Goal: Task Accomplishment & Management: Manage account settings

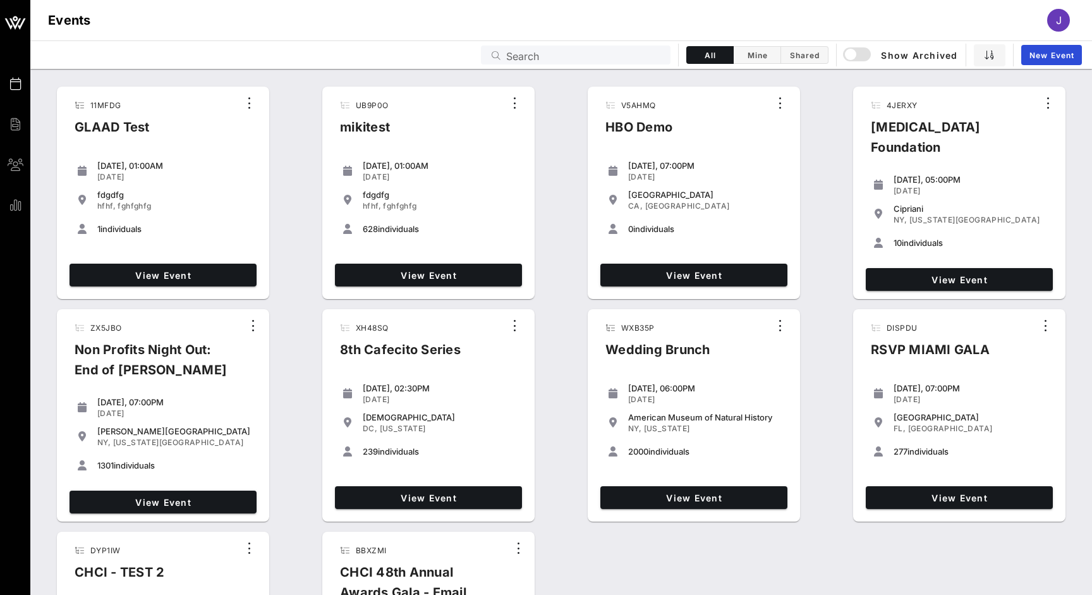
click at [398, 270] on span "View Event" at bounding box center [428, 275] width 177 height 11
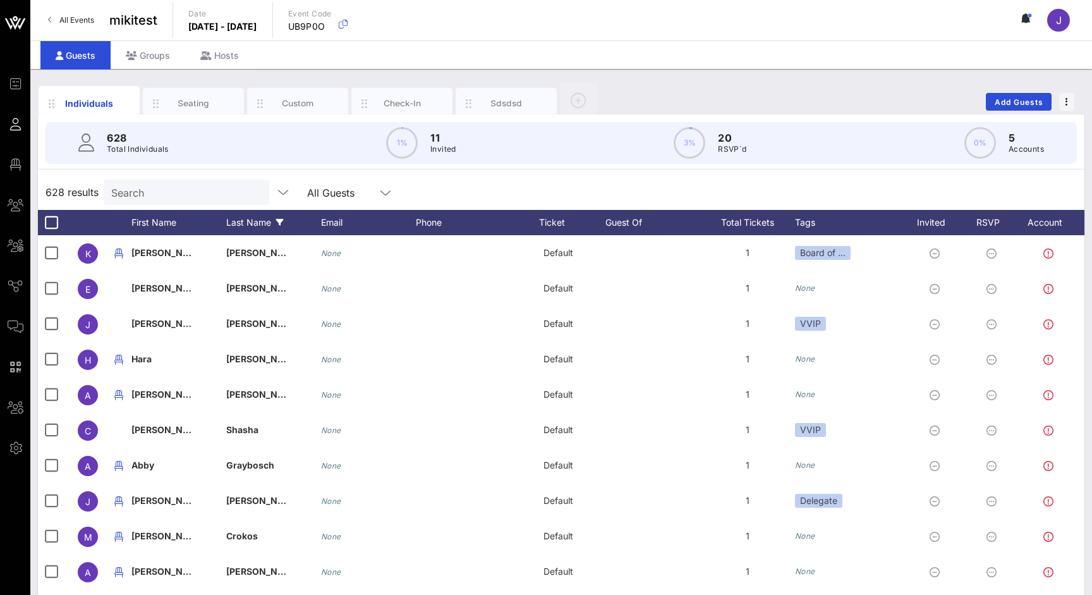
click at [260, 224] on div "Last Name" at bounding box center [273, 222] width 95 height 25
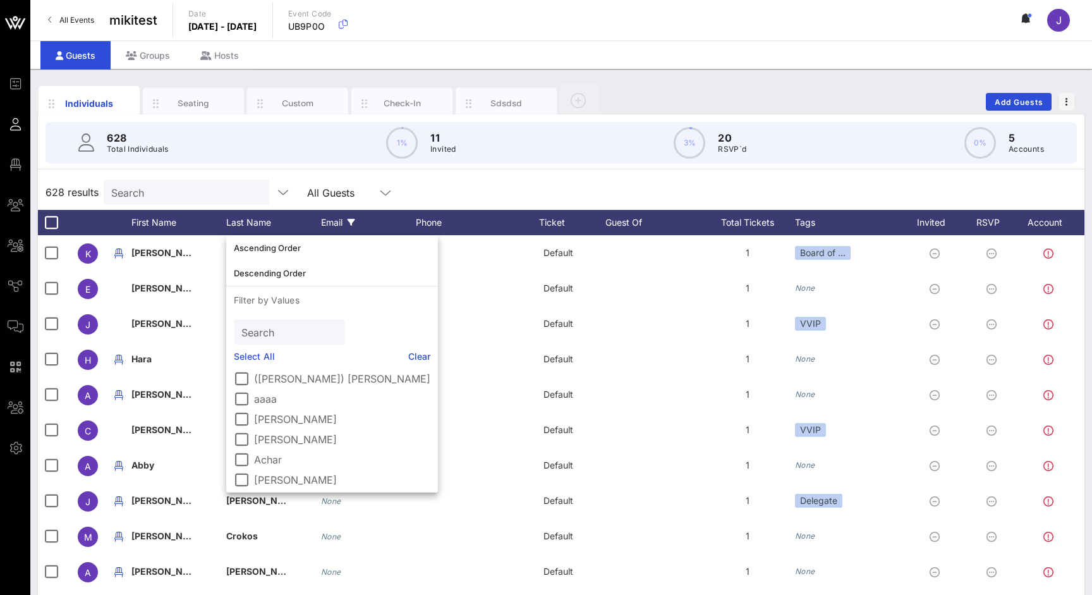
click at [354, 224] on icon at bounding box center [351, 223] width 8 height 8
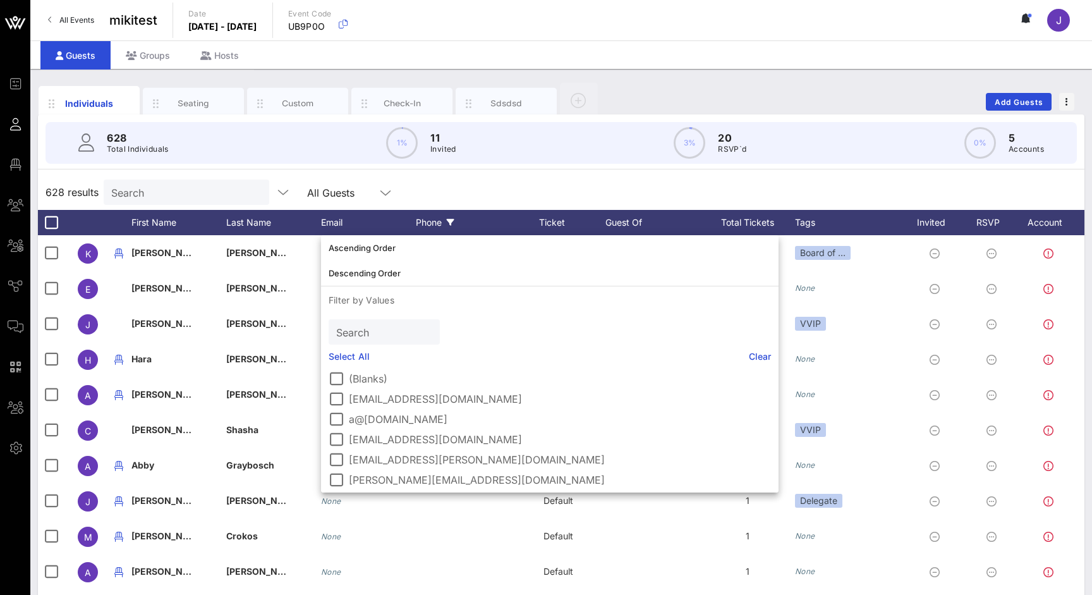
click at [419, 225] on div "Phone" at bounding box center [463, 222] width 95 height 25
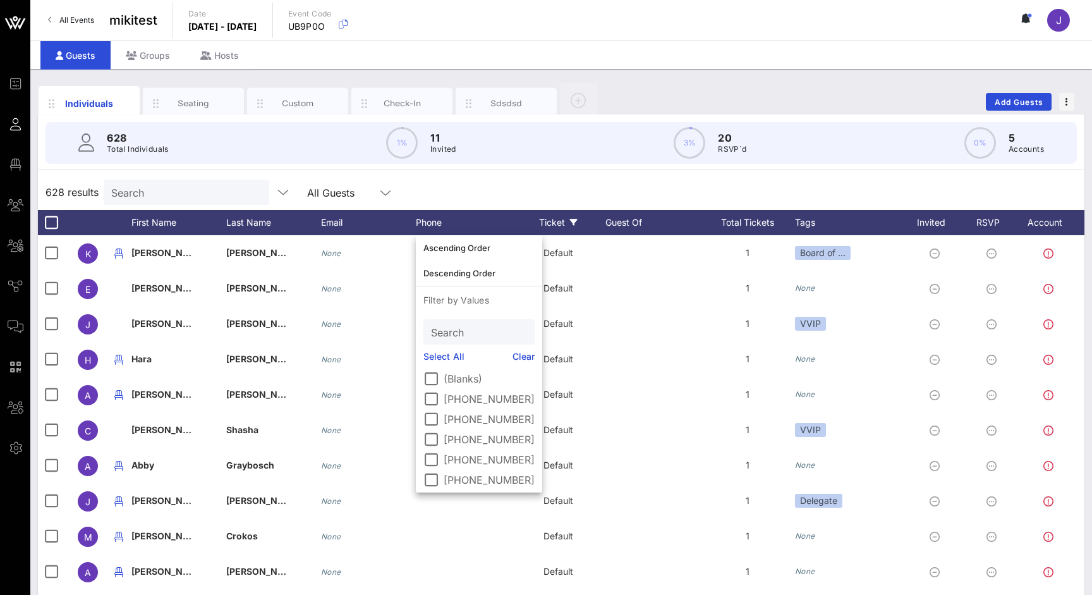
click at [532, 225] on div "Ticket" at bounding box center [557, 222] width 95 height 25
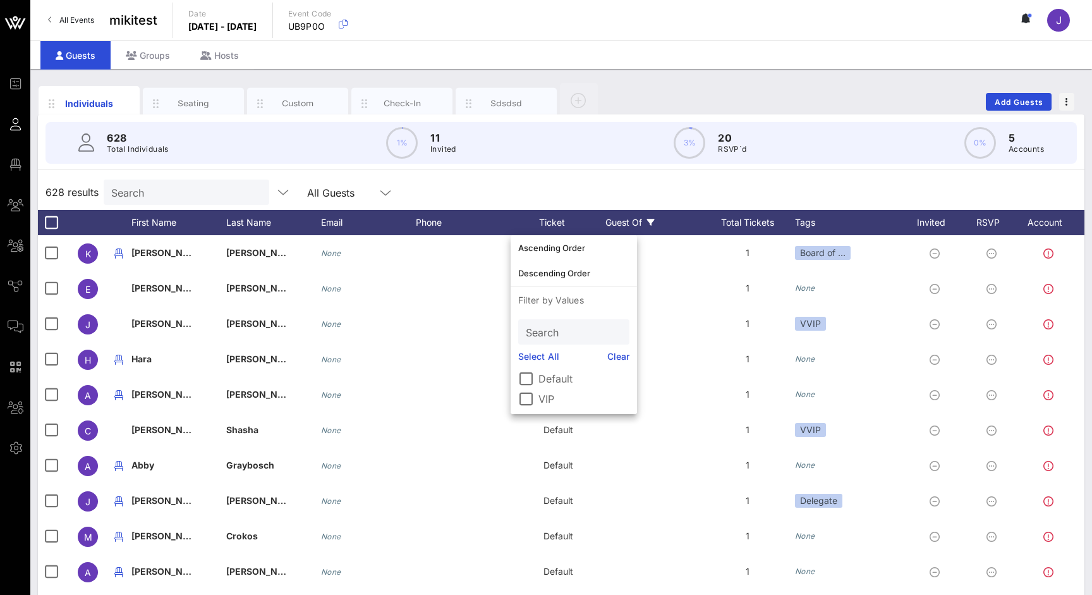
click at [670, 217] on div "Guest Of" at bounding box center [652, 222] width 95 height 25
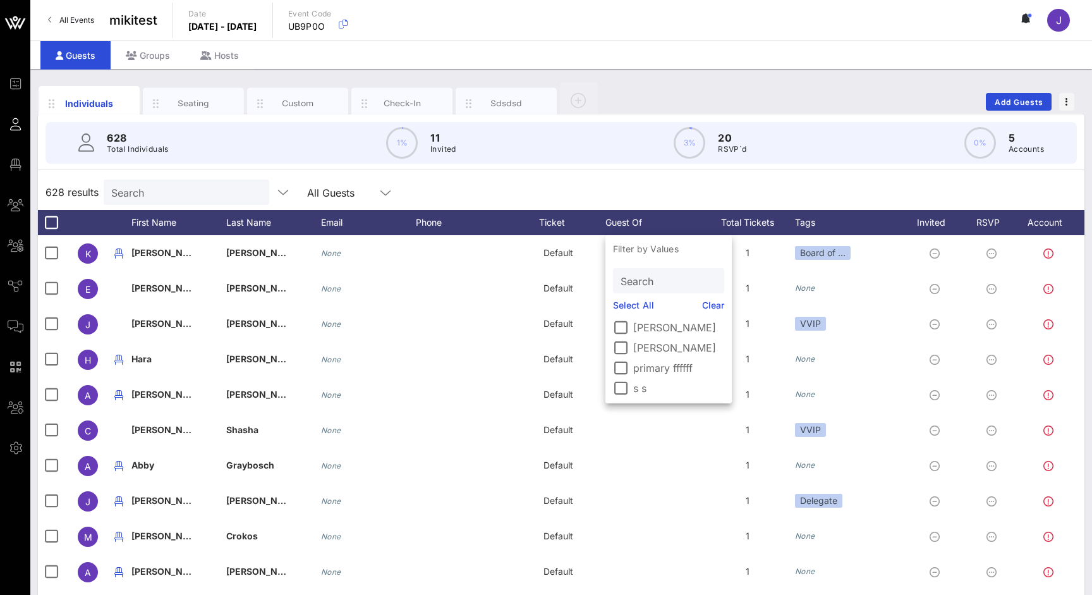
click at [779, 219] on div "Total Tickets" at bounding box center [747, 222] width 95 height 25
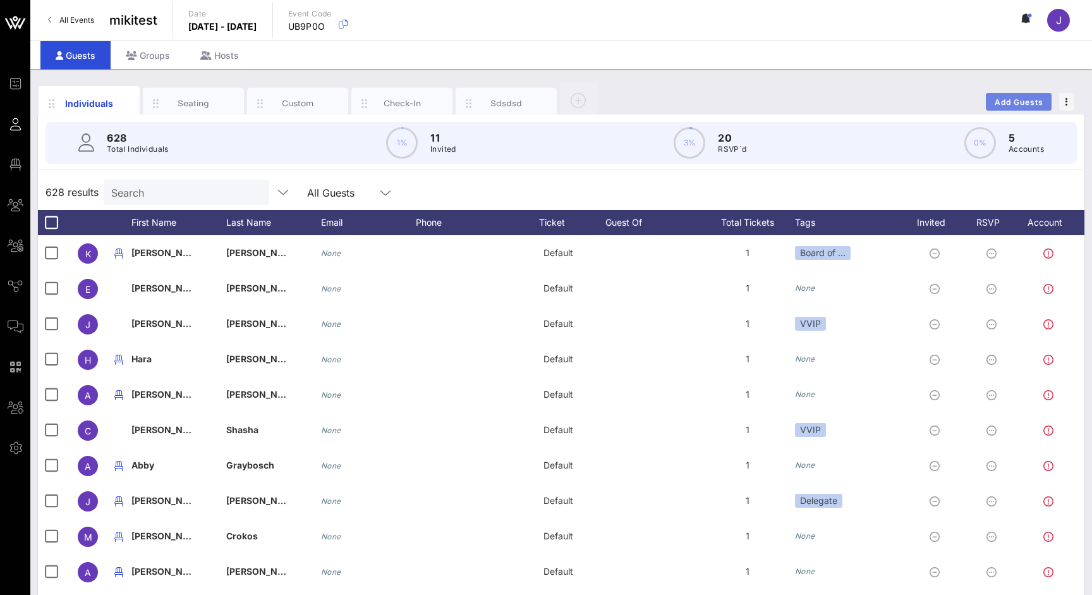
drag, startPoint x: 944, startPoint y: 66, endPoint x: 1029, endPoint y: 97, distance: 90.5
click at [1029, 97] on span "Add Guests" at bounding box center [1019, 101] width 50 height 9
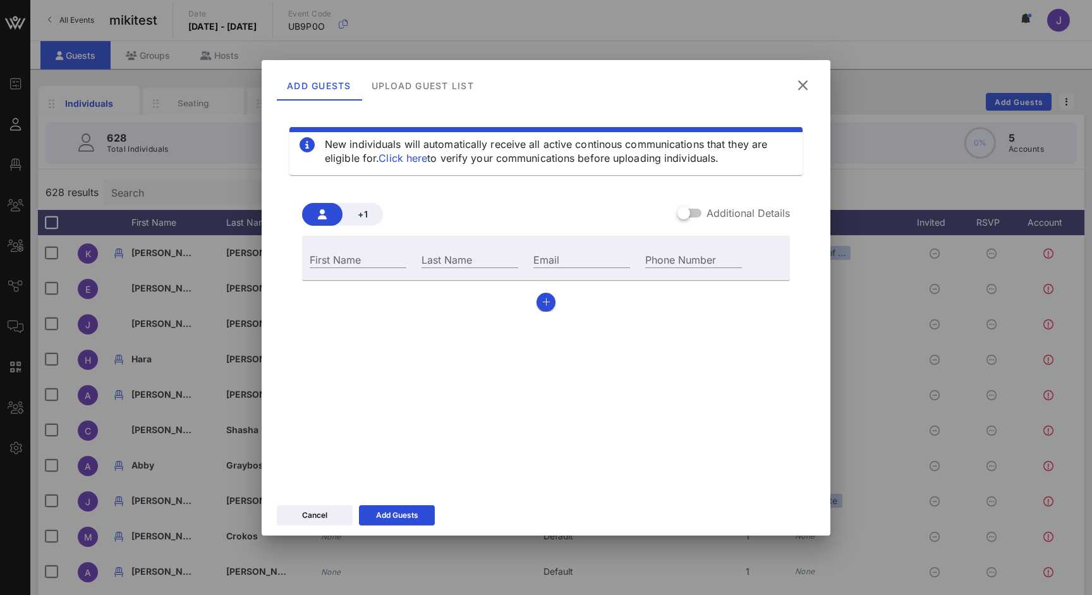
click at [800, 76] on button at bounding box center [802, 85] width 25 height 23
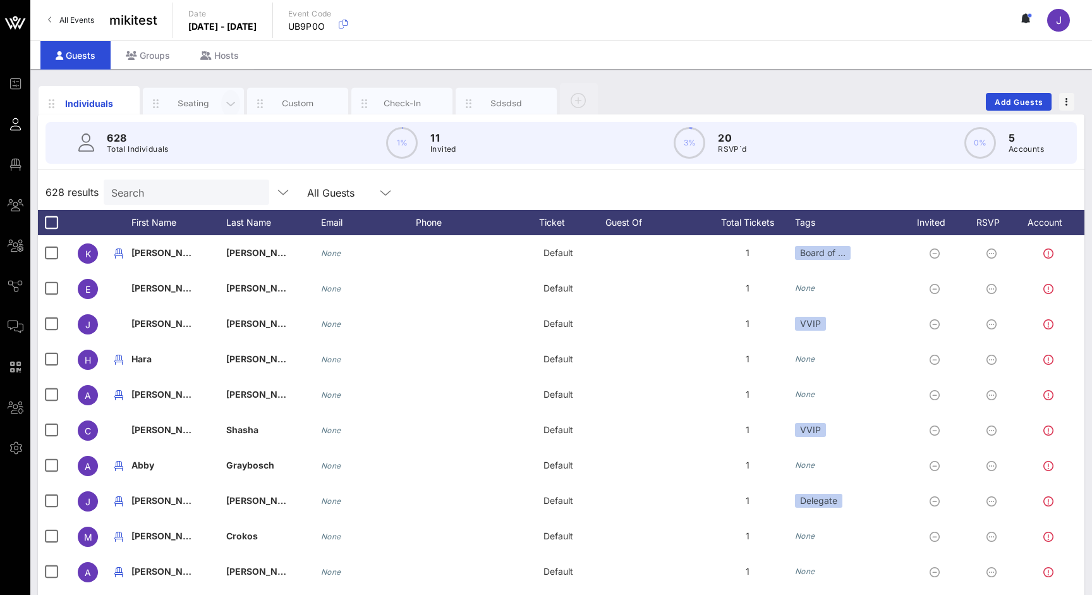
click at [226, 104] on icon "button" at bounding box center [230, 104] width 15 height 14
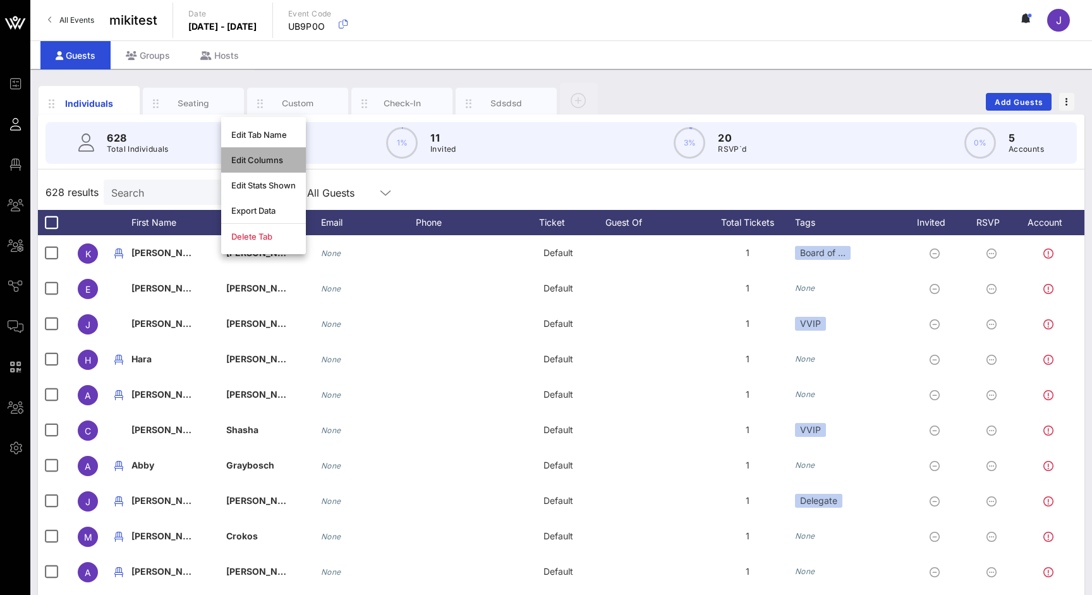
click at [258, 154] on div "Edit Columns" at bounding box center [263, 159] width 85 height 25
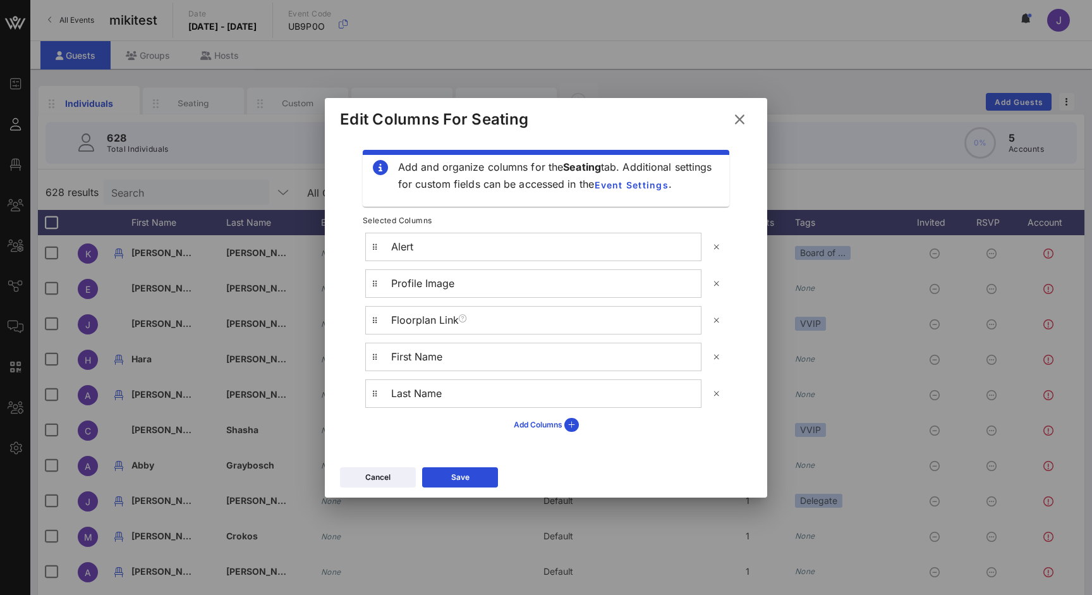
click at [739, 126] on icon at bounding box center [739, 119] width 17 height 15
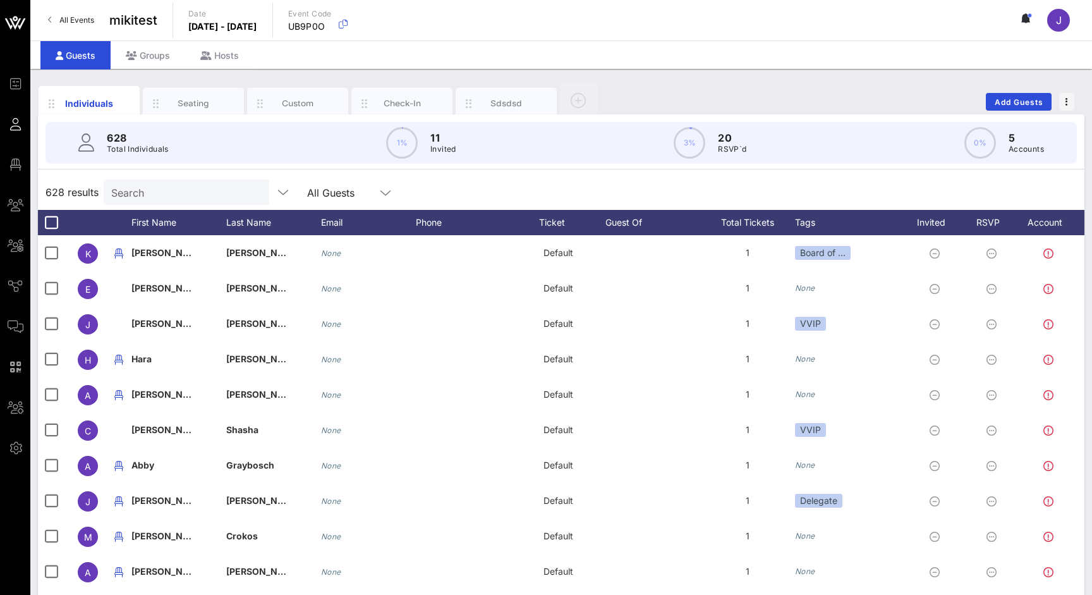
click at [16, 449] on icon at bounding box center [16, 448] width 16 height 2
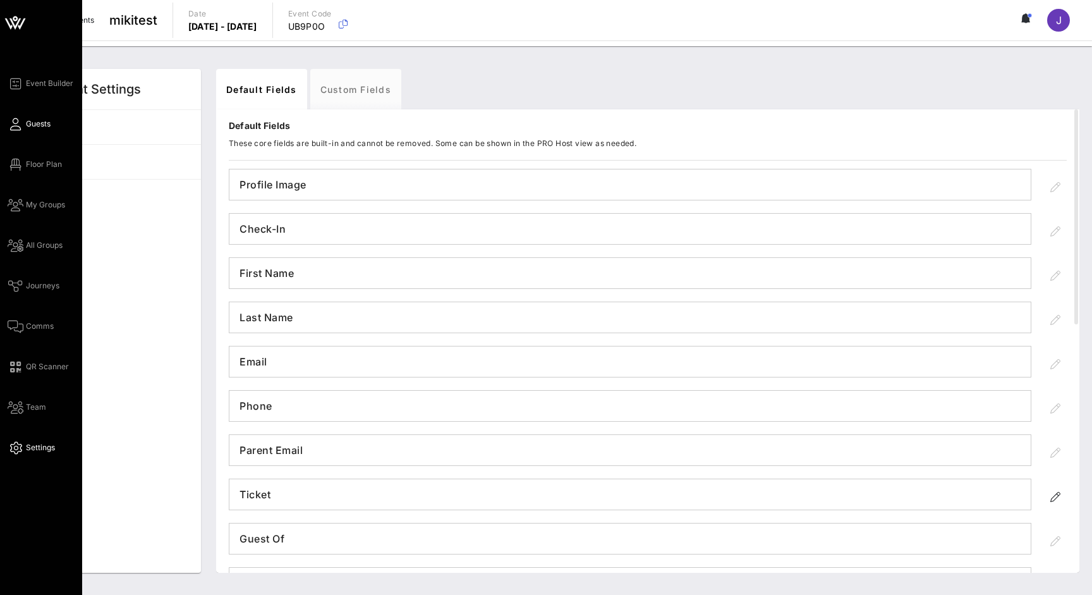
drag, startPoint x: 121, startPoint y: 133, endPoint x: 16, endPoint y: 126, distance: 104.5
click at [16, 125] on icon at bounding box center [16, 124] width 16 height 2
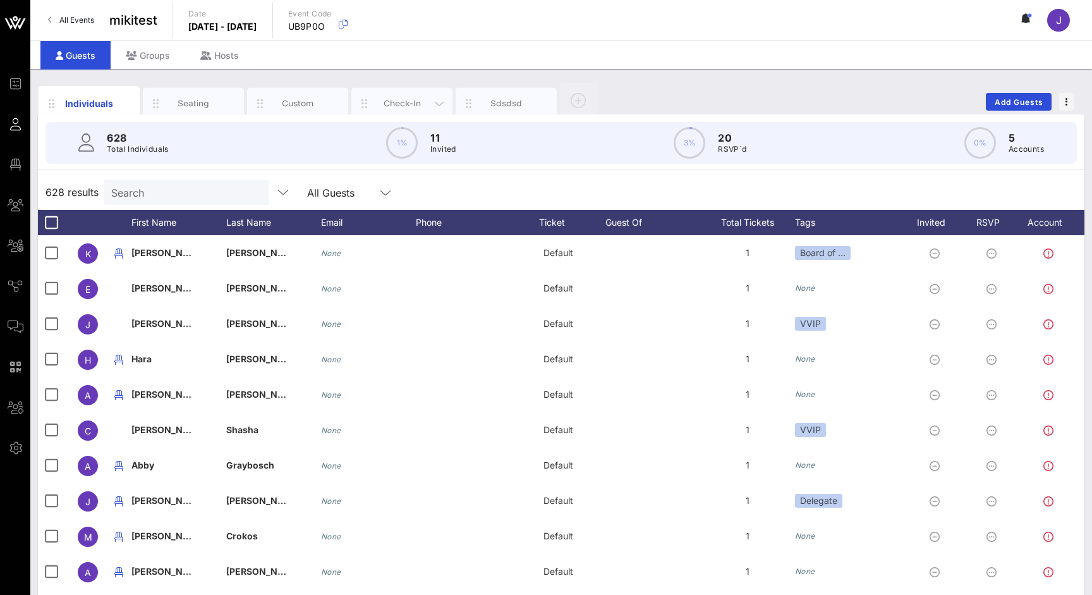
click at [385, 99] on div "Check-In" at bounding box center [402, 103] width 56 height 12
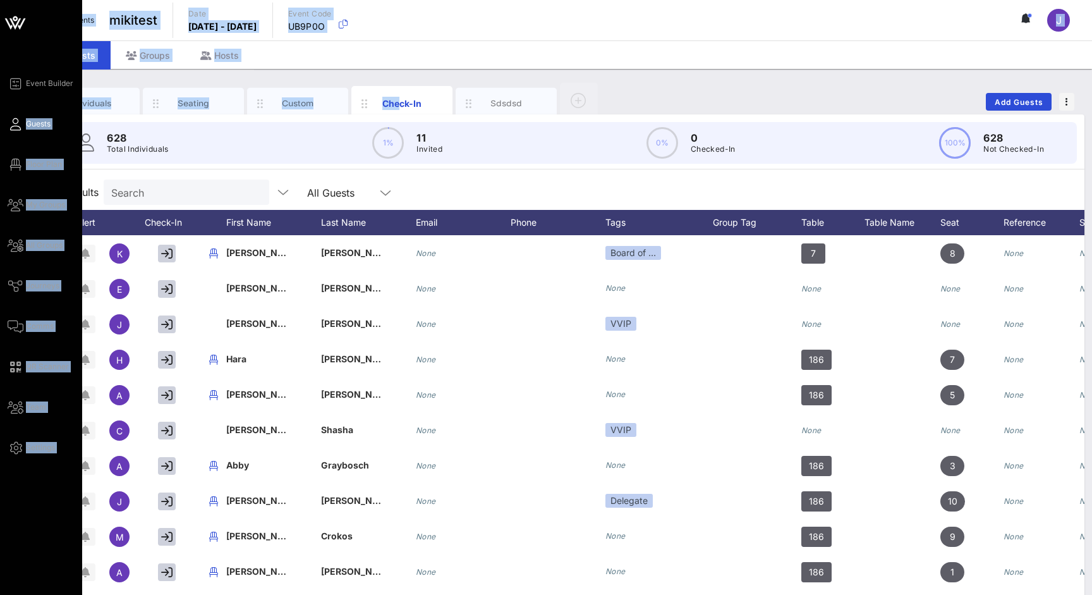
drag, startPoint x: 398, startPoint y: 103, endPoint x: 25, endPoint y: 124, distance: 373.4
click at [25, 124] on div "Event Builder Guests Floor Plan My Groups All Groups Journeys Comms QR Scanner …" at bounding box center [546, 313] width 1092 height 627
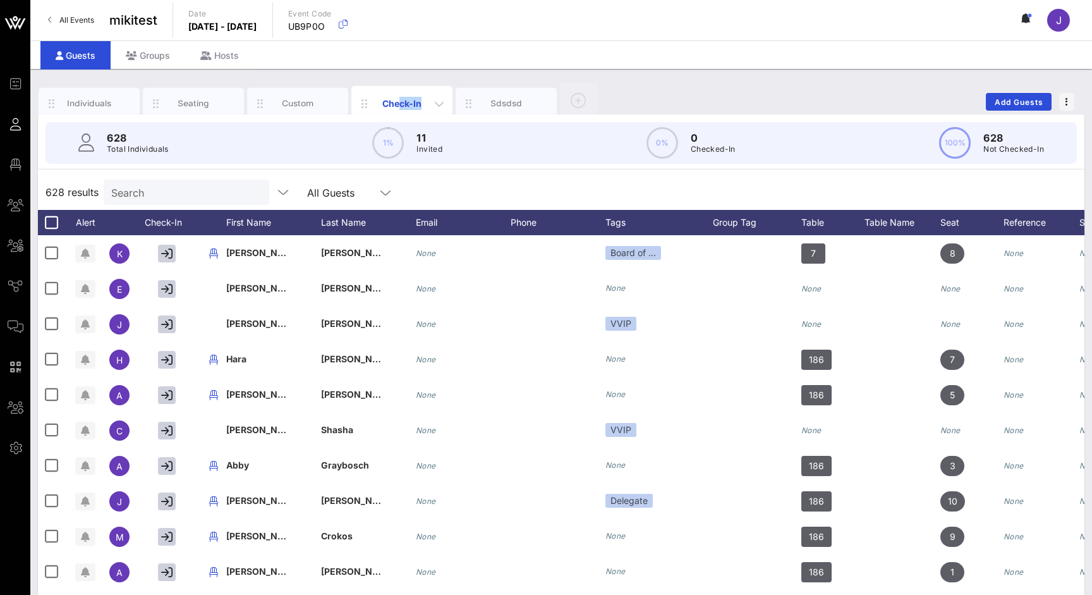
click at [399, 108] on div "Check-In" at bounding box center [402, 103] width 56 height 13
click at [363, 104] on icon "button" at bounding box center [363, 103] width 15 height 15
drag, startPoint x: 890, startPoint y: 221, endPoint x: 813, endPoint y: 226, distance: 76.6
click at [813, 226] on div "Table" at bounding box center [832, 222] width 63 height 25
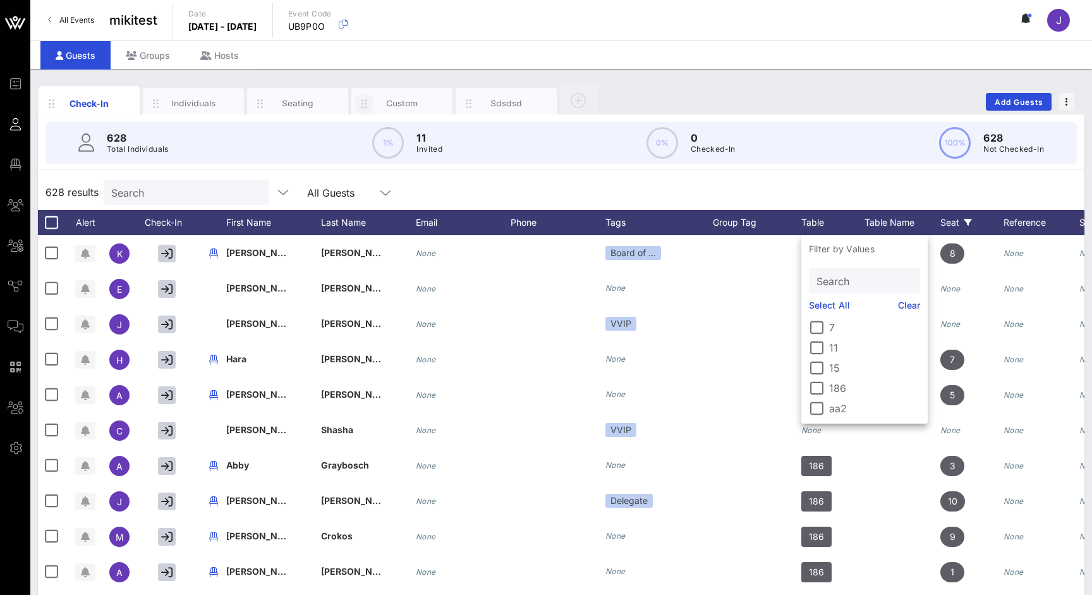
click at [944, 230] on div "Seat" at bounding box center [971, 222] width 63 height 25
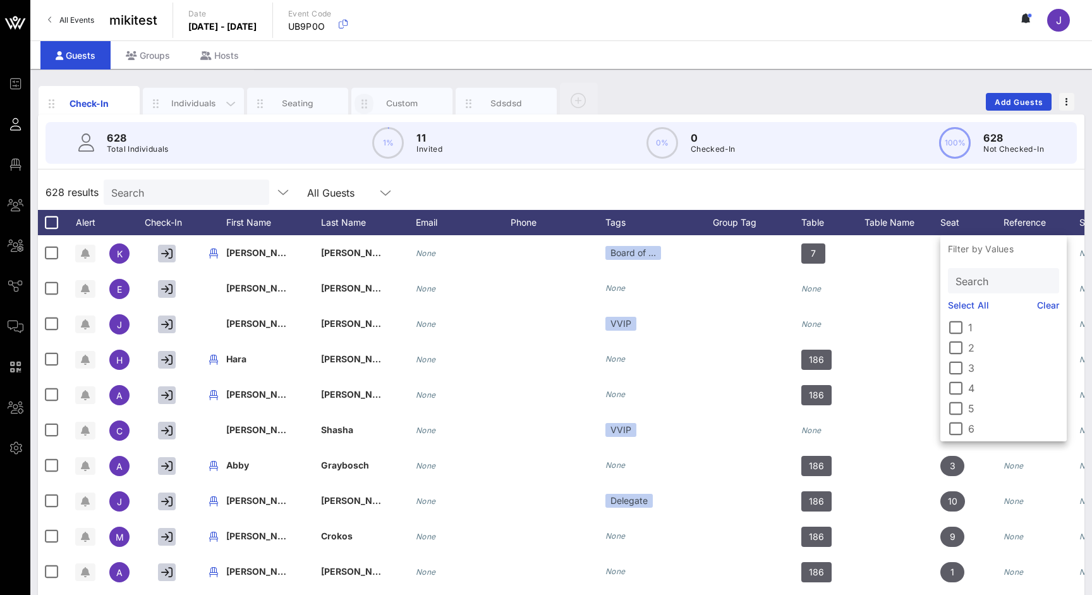
click at [194, 97] on div "Individuals" at bounding box center [193, 104] width 101 height 32
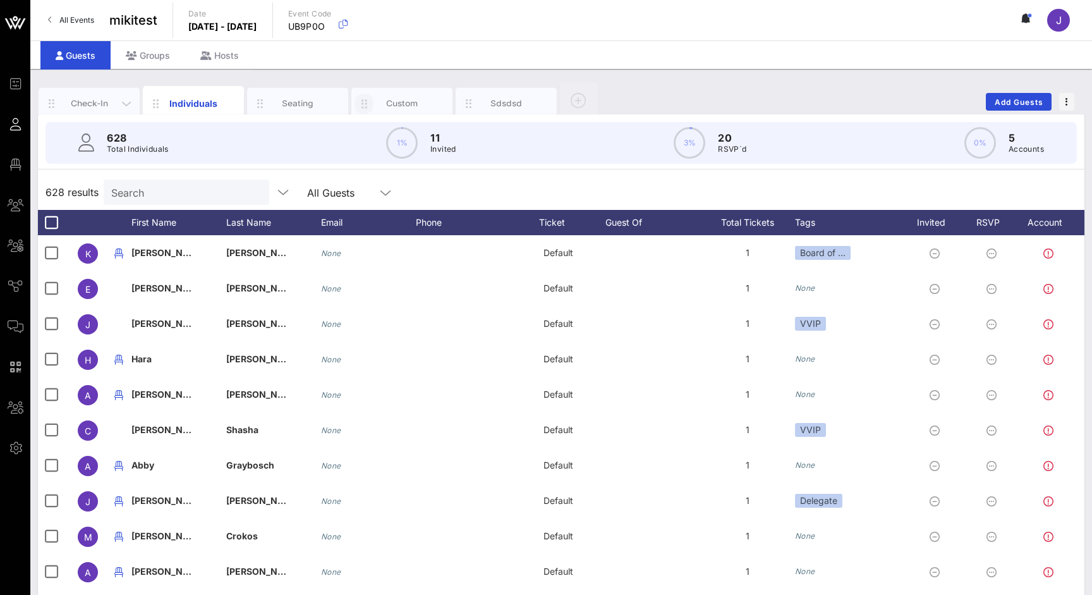
click at [95, 106] on div "Check-In" at bounding box center [89, 103] width 56 height 12
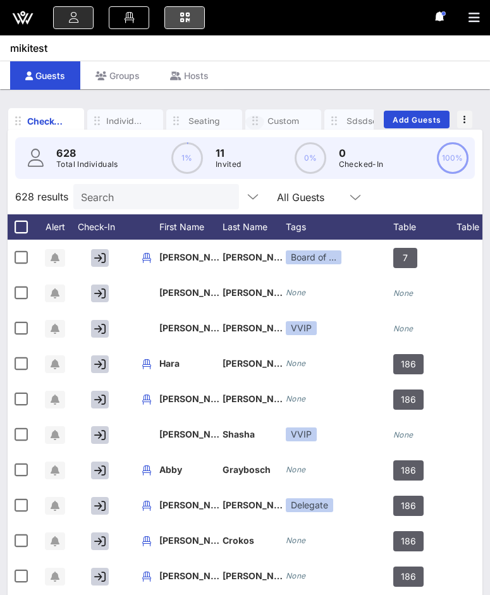
click at [182, 17] on icon at bounding box center [185, 17] width 14 height 1
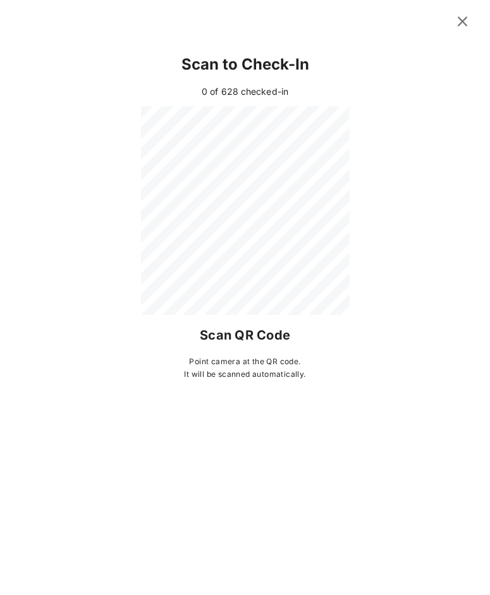
click at [462, 25] on icon at bounding box center [462, 21] width 17 height 15
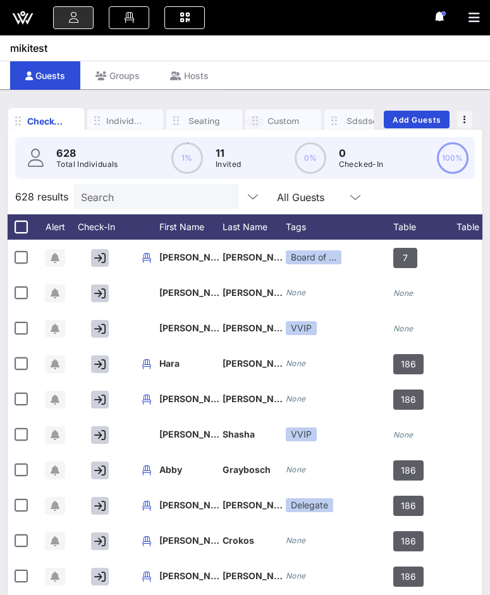
click at [205, 196] on input "Search" at bounding box center [155, 196] width 148 height 16
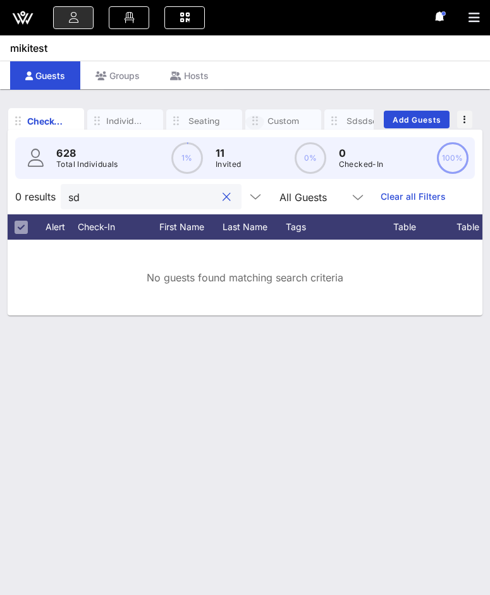
type input "s"
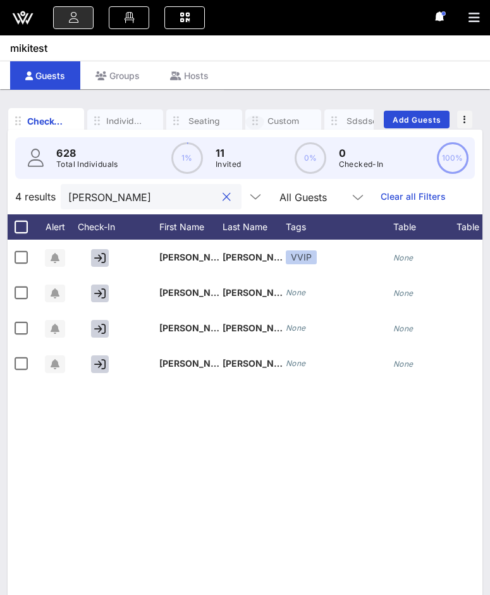
type input "Jason"
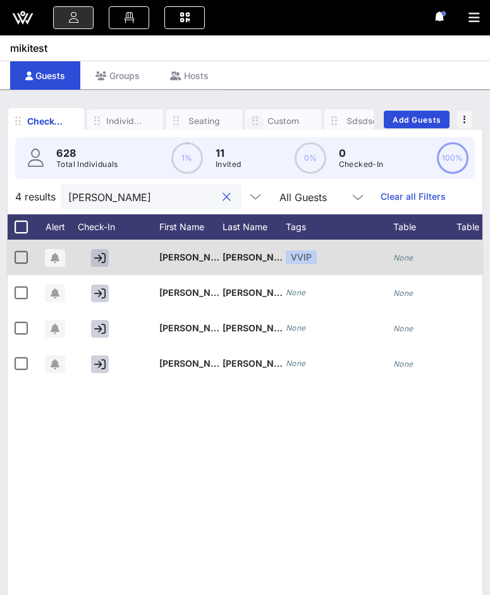
drag, startPoint x: 205, startPoint y: 196, endPoint x: 105, endPoint y: 259, distance: 118.3
click at [105, 259] on icon "button" at bounding box center [99, 257] width 11 height 11
click at [105, 259] on button "button" at bounding box center [100, 258] width 18 height 18
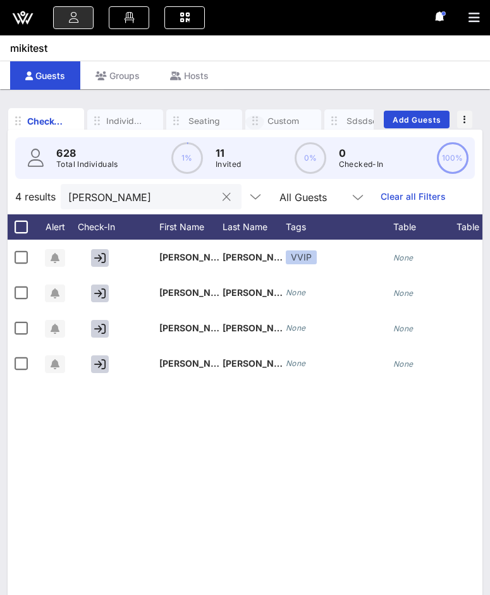
click at [231, 202] on button "clear icon" at bounding box center [226, 197] width 8 height 13
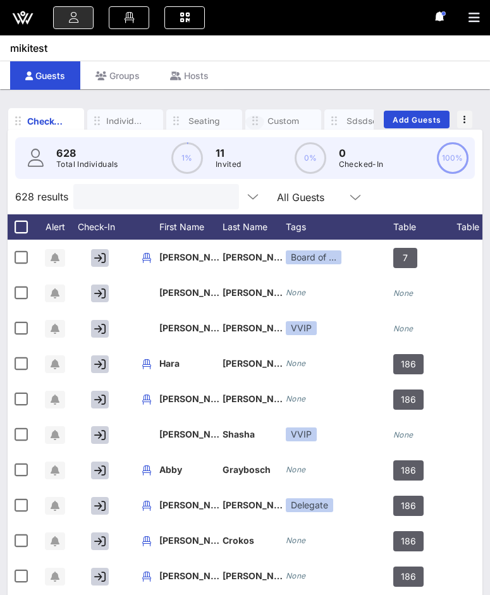
click at [178, 193] on input "text" at bounding box center [155, 196] width 148 height 16
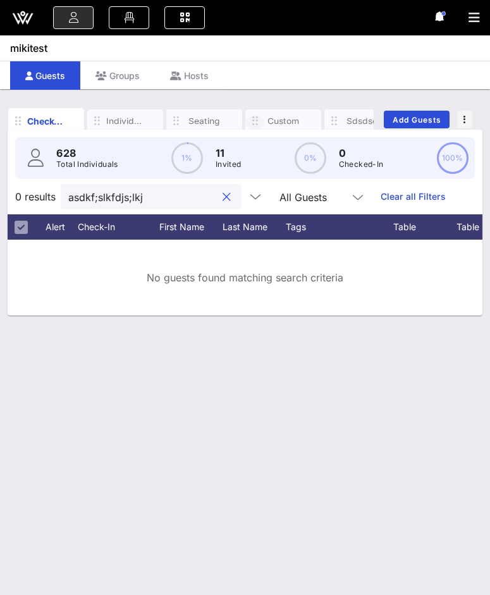
type input "asdkf;slkfdjs;lkjf"
click at [228, 195] on button "clear icon" at bounding box center [226, 197] width 8 height 13
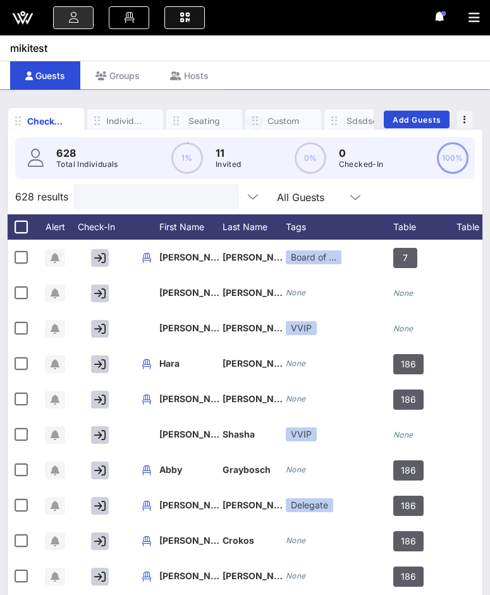
click at [184, 18] on icon at bounding box center [185, 17] width 14 height 1
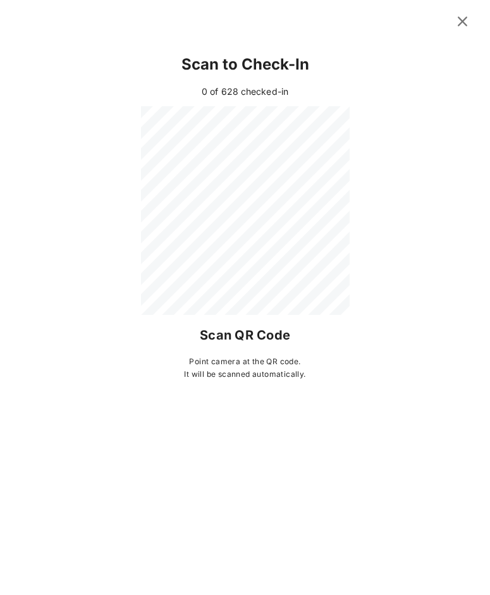
click at [460, 22] on icon at bounding box center [462, 21] width 17 height 15
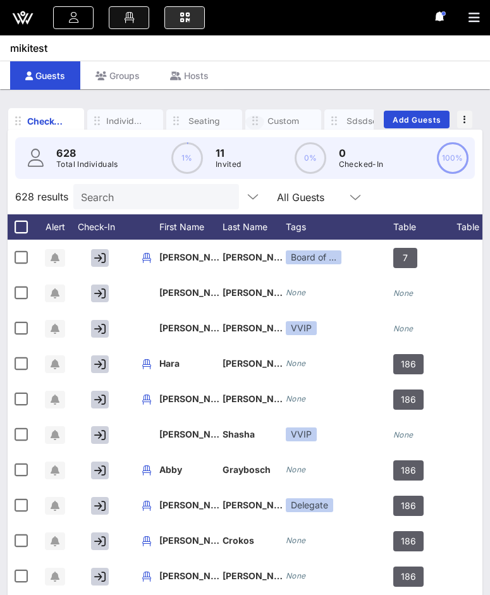
click at [129, 17] on icon at bounding box center [129, 17] width 14 height 1
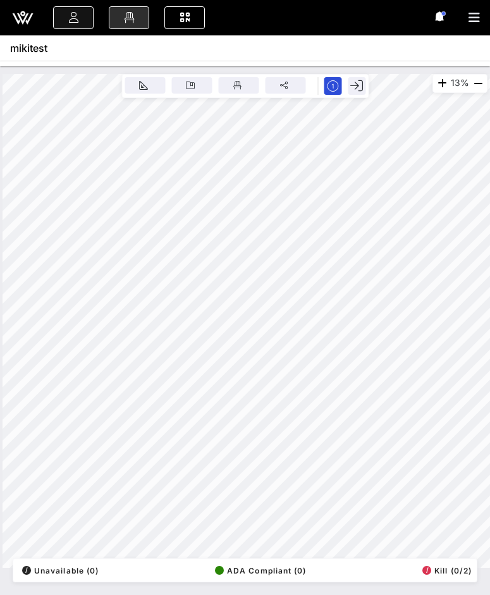
click at [69, 11] on link at bounding box center [73, 17] width 40 height 23
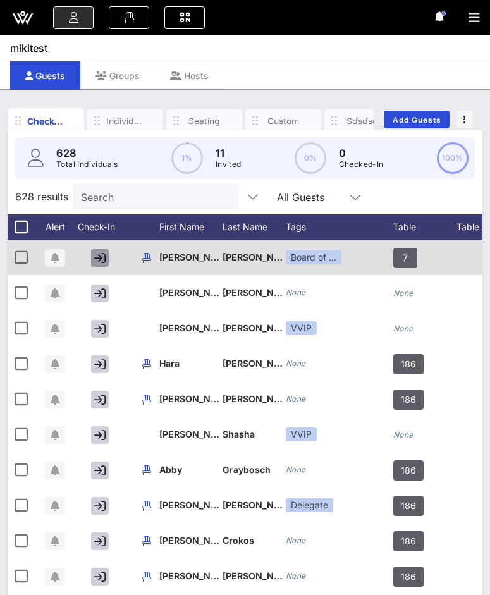
click at [102, 255] on icon "button" at bounding box center [99, 257] width 11 height 11
click at [102, 258] on icon "button" at bounding box center [100, 257] width 10 height 11
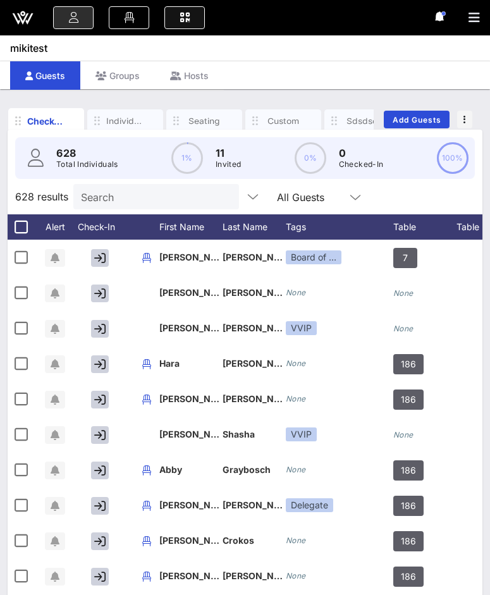
click at [189, 17] on icon at bounding box center [185, 17] width 14 height 1
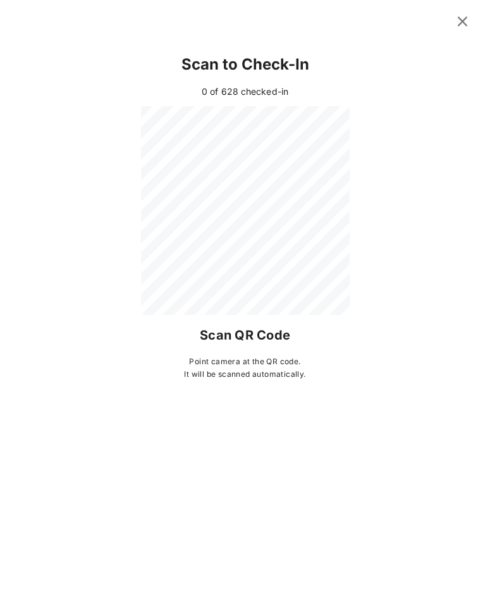
click at [464, 18] on icon at bounding box center [462, 21] width 17 height 15
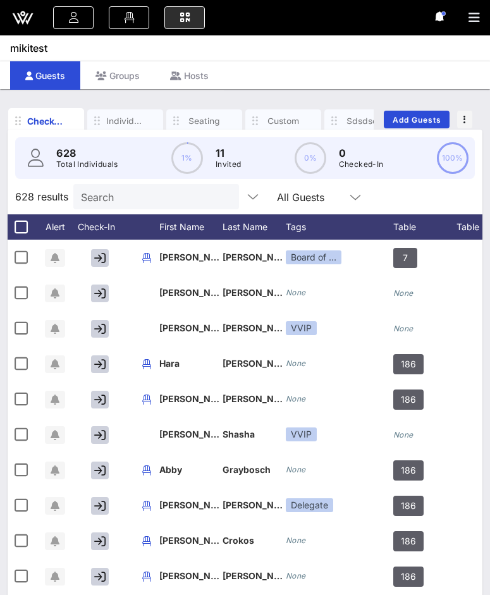
click at [345, 152] on p "0" at bounding box center [361, 152] width 45 height 15
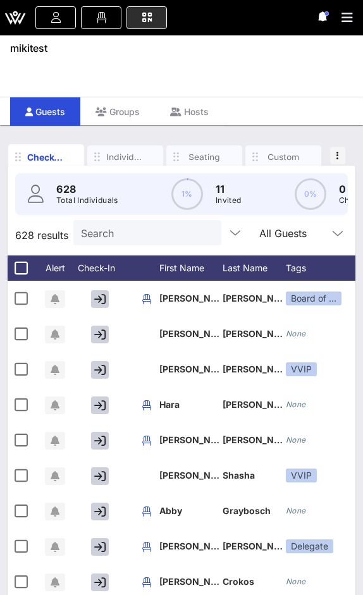
click at [150, 18] on icon at bounding box center [147, 17] width 14 height 1
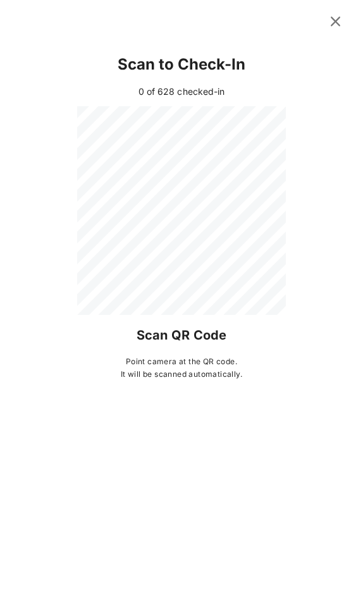
click at [327, 21] on icon at bounding box center [335, 21] width 17 height 15
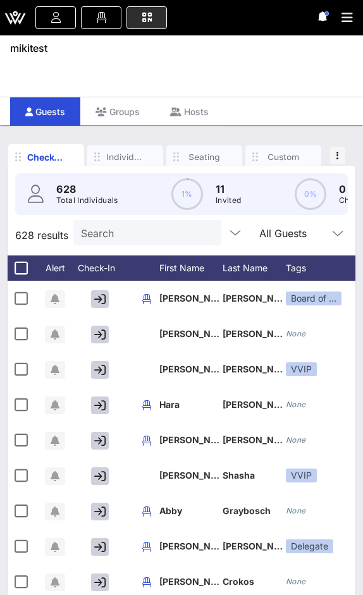
click at [133, 225] on input "Search" at bounding box center [146, 232] width 130 height 16
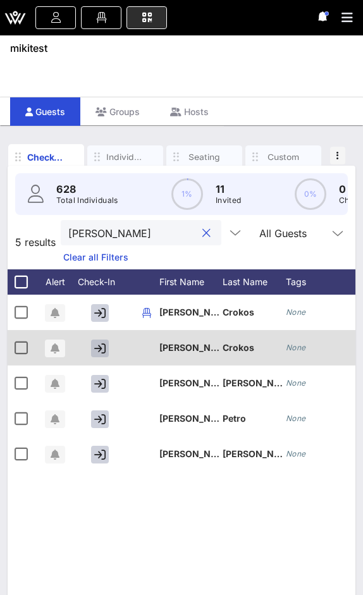
type input "Michelle"
click at [106, 349] on button "button" at bounding box center [100, 348] width 18 height 18
click at [104, 349] on icon "button" at bounding box center [100, 347] width 10 height 11
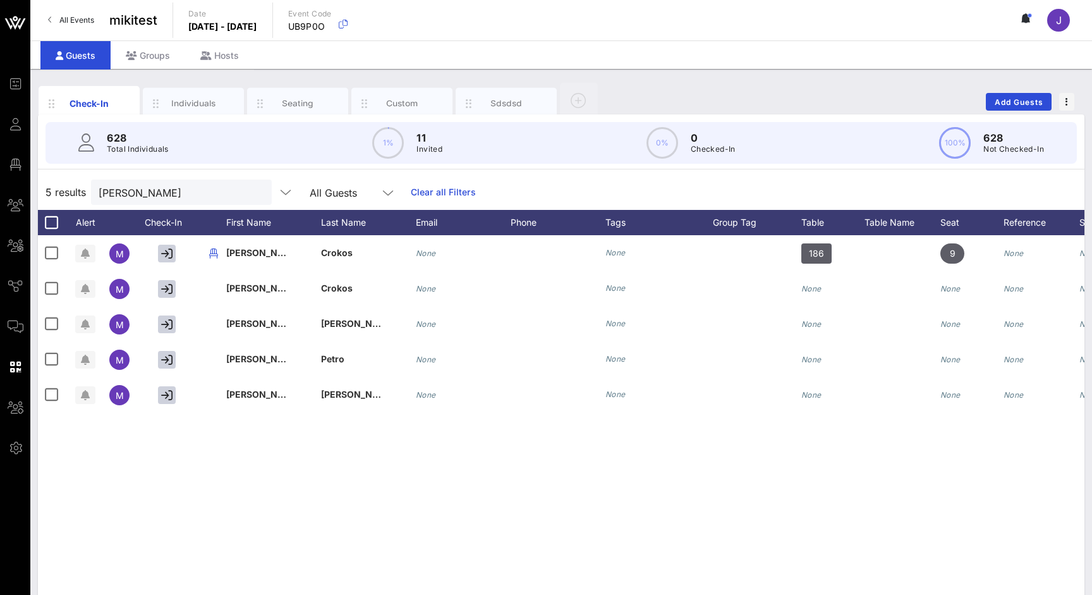
click at [85, 31] on div "All Events mikitest Date Tuesday, Jul. 04, 2023 - Tuesday, Sep. 30, 2025 Event …" at bounding box center [560, 20] width 1061 height 40
click at [85, 15] on span "All Events" at bounding box center [76, 19] width 35 height 9
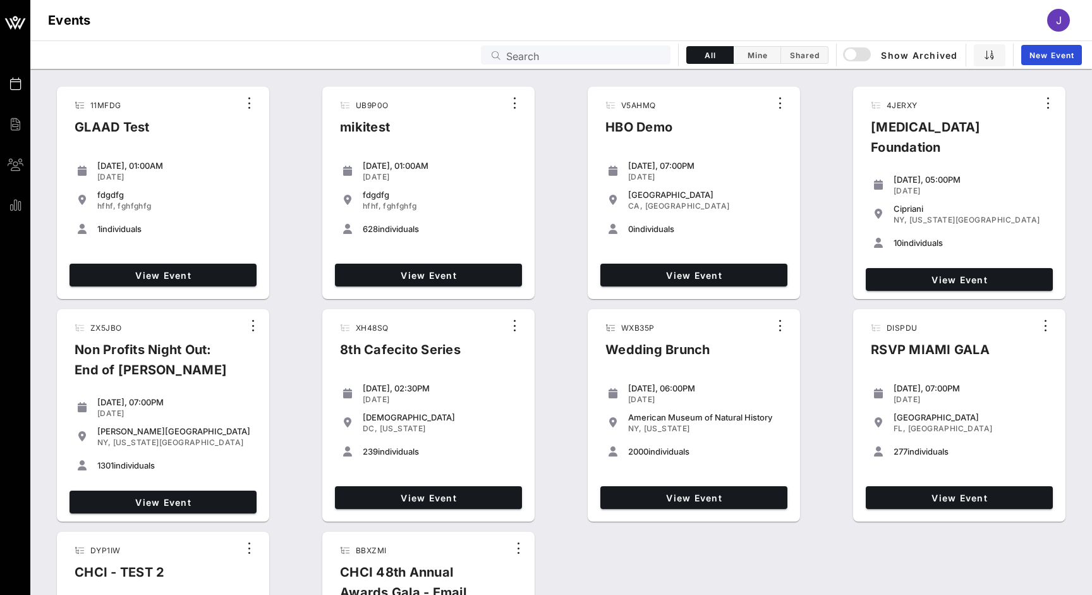
drag, startPoint x: 592, startPoint y: 10, endPoint x: 552, endPoint y: 61, distance: 64.7
click at [552, 61] on input "Search" at bounding box center [584, 55] width 157 height 16
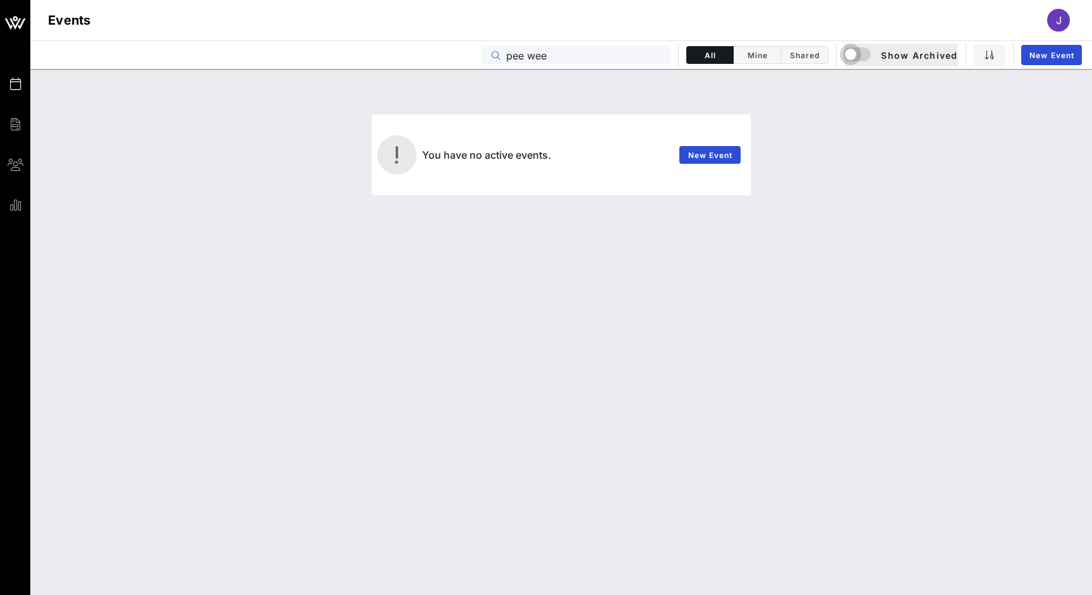
click at [854, 53] on div "button" at bounding box center [851, 54] width 18 height 18
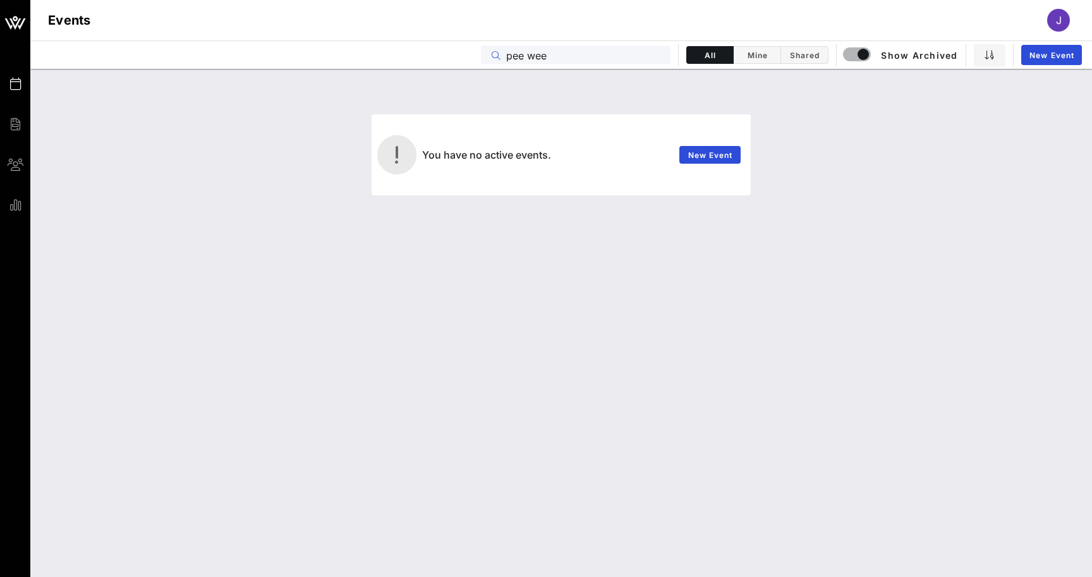
drag, startPoint x: 558, startPoint y: 61, endPoint x: 444, endPoint y: 57, distance: 115.0
click at [444, 57] on div "Events pee wee All Mine Shared Show Archived New Event" at bounding box center [560, 54] width 1061 height 28
click at [521, 54] on input "Glad" at bounding box center [584, 55] width 157 height 16
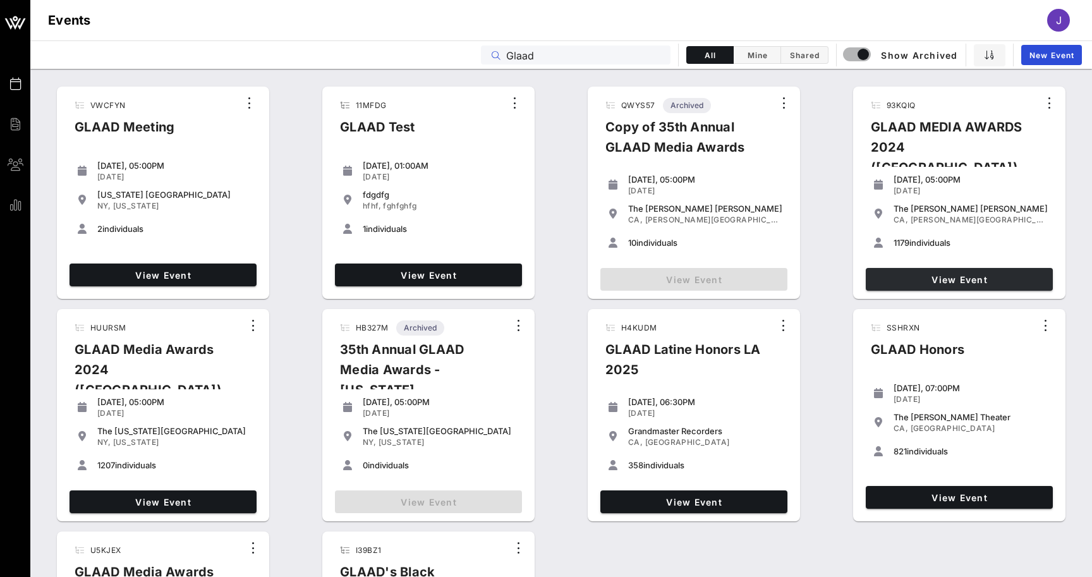
type input "Glaad"
click at [903, 278] on span "View Event" at bounding box center [959, 279] width 177 height 11
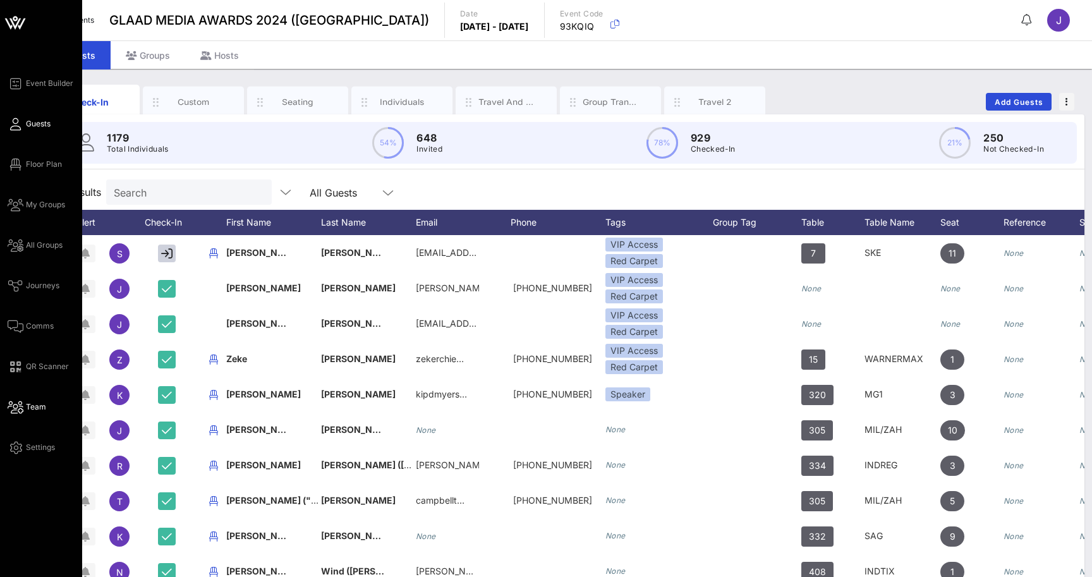
click at [28, 408] on span "Team" at bounding box center [36, 406] width 20 height 11
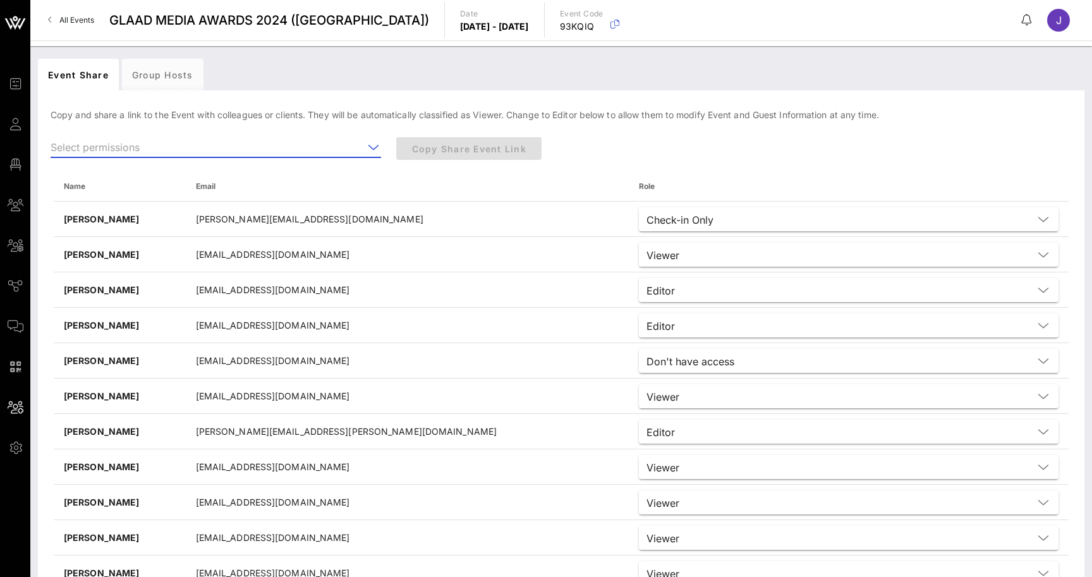
click at [181, 152] on input "text" at bounding box center [207, 147] width 313 height 20
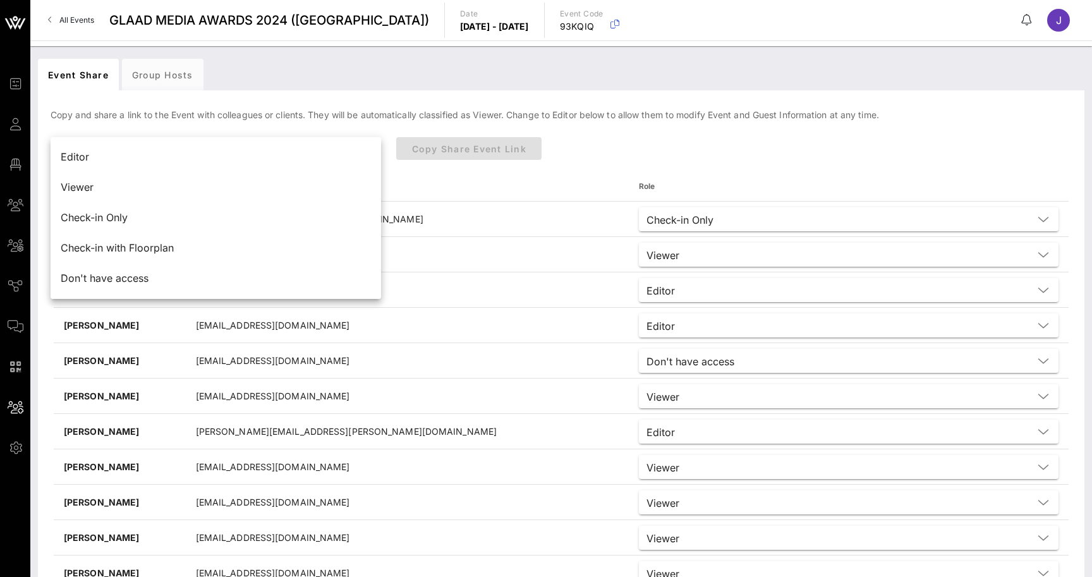
click at [418, 59] on div "Event Share Group Hosts" at bounding box center [561, 75] width 1046 height 32
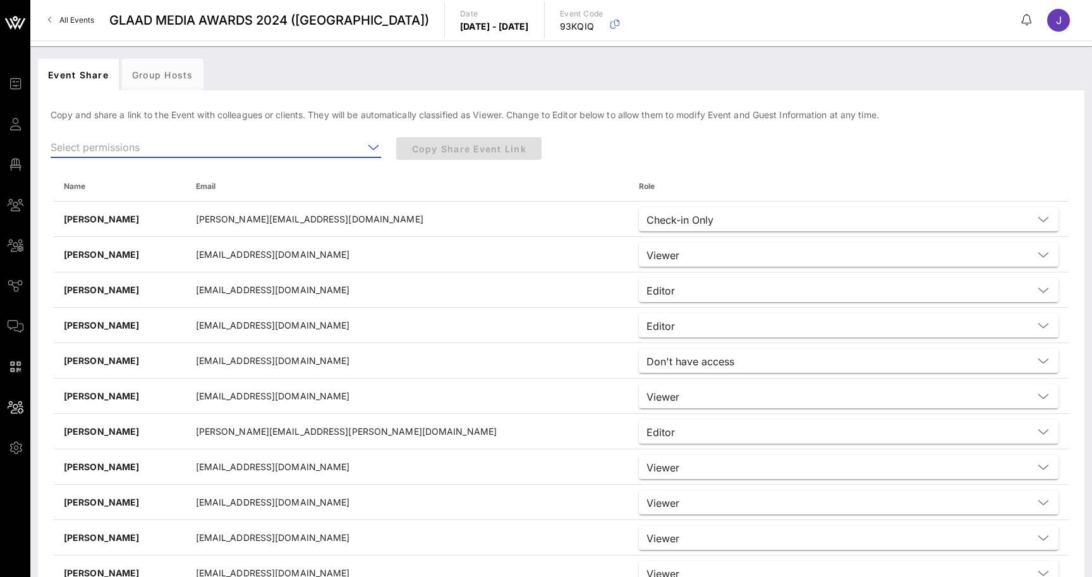
click at [254, 148] on input "text" at bounding box center [207, 147] width 313 height 20
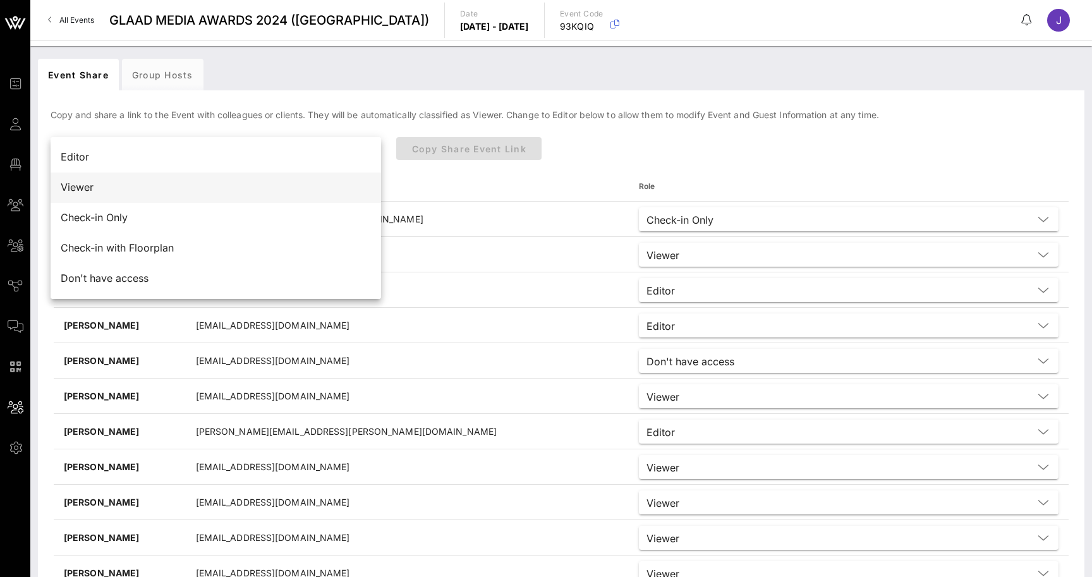
click at [114, 188] on div "Viewer" at bounding box center [216, 187] width 310 height 12
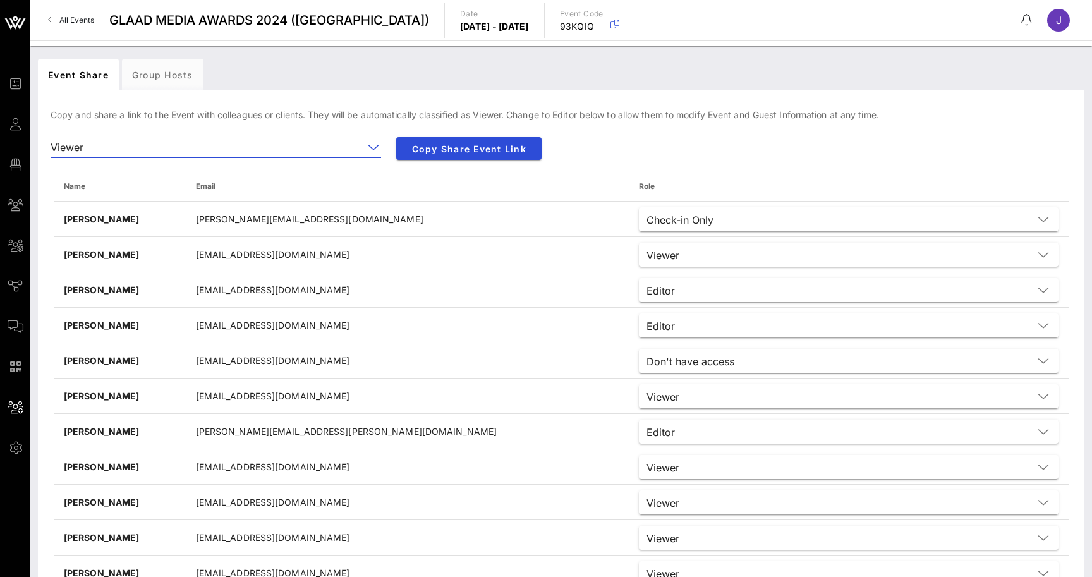
click at [75, 21] on span "All Events" at bounding box center [76, 19] width 35 height 9
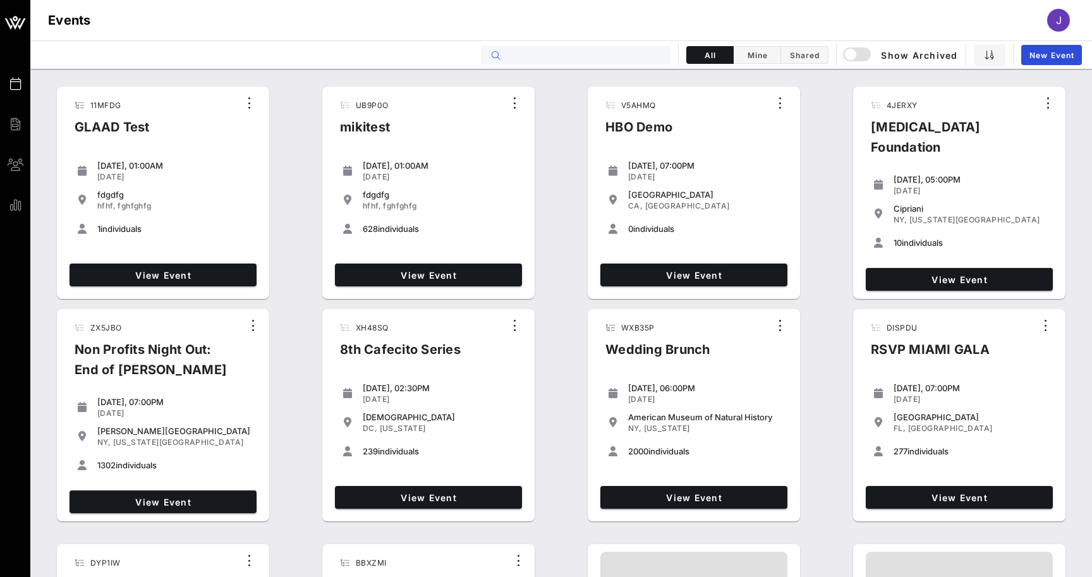
scroll to position [1, 0]
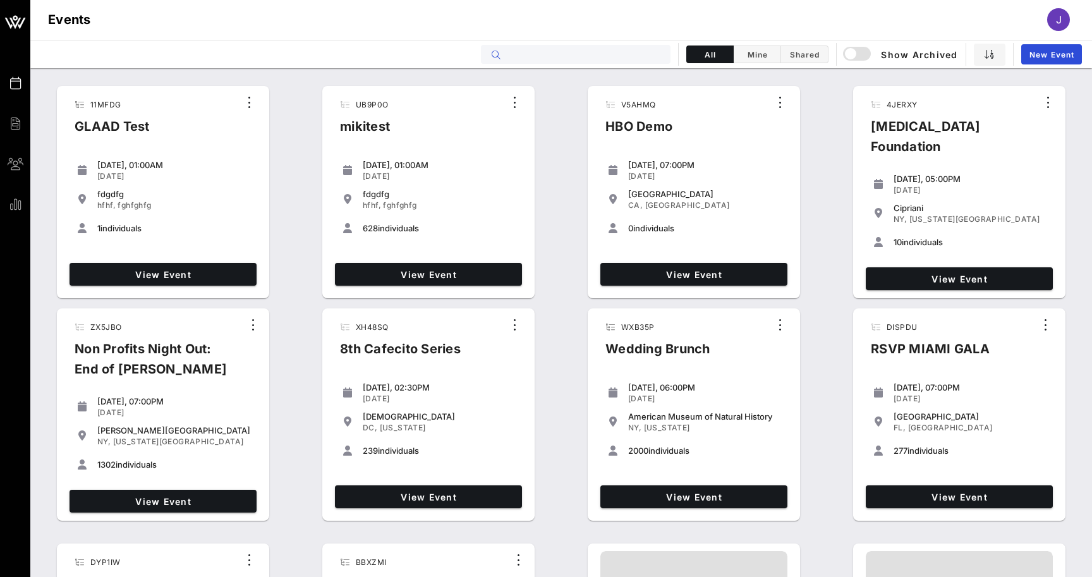
click at [631, 50] on input "text" at bounding box center [584, 54] width 157 height 16
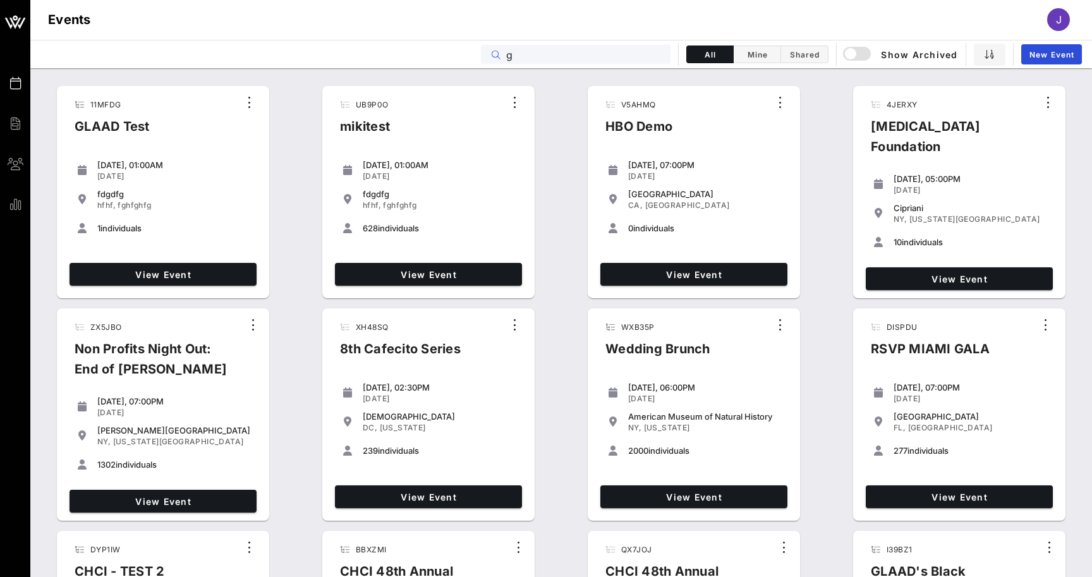
scroll to position [0, 0]
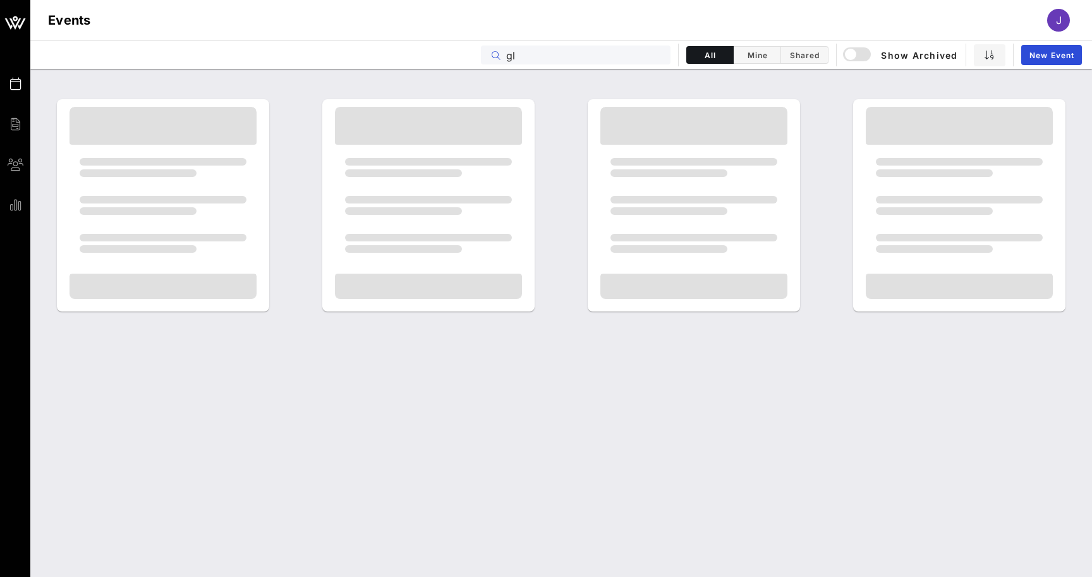
type input "g"
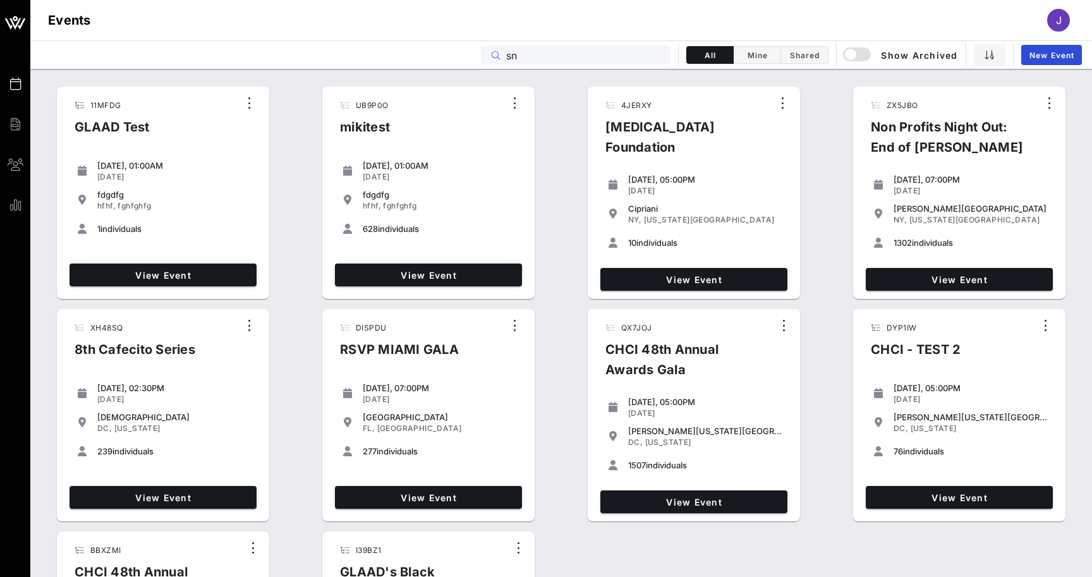
type input "s"
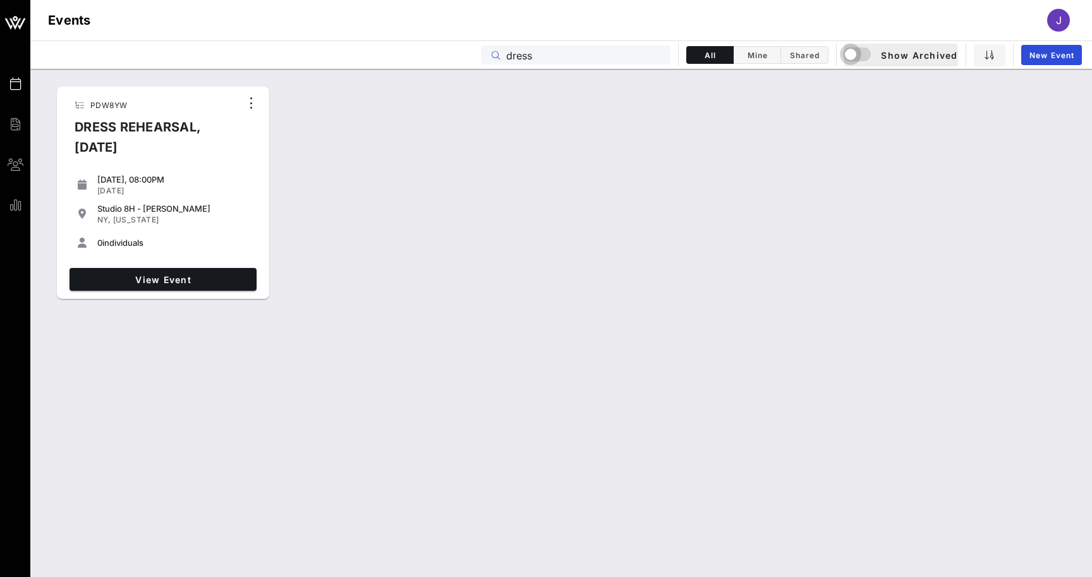
type input "dress"
click at [850, 56] on div "button" at bounding box center [851, 54] width 18 height 18
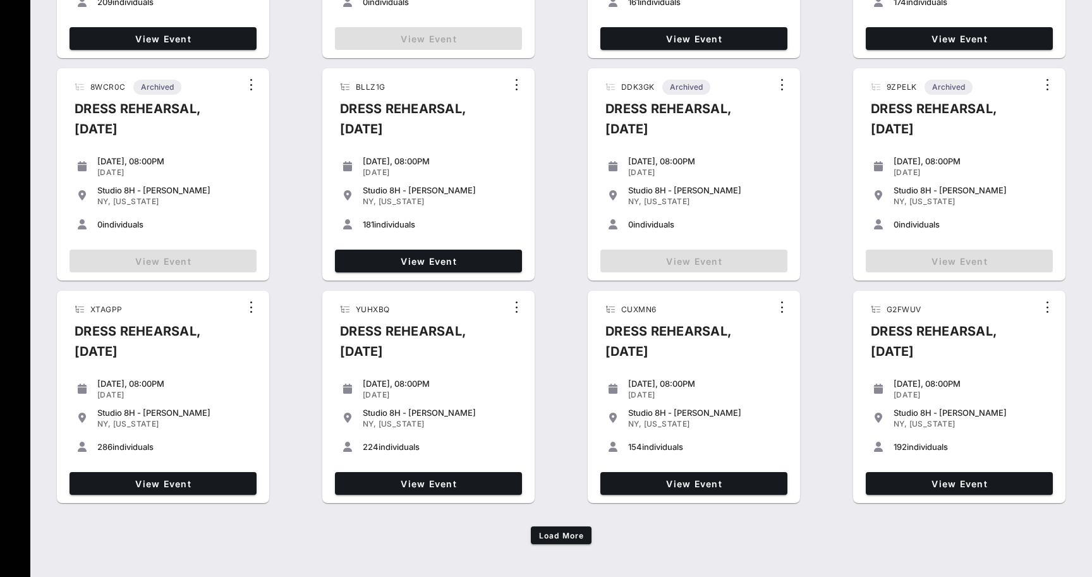
scroll to position [685, 0]
click at [562, 533] on span "Load More" at bounding box center [560, 535] width 45 height 9
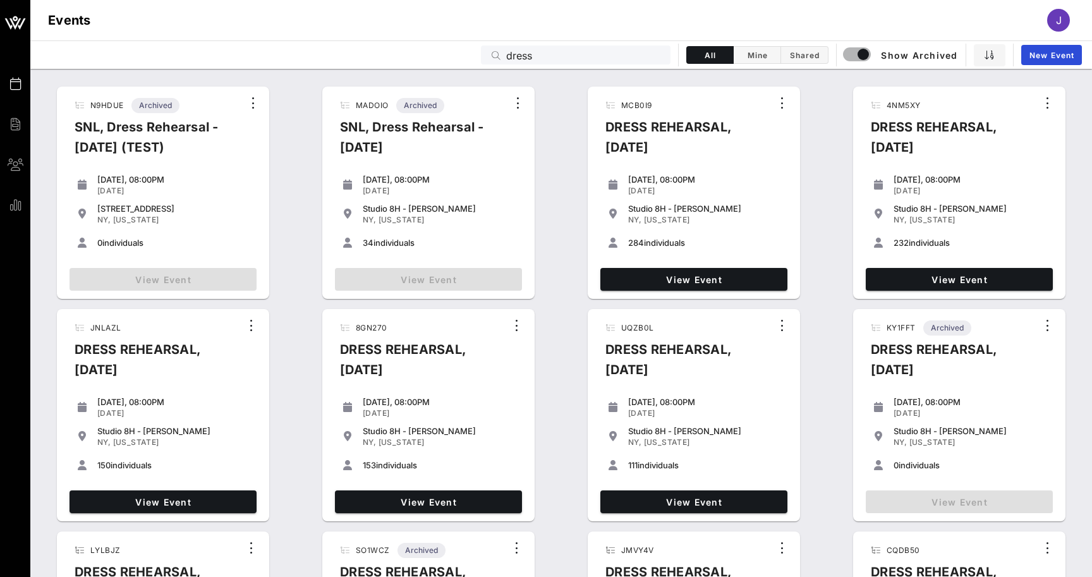
scroll to position [0, 0]
click at [601, 57] on input "dress" at bounding box center [584, 55] width 157 height 16
click at [759, 57] on span "Mine" at bounding box center [757, 55] width 32 height 9
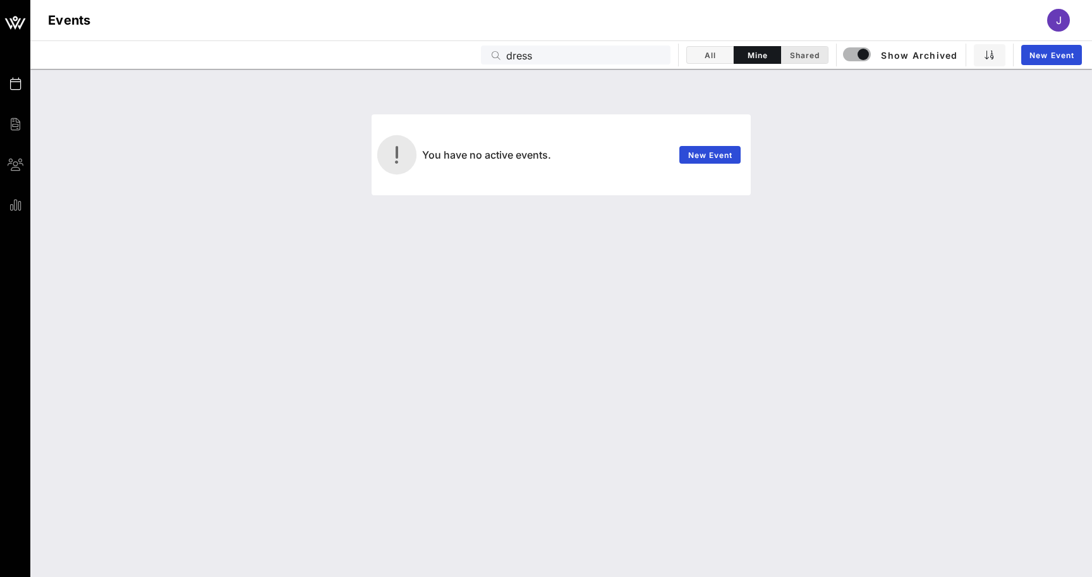
click at [814, 56] on span "Shared" at bounding box center [804, 55] width 32 height 9
click at [968, 10] on div "Events J" at bounding box center [560, 20] width 1061 height 40
drag, startPoint x: 1029, startPoint y: 43, endPoint x: 1029, endPoint y: 132, distance: 89.1
click at [1029, 132] on div "Events Billing Groups Reports Events J Events dress All Mine Shared Show Archiv…" at bounding box center [546, 288] width 1092 height 577
click at [986, 54] on icon "button" at bounding box center [989, 55] width 10 height 10
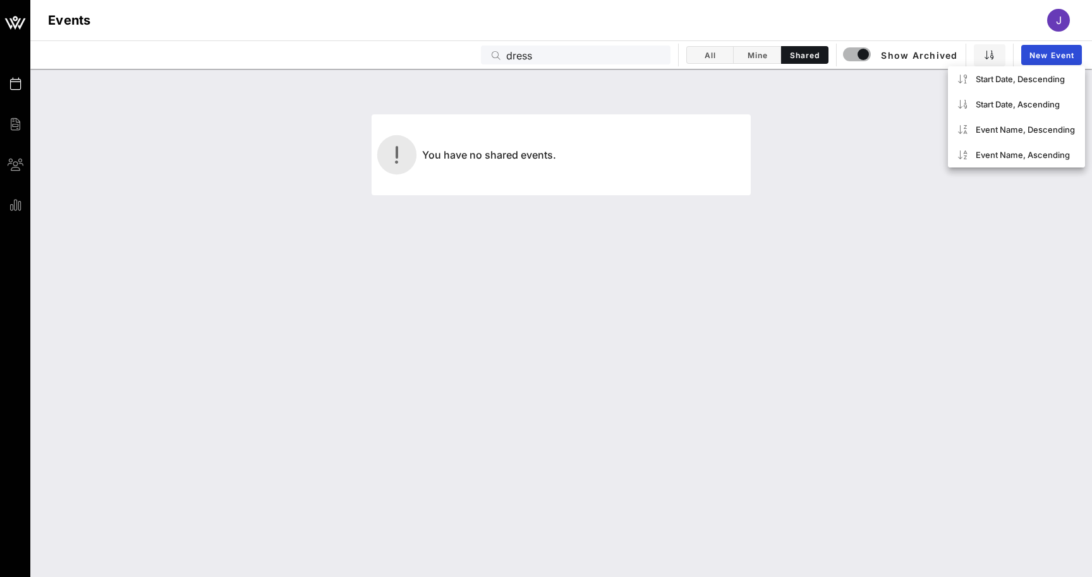
click at [1005, 198] on div "You have no shared events." at bounding box center [560, 141] width 1061 height 144
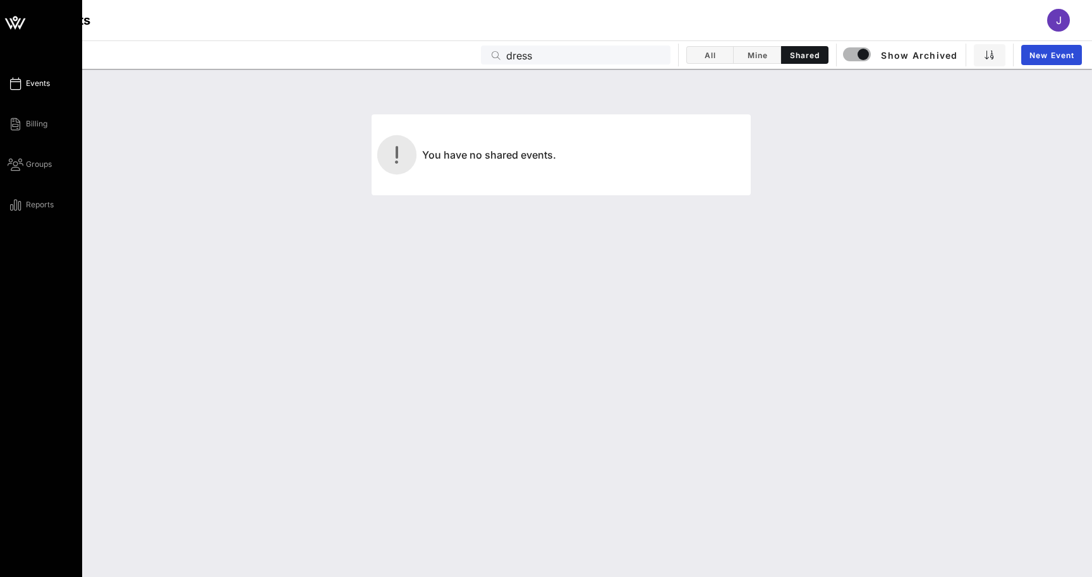
click at [18, 21] on icon at bounding box center [14, 23] width 11 height 11
click at [18, 25] on icon at bounding box center [14, 23] width 11 height 11
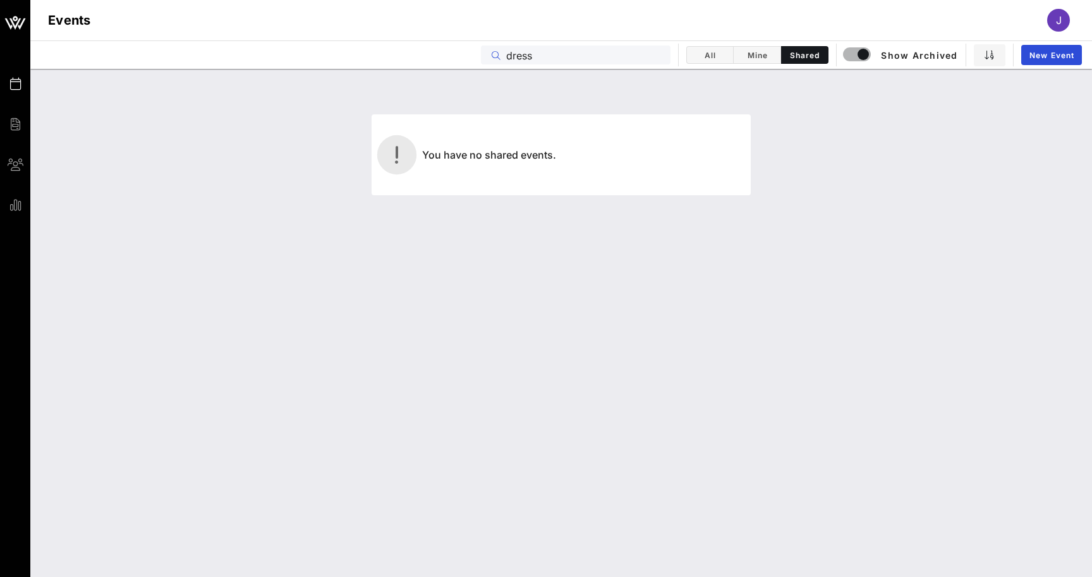
drag, startPoint x: 574, startPoint y: 60, endPoint x: 467, endPoint y: 60, distance: 107.4
click at [467, 60] on div "Events dress All Mine Shared Show Archived New Event" at bounding box center [560, 54] width 1061 height 28
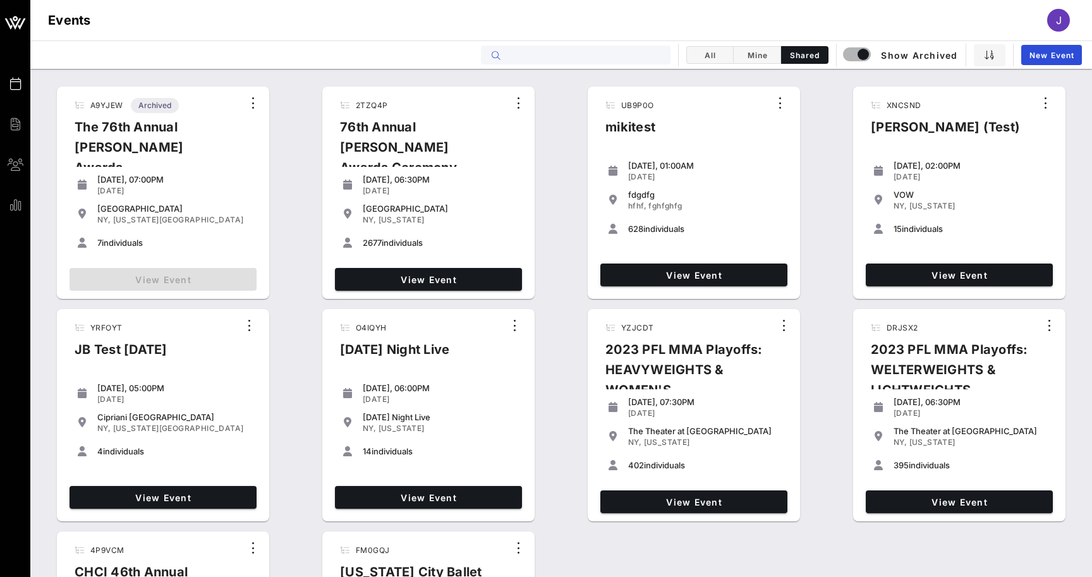
type input "s"
type input "dress"
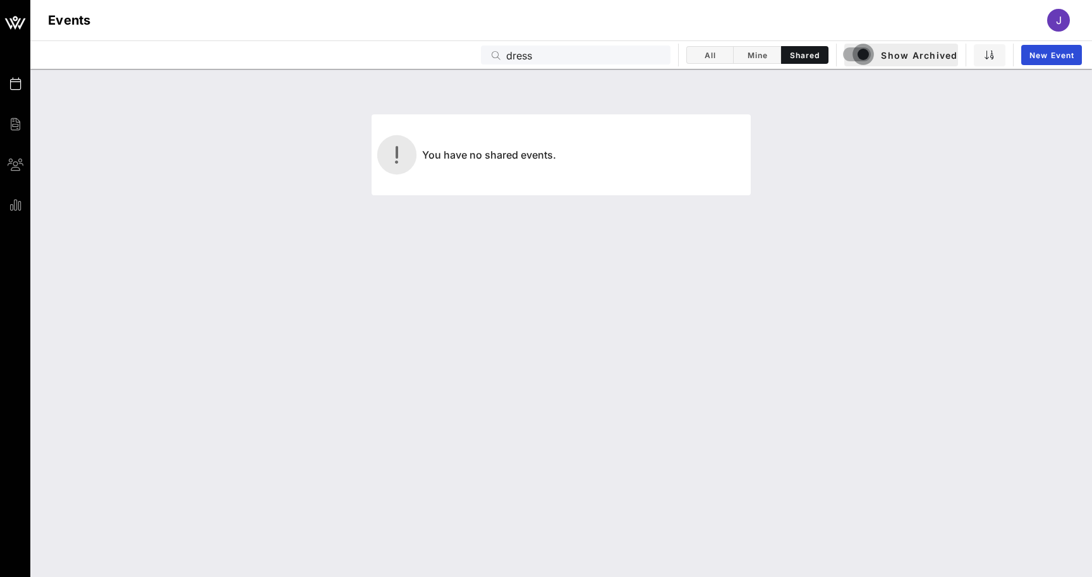
click at [865, 52] on div "button" at bounding box center [863, 54] width 18 height 18
click at [550, 60] on input "dress" at bounding box center [584, 55] width 157 height 16
click at [848, 55] on div "button" at bounding box center [851, 54] width 18 height 18
click at [720, 54] on span "All" at bounding box center [709, 55] width 31 height 9
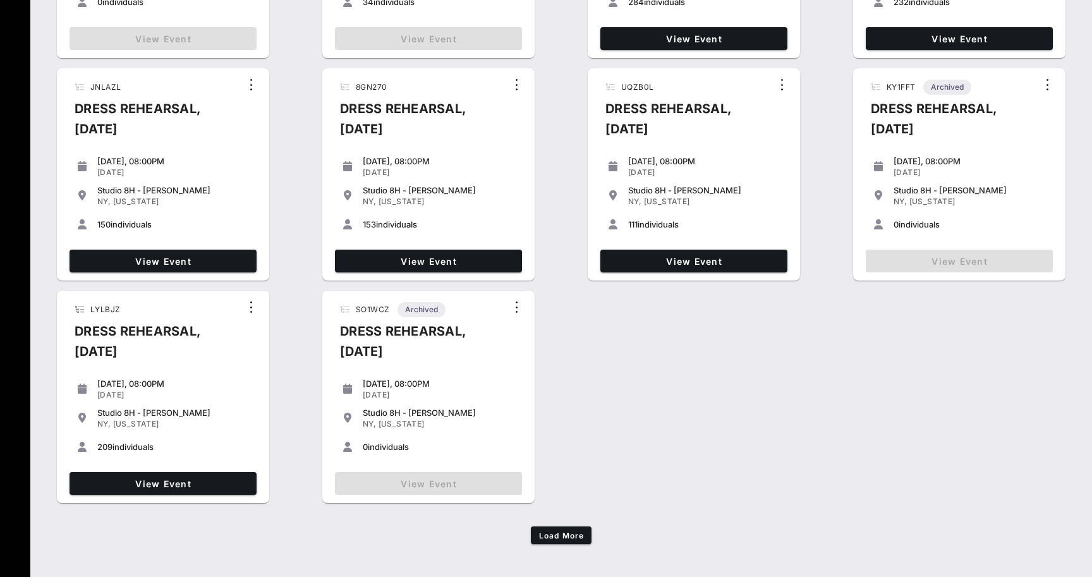
scroll to position [241, 0]
click at [476, 261] on span "View Event" at bounding box center [428, 261] width 177 height 11
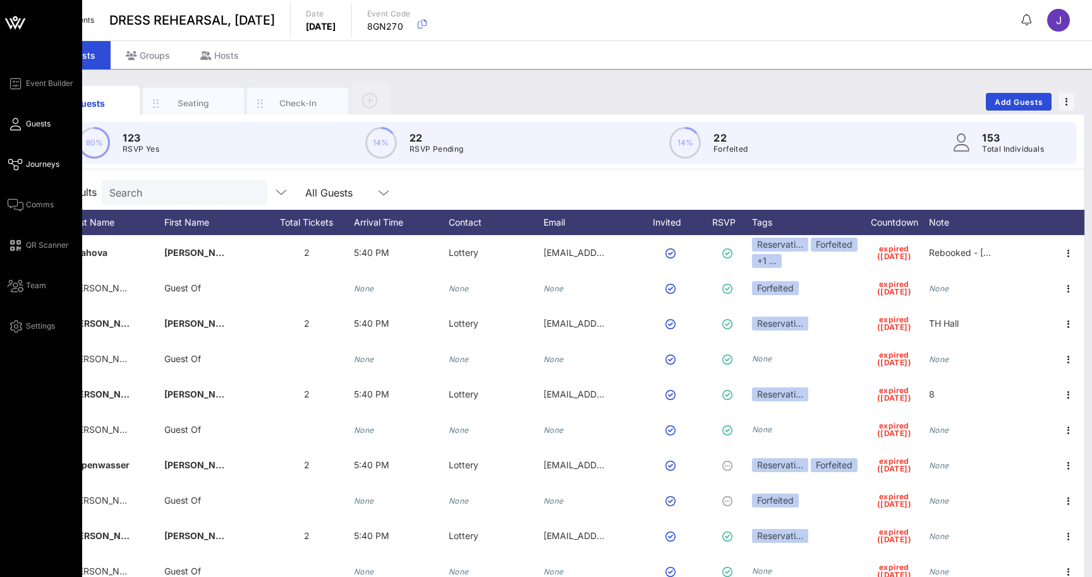
click at [38, 163] on span "Journeys" at bounding box center [42, 164] width 33 height 11
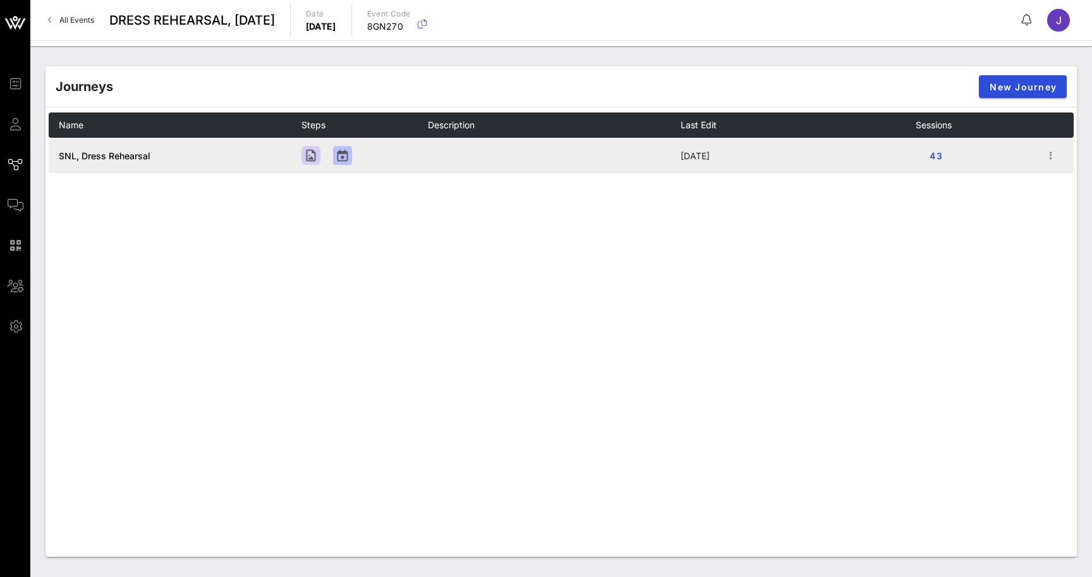
click at [105, 154] on span "SNL, Dress Rehearsal" at bounding box center [105, 155] width 92 height 11
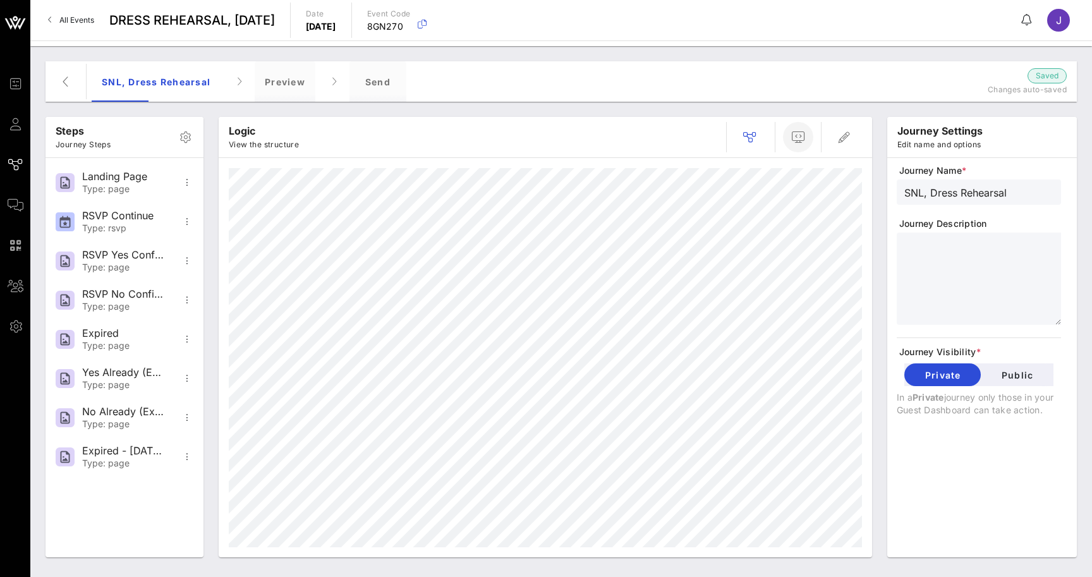
click at [802, 147] on button "button" at bounding box center [798, 137] width 30 height 30
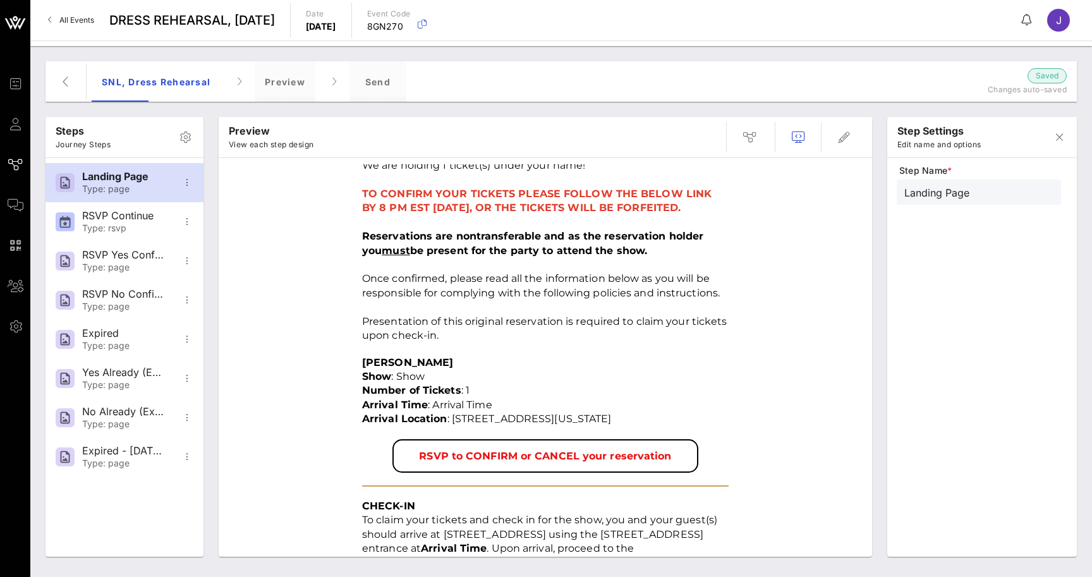
scroll to position [312, 0]
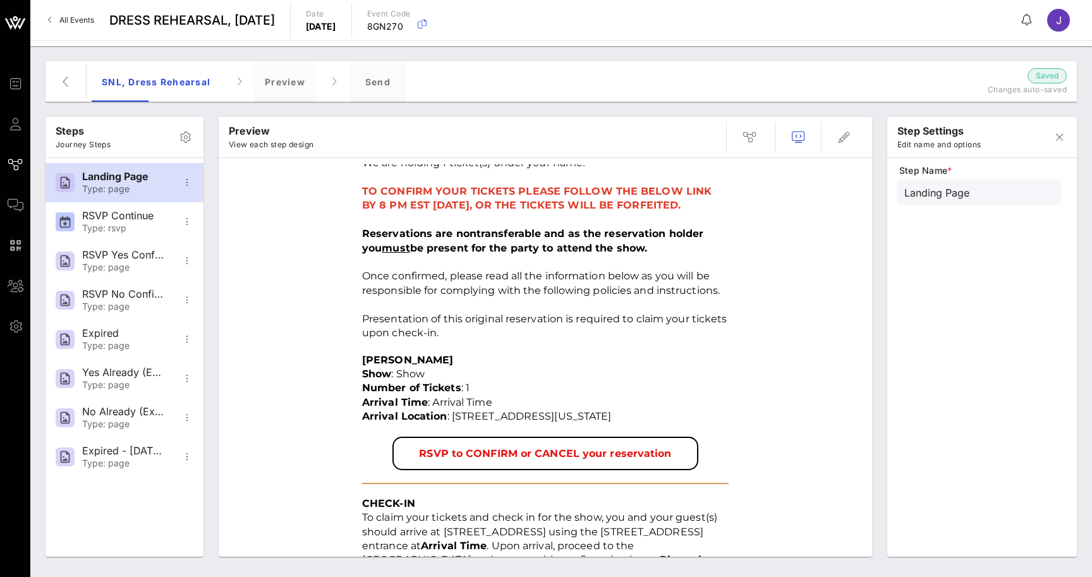
click at [850, 135] on icon "button" at bounding box center [843, 137] width 15 height 15
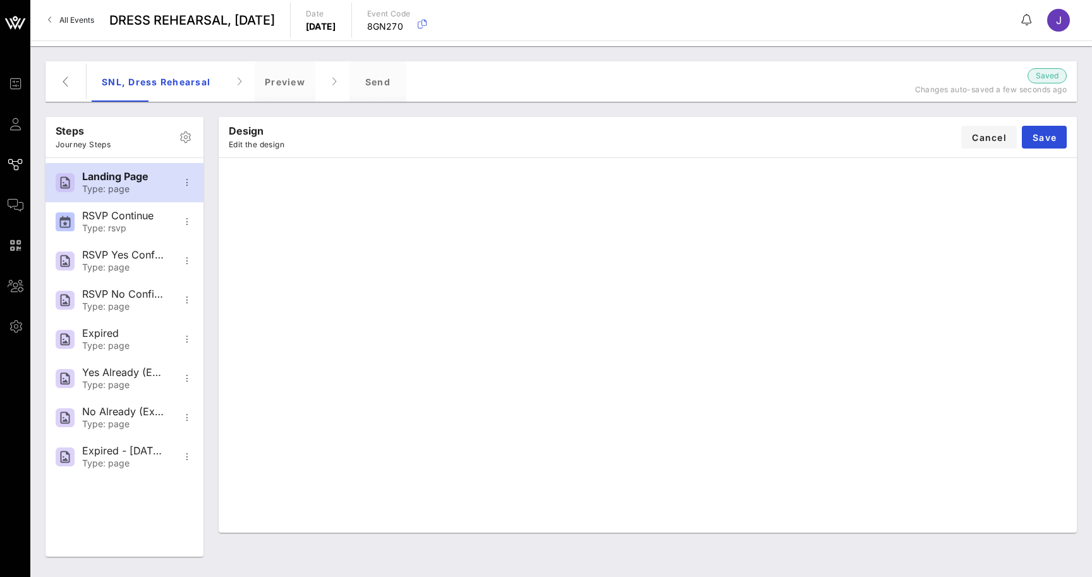
click at [804, 133] on div "Design Edit the design Cancel Save" at bounding box center [648, 137] width 858 height 40
click at [760, 122] on div "Design Edit the design Cancel Save" at bounding box center [648, 137] width 858 height 40
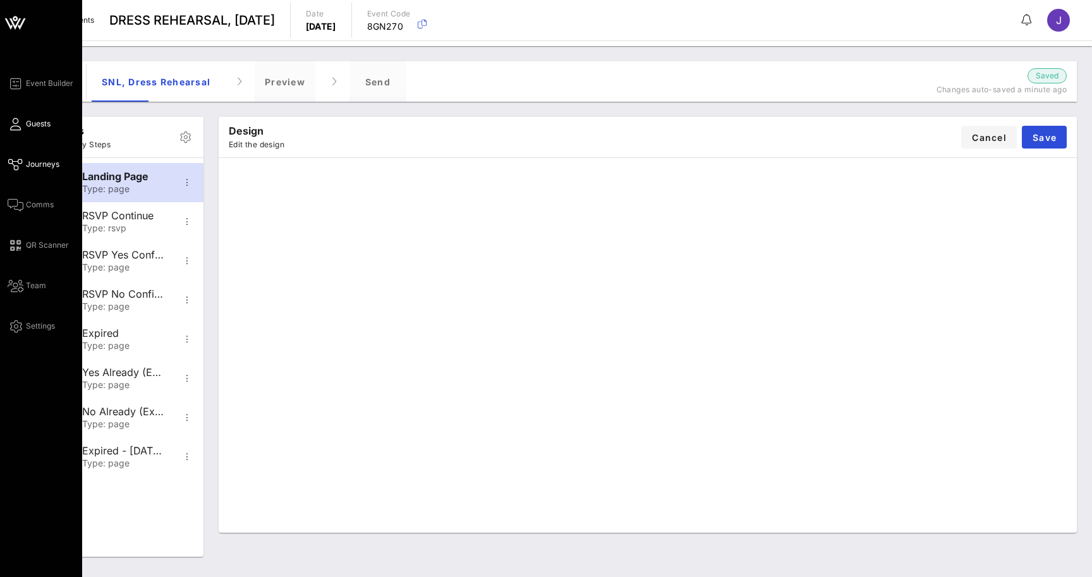
click at [12, 123] on icon at bounding box center [16, 124] width 16 height 2
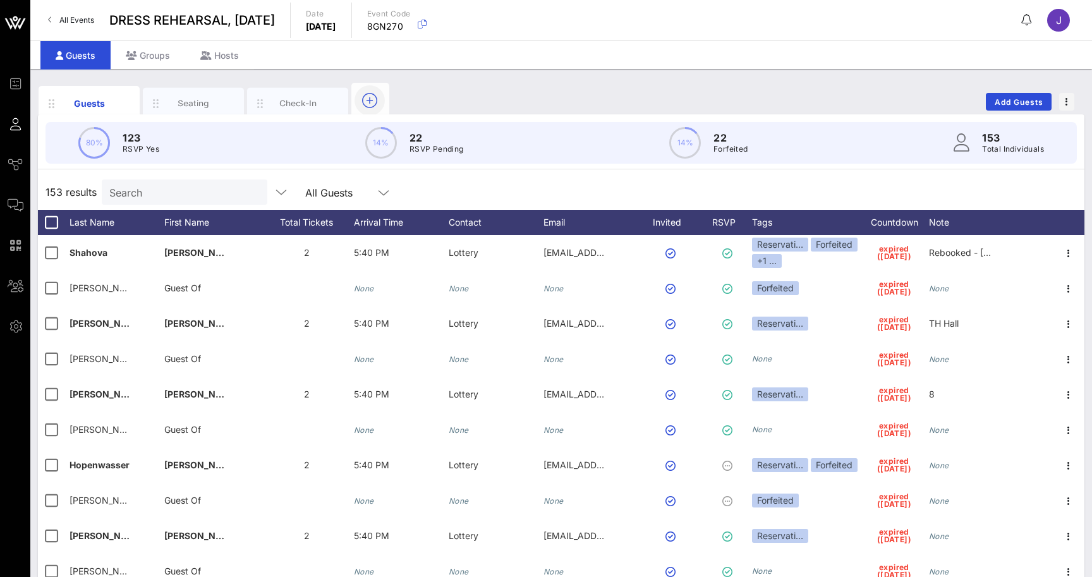
click at [363, 100] on icon "button" at bounding box center [369, 100] width 15 height 15
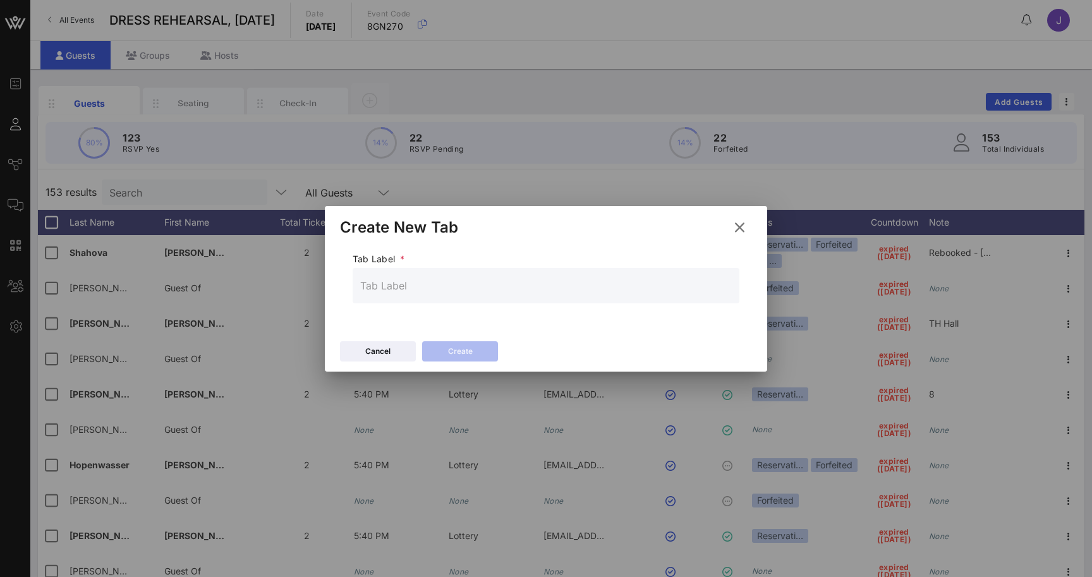
click at [432, 282] on input "text" at bounding box center [545, 285] width 371 height 20
type input "Custom Code"
click at [453, 345] on div "Create" at bounding box center [460, 351] width 25 height 13
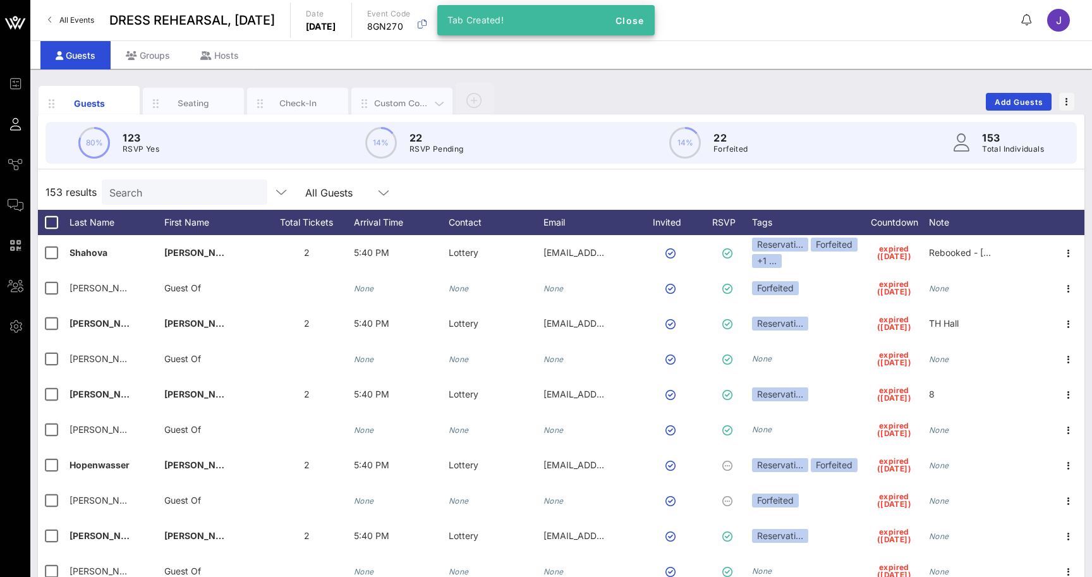
click at [401, 105] on div "Custom Code" at bounding box center [402, 103] width 56 height 12
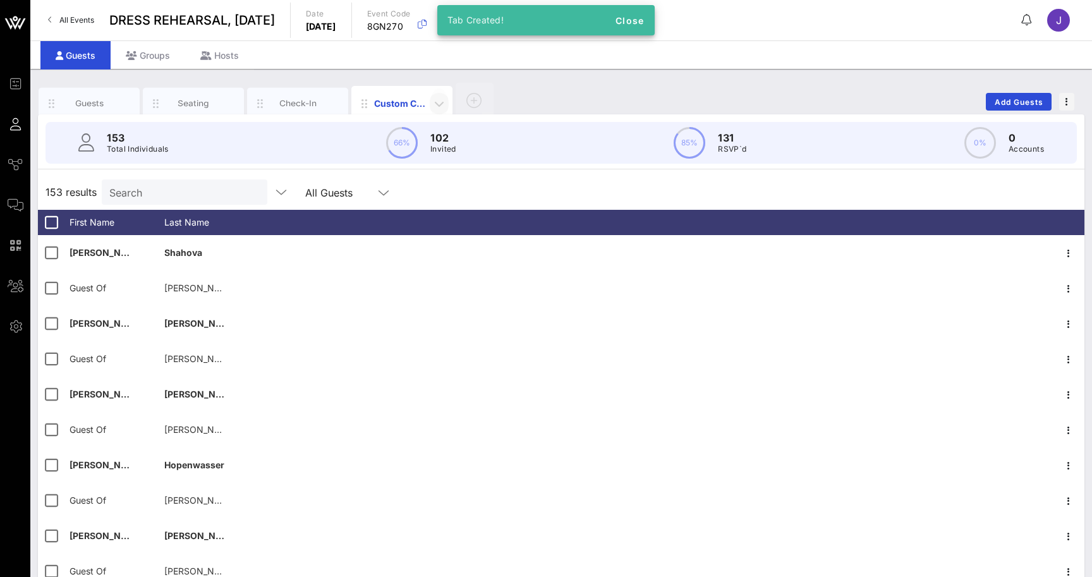
click at [437, 103] on icon "button" at bounding box center [439, 103] width 15 height 15
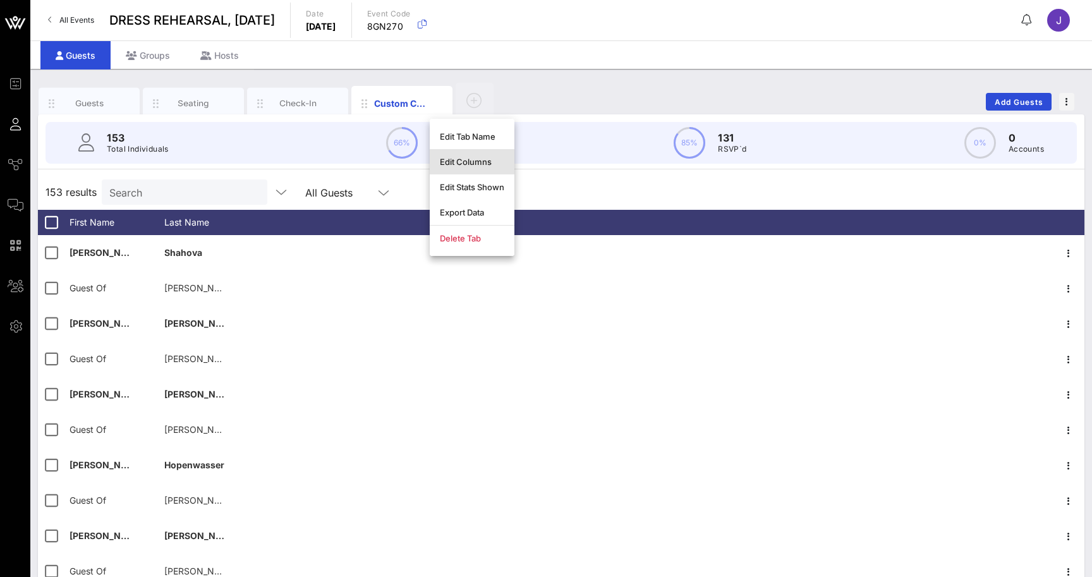
click at [488, 162] on div "Edit Columns" at bounding box center [472, 162] width 64 height 10
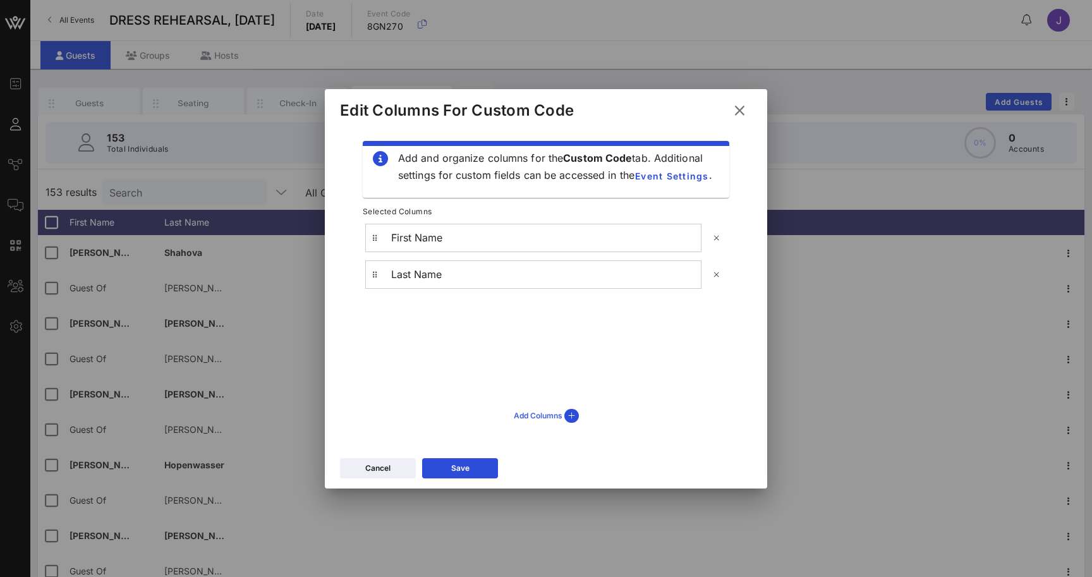
click at [569, 418] on icon at bounding box center [571, 416] width 15 height 14
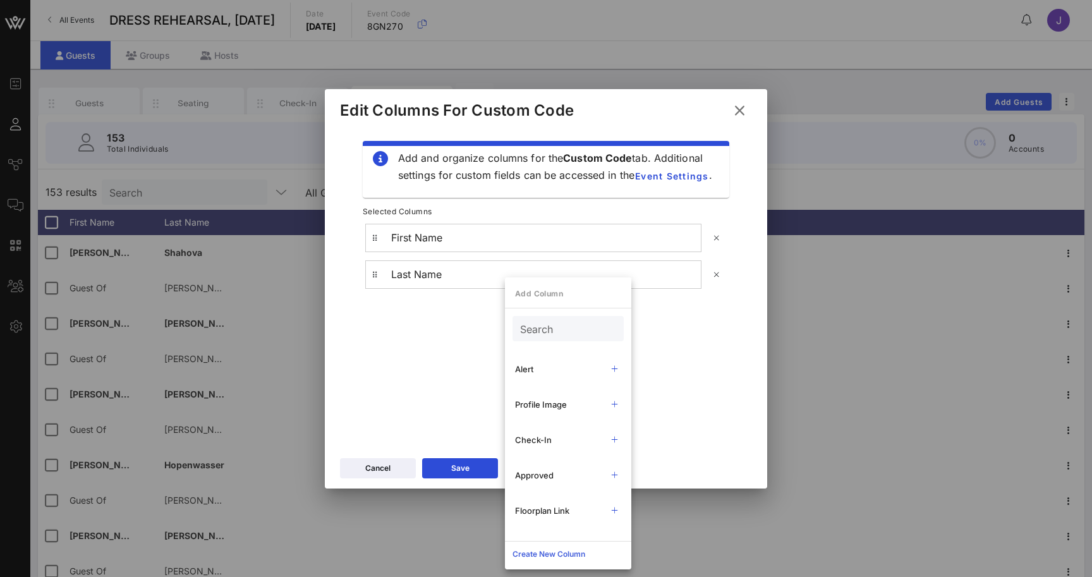
click at [571, 561] on button "Create New Column" at bounding box center [549, 554] width 88 height 20
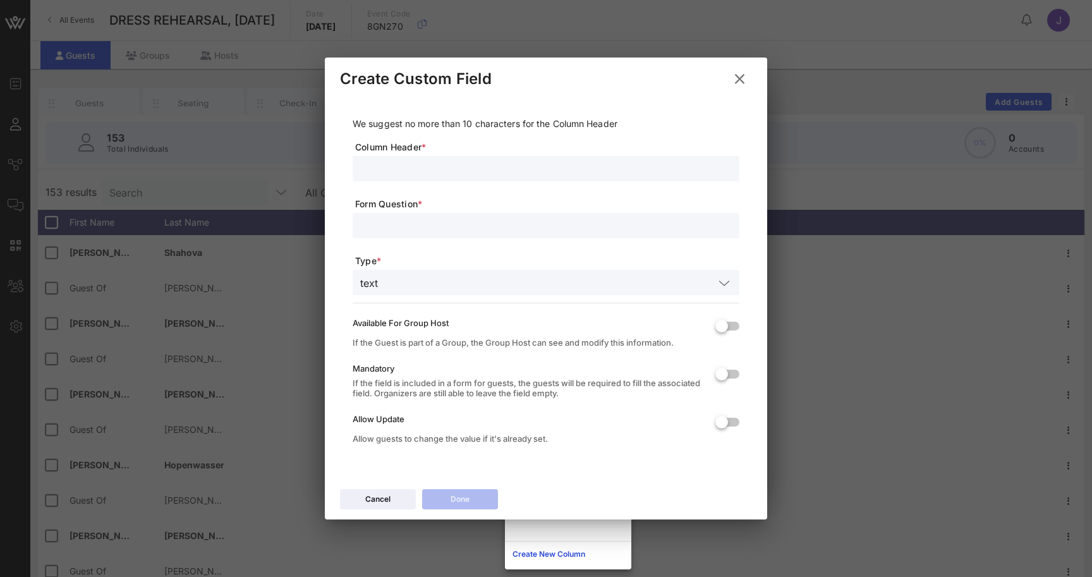
click at [419, 171] on input "text" at bounding box center [545, 168] width 371 height 16
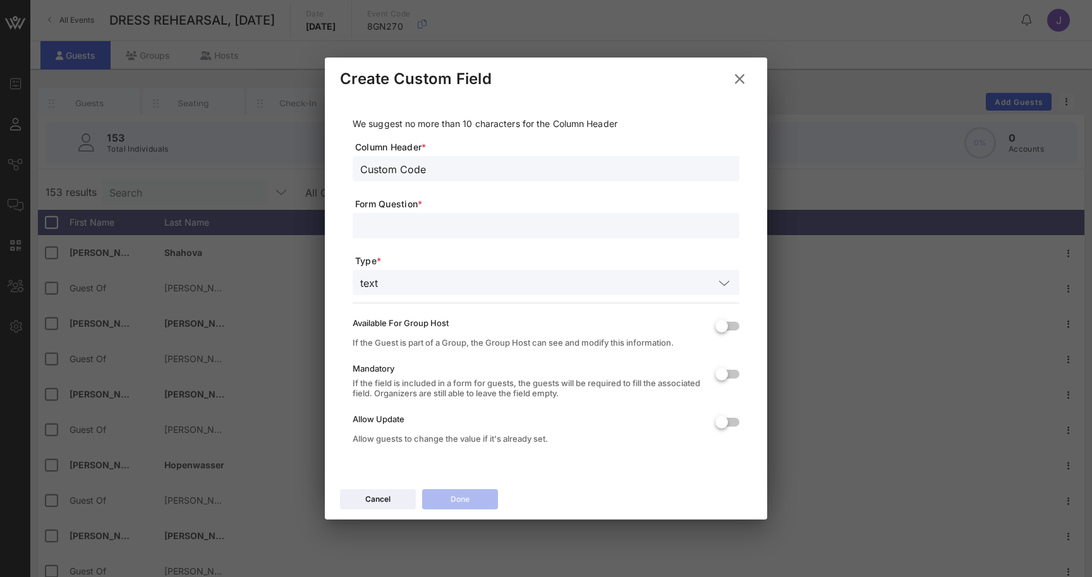
type input "Custom Code"
click at [460, 498] on icon at bounding box center [460, 499] width 9 height 8
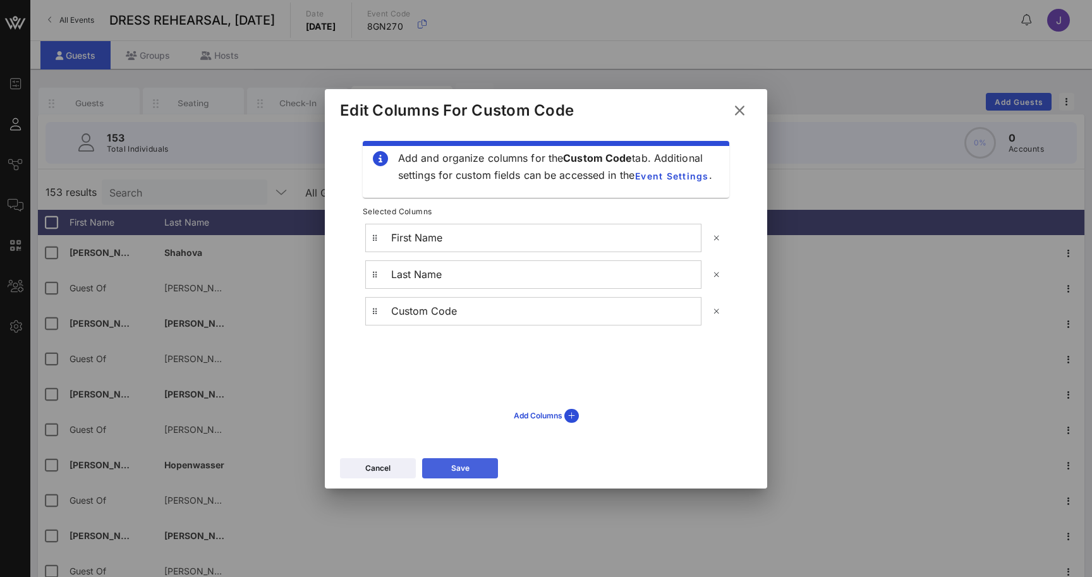
click at [457, 469] on icon at bounding box center [460, 468] width 9 height 8
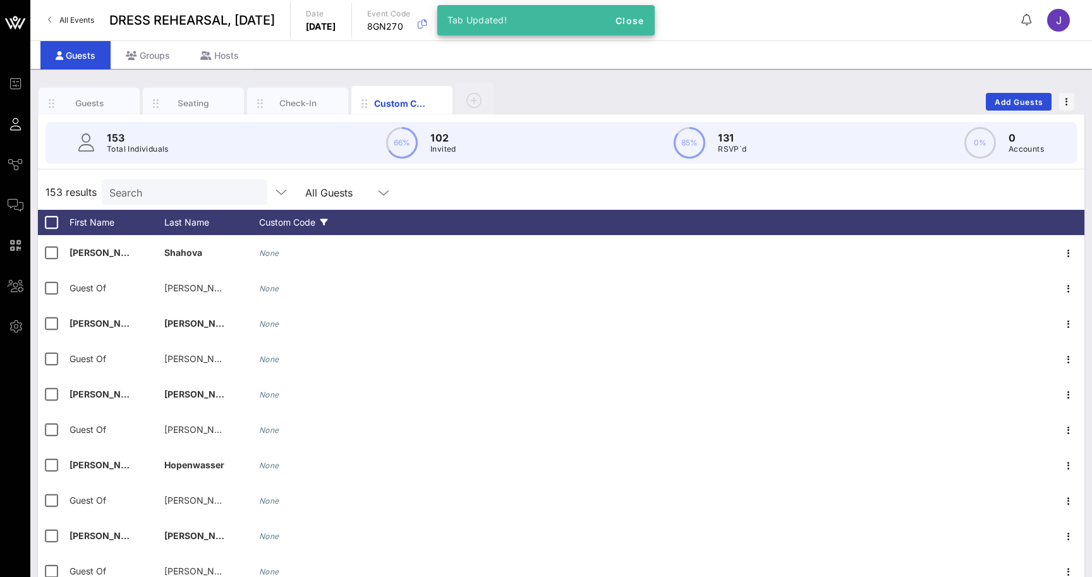
click at [285, 217] on div "Custom Code" at bounding box center [306, 222] width 95 height 25
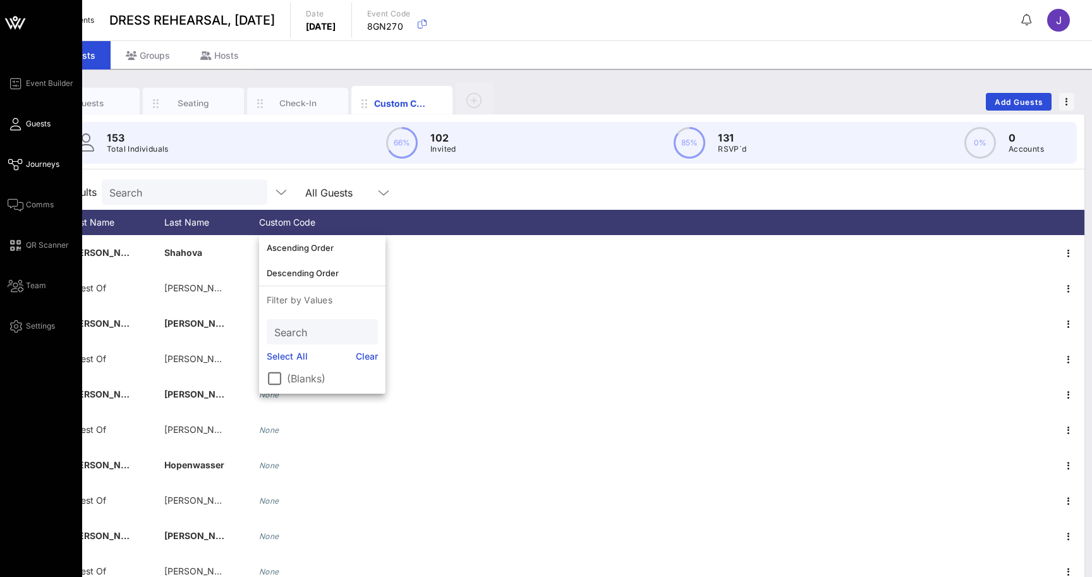
click at [32, 167] on span "Journeys" at bounding box center [42, 164] width 33 height 11
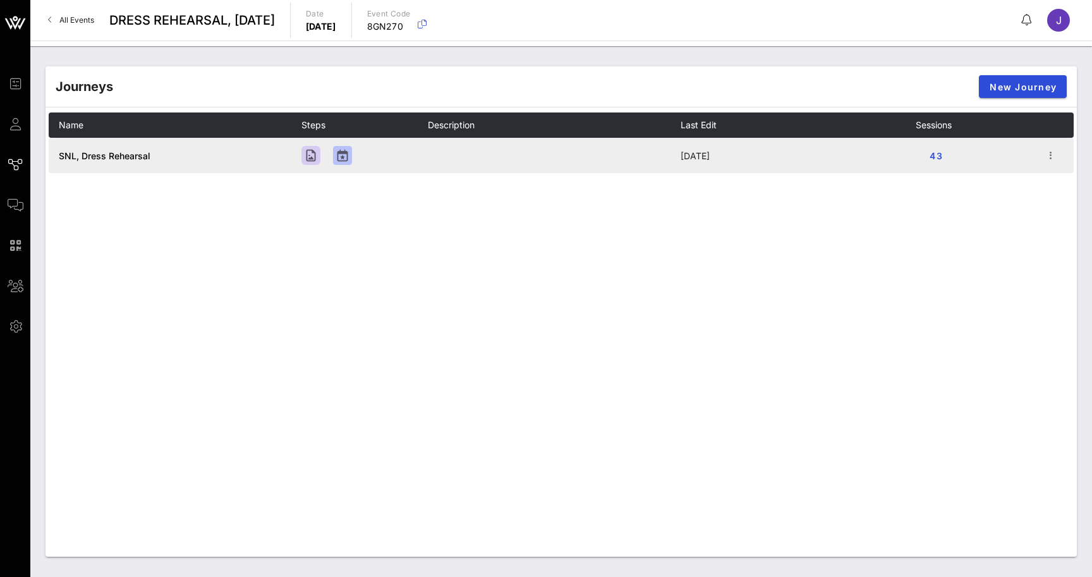
click at [129, 155] on span "SNL, Dress Rehearsal" at bounding box center [105, 155] width 92 height 11
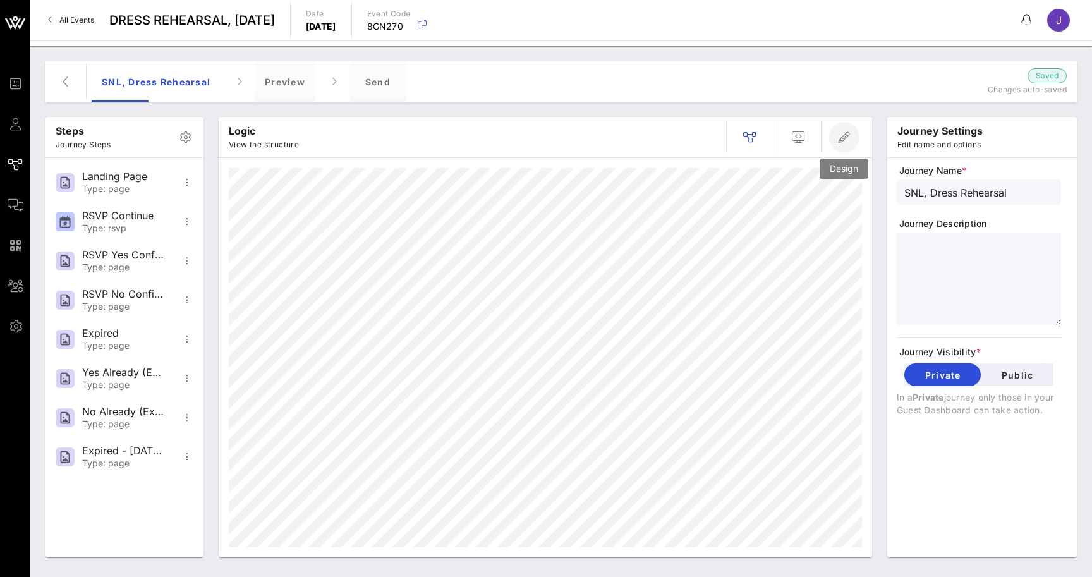
click at [851, 133] on icon "button" at bounding box center [843, 137] width 15 height 15
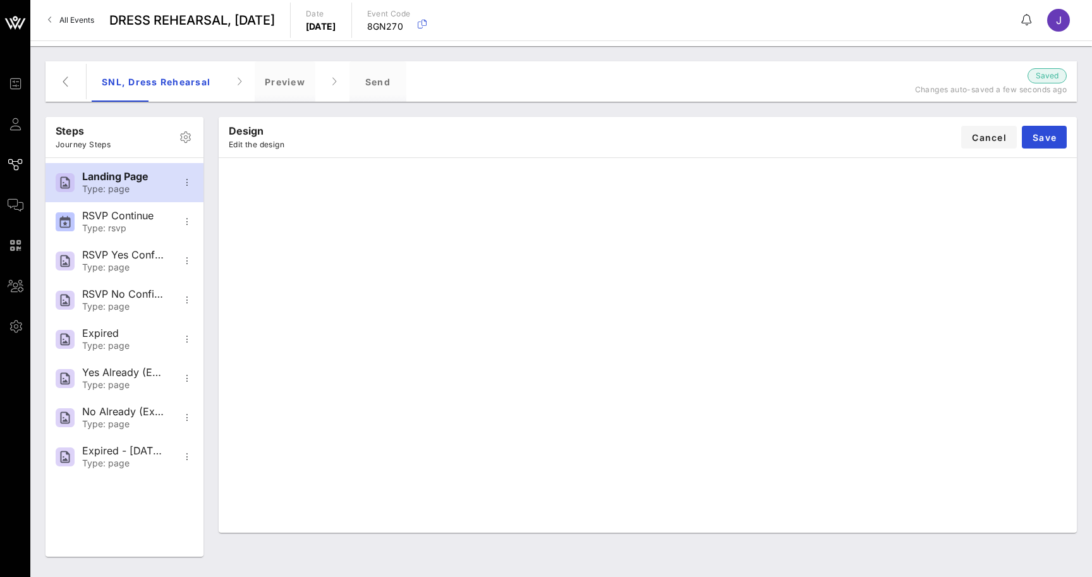
click at [678, 116] on div "Design Edit the design Cancel Save" at bounding box center [647, 336] width 873 height 455
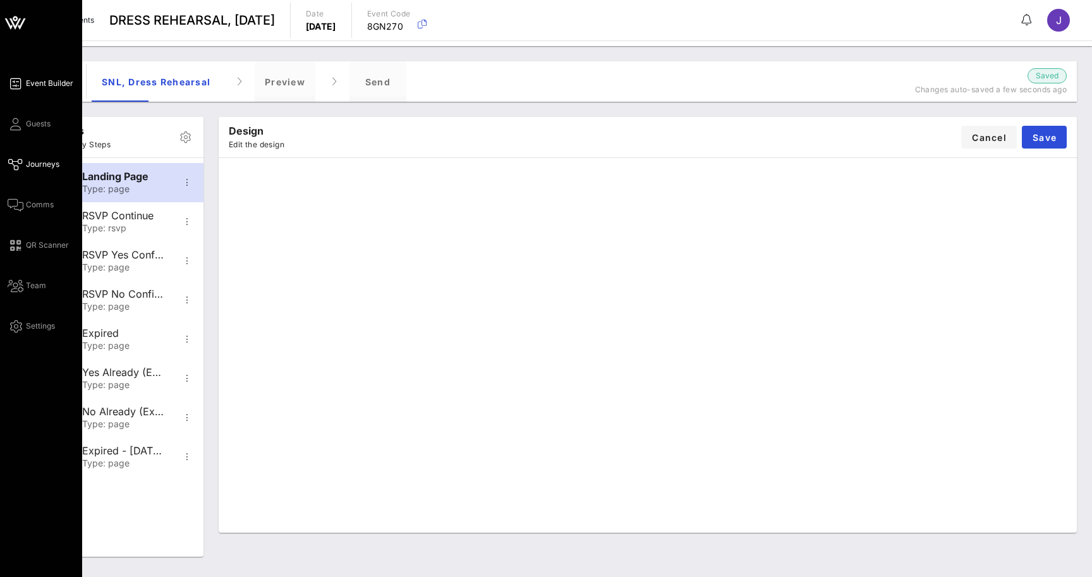
click at [38, 78] on span "Event Builder" at bounding box center [49, 83] width 47 height 11
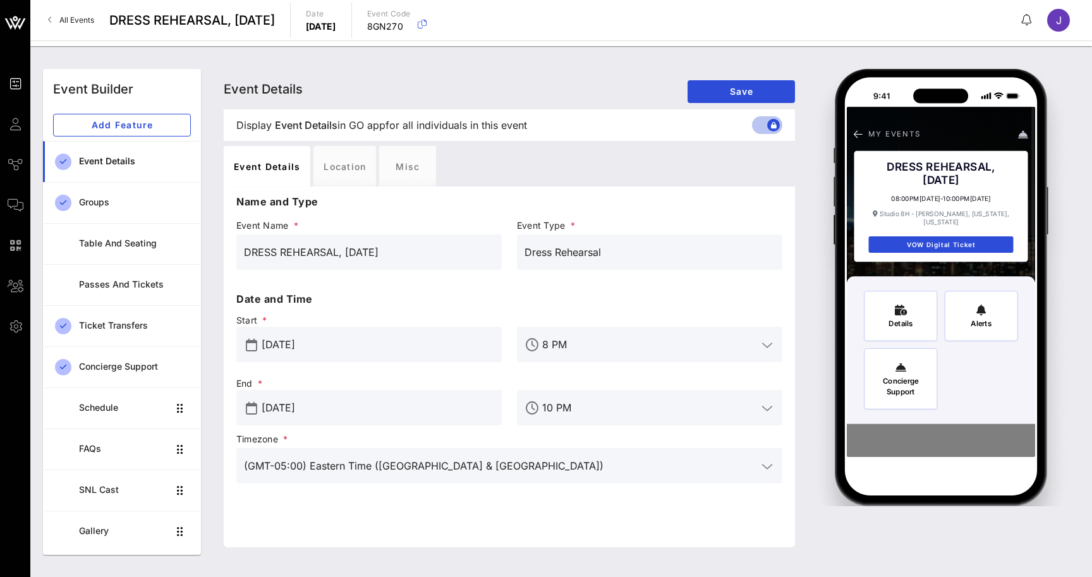
click at [63, 21] on span "All Events" at bounding box center [76, 19] width 35 height 9
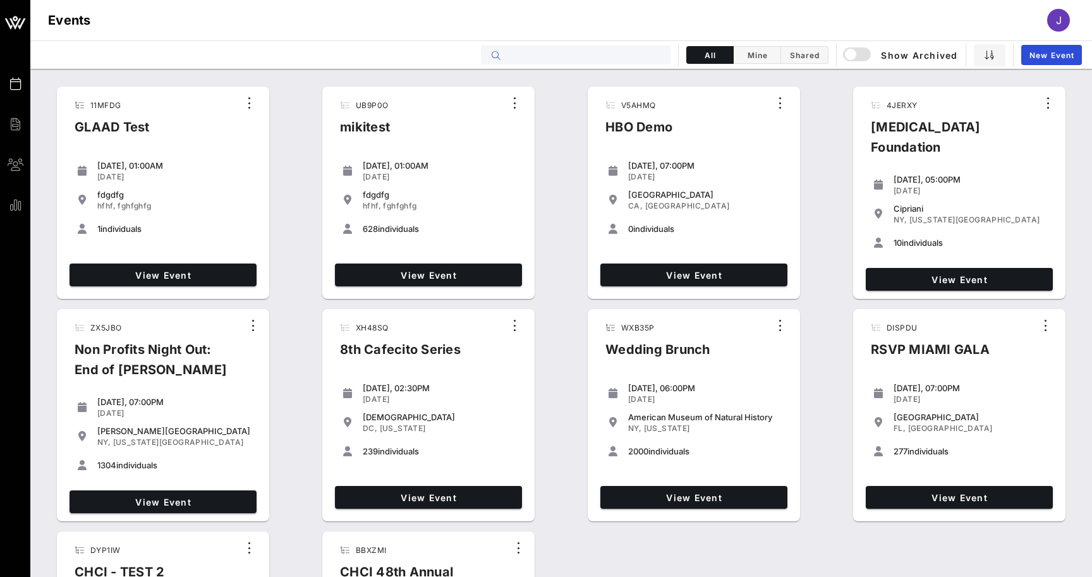
click at [615, 48] on input "text" at bounding box center [584, 55] width 157 height 16
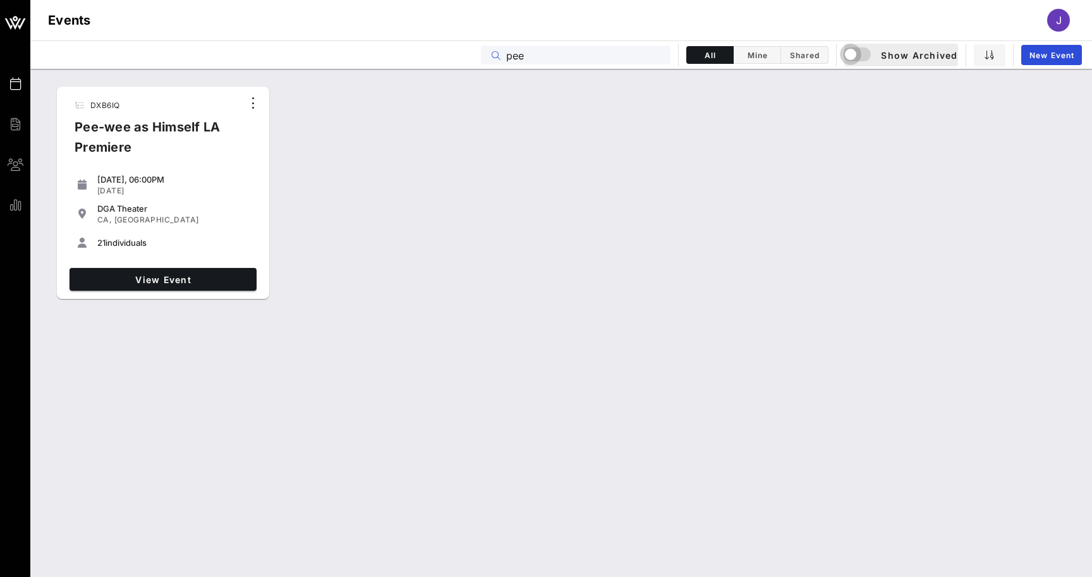
type input "pee"
click at [854, 56] on div "button" at bounding box center [851, 54] width 18 height 18
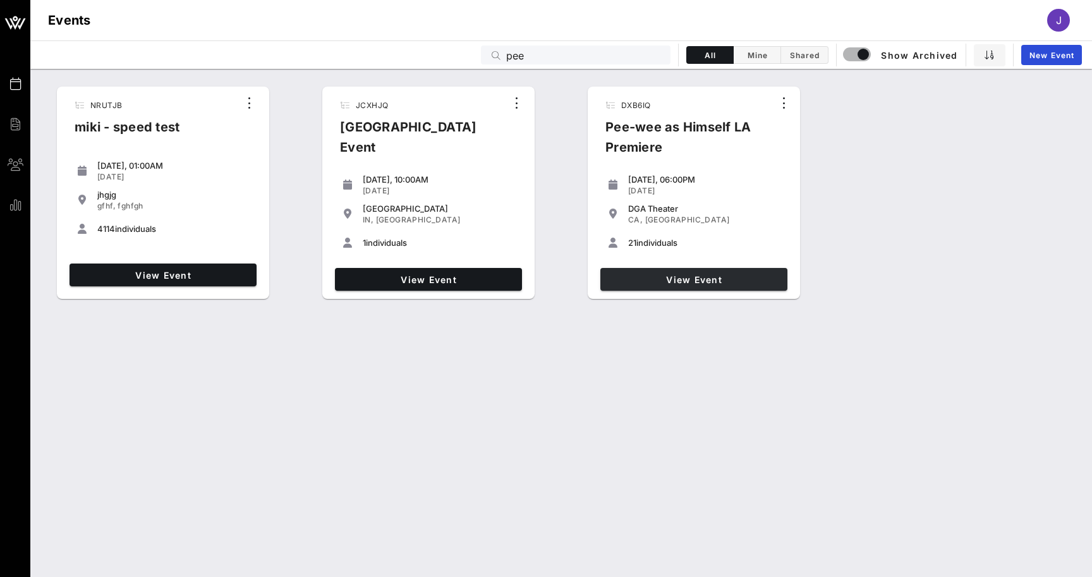
click at [692, 284] on span "View Event" at bounding box center [693, 279] width 177 height 11
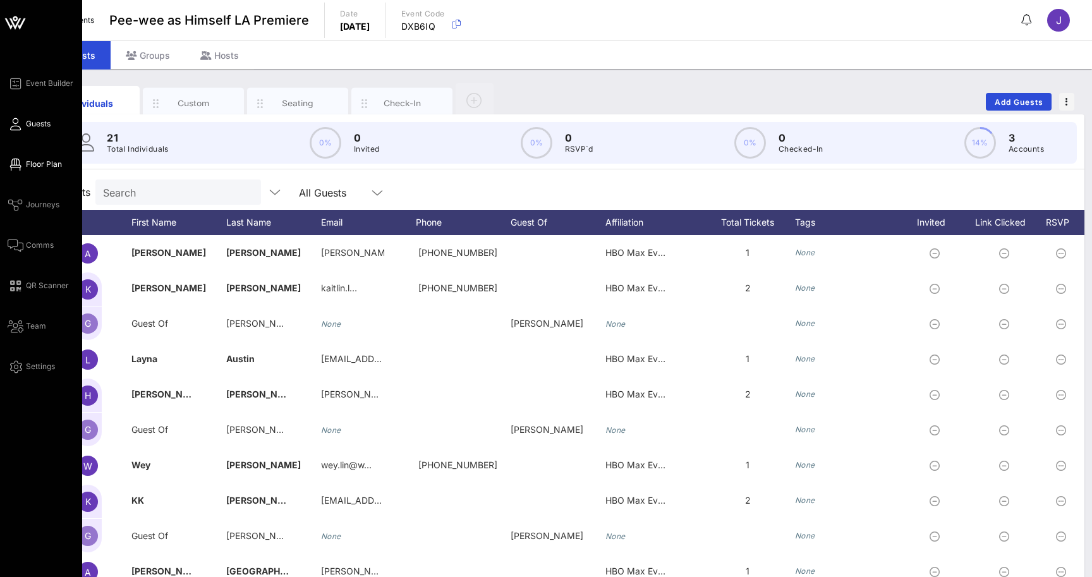
click at [35, 165] on span "Floor Plan" at bounding box center [44, 164] width 36 height 11
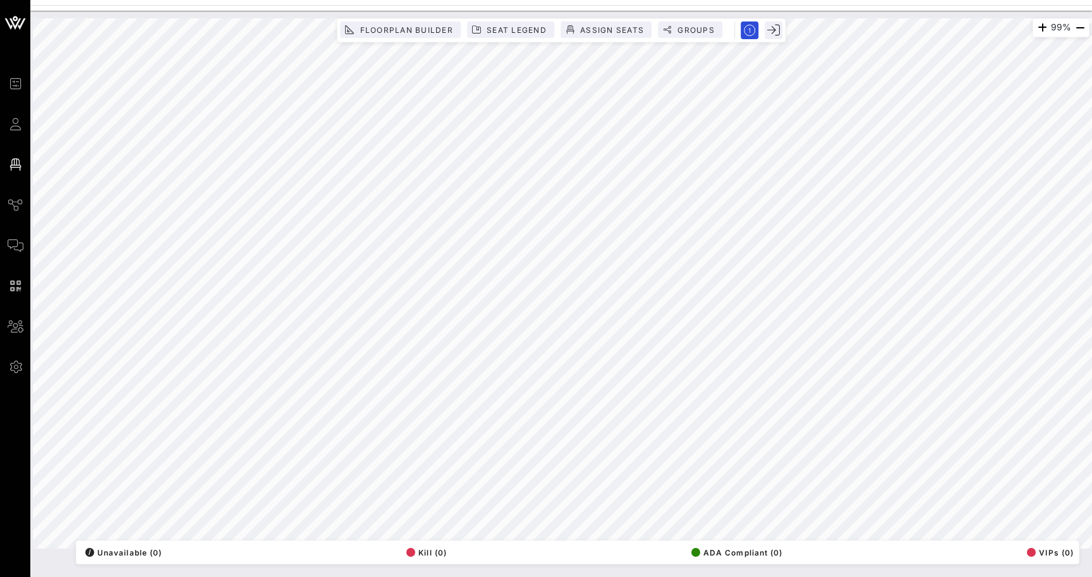
click at [21, 234] on div "Event Builder Guests Floor Plan Journeys Comms QR Scanner Team Settings" at bounding box center [19, 225] width 23 height 298
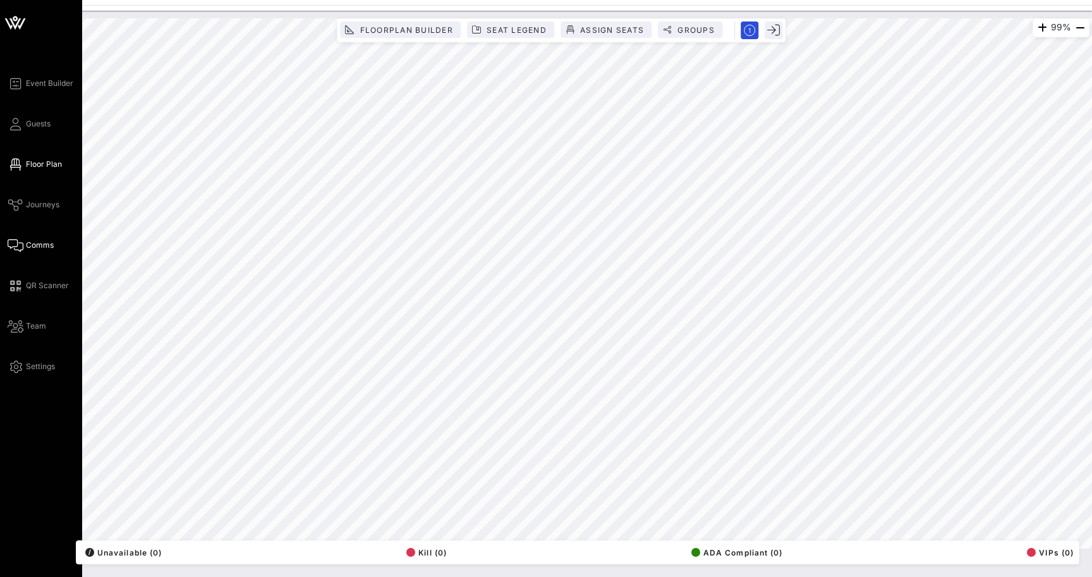
click at [31, 245] on span "Comms" at bounding box center [40, 244] width 28 height 11
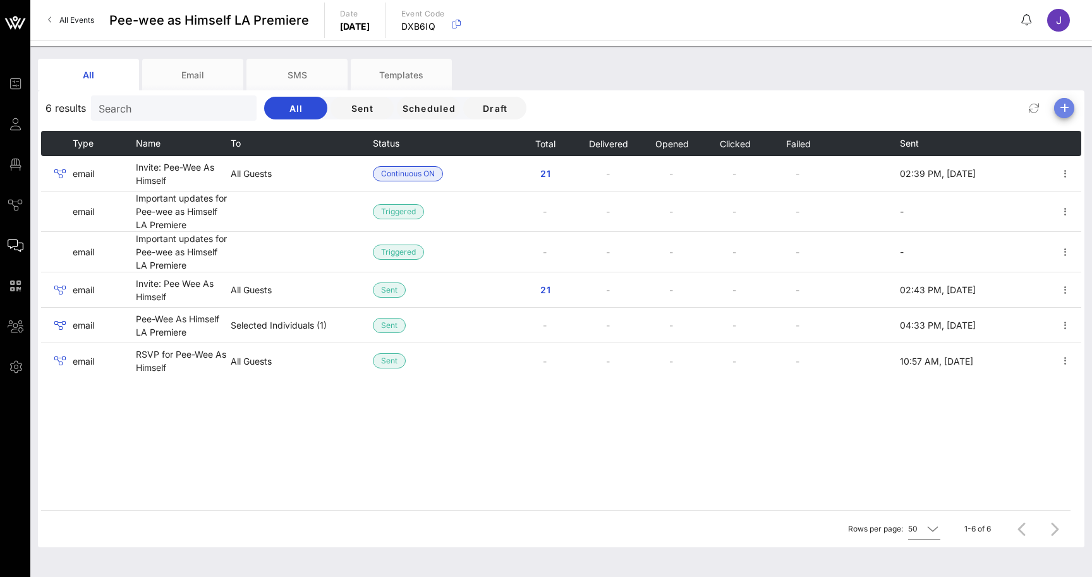
click at [1070, 112] on icon "button" at bounding box center [1063, 107] width 15 height 15
click at [1061, 126] on div "Email" at bounding box center [1059, 132] width 26 height 27
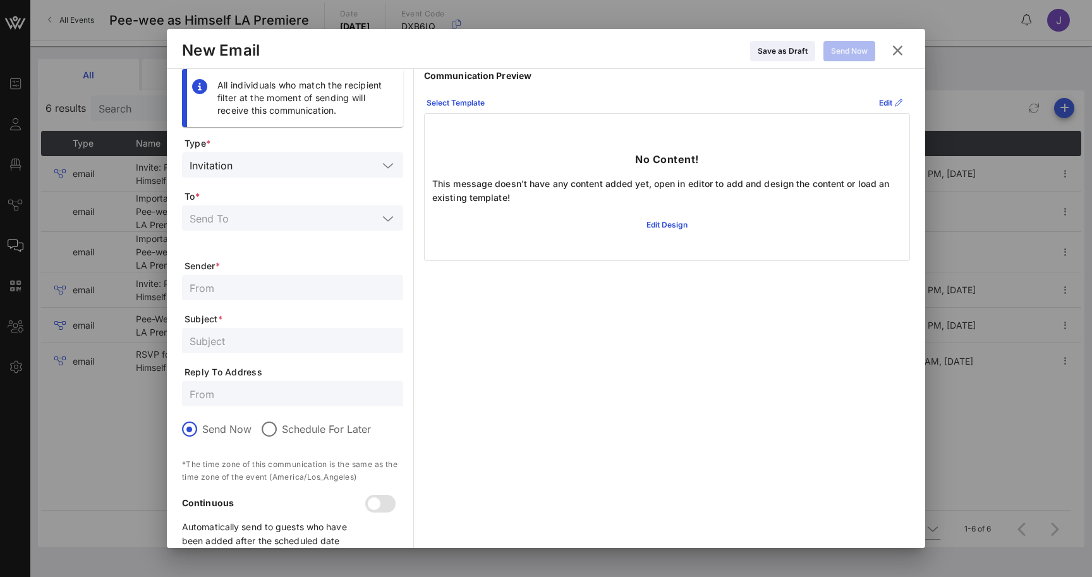
click at [261, 293] on input "text" at bounding box center [293, 287] width 206 height 16
click at [902, 47] on icon at bounding box center [897, 50] width 17 height 15
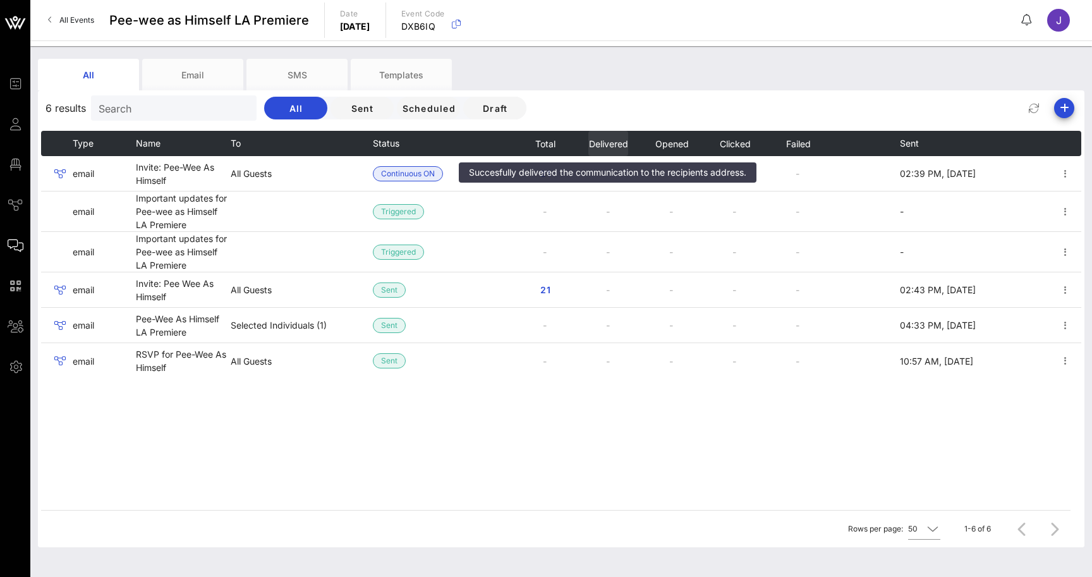
click at [609, 142] on span "Delivered" at bounding box center [608, 143] width 40 height 11
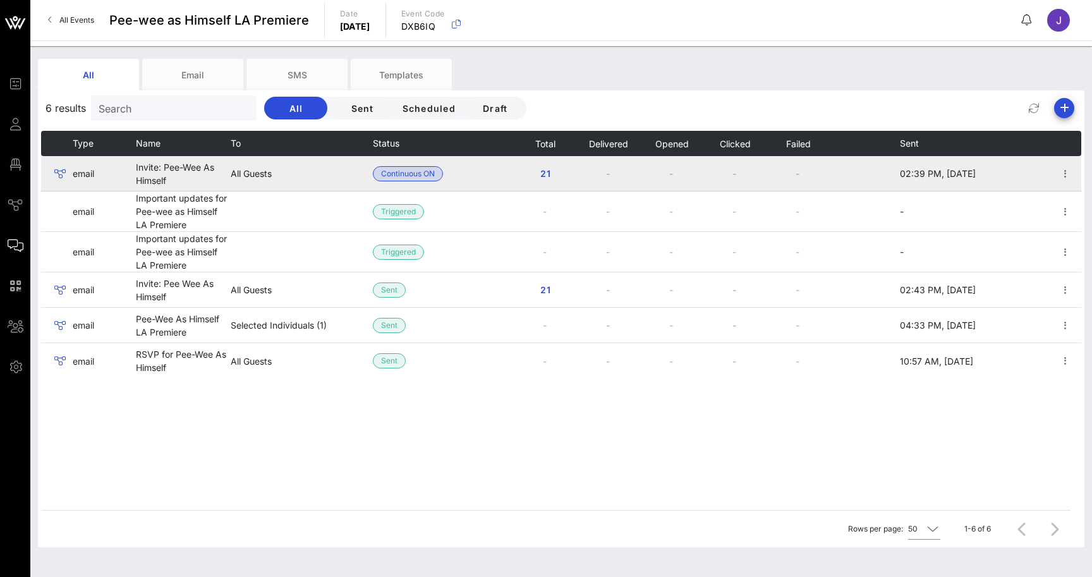
click at [408, 178] on span "Continuous ON" at bounding box center [408, 174] width 54 height 14
click at [419, 174] on span "Continuous ON" at bounding box center [408, 174] width 54 height 14
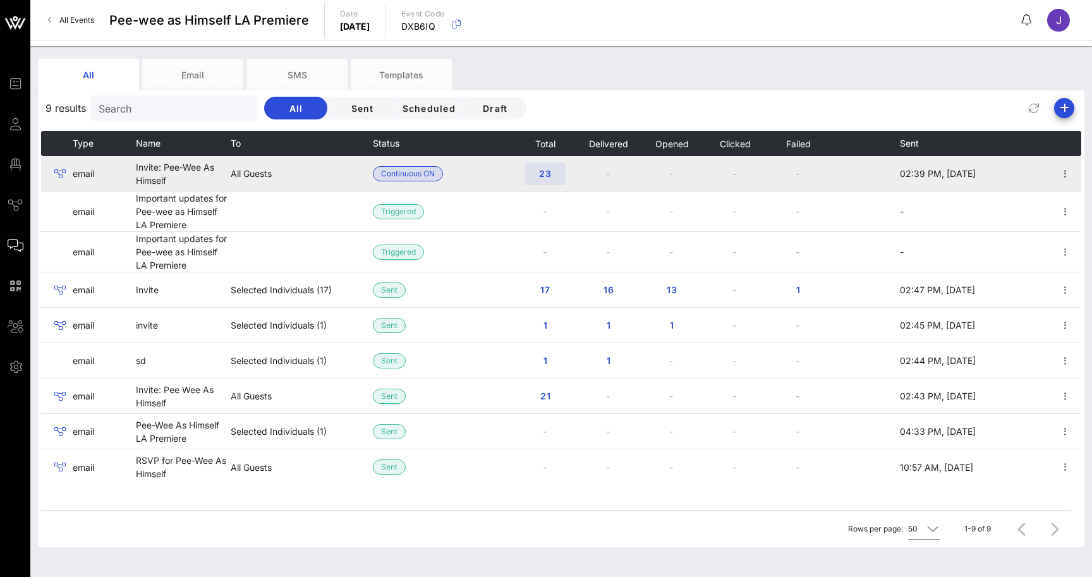
click at [546, 172] on span "23" at bounding box center [545, 173] width 20 height 11
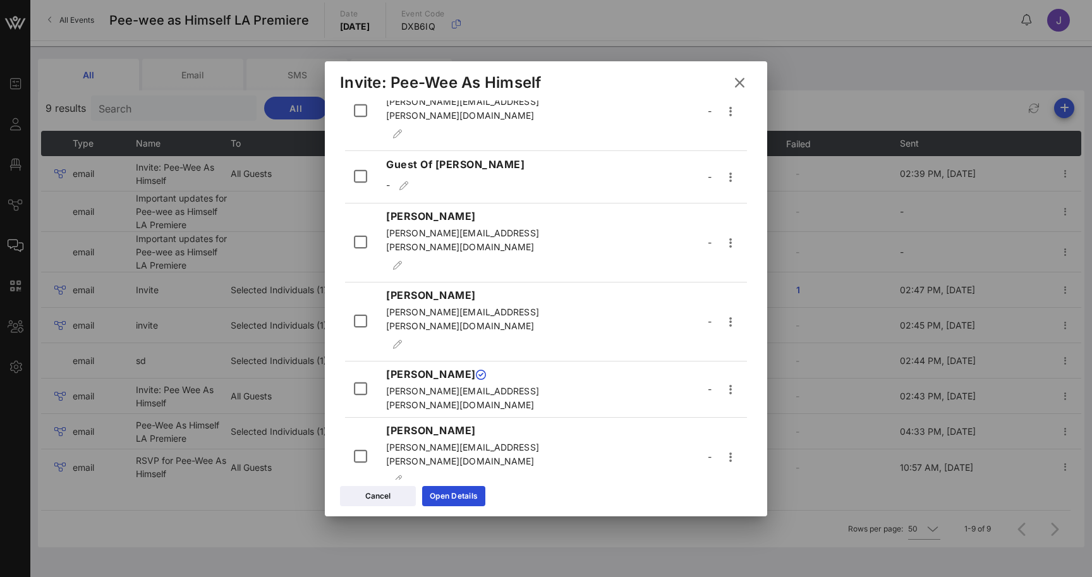
scroll to position [931, 0]
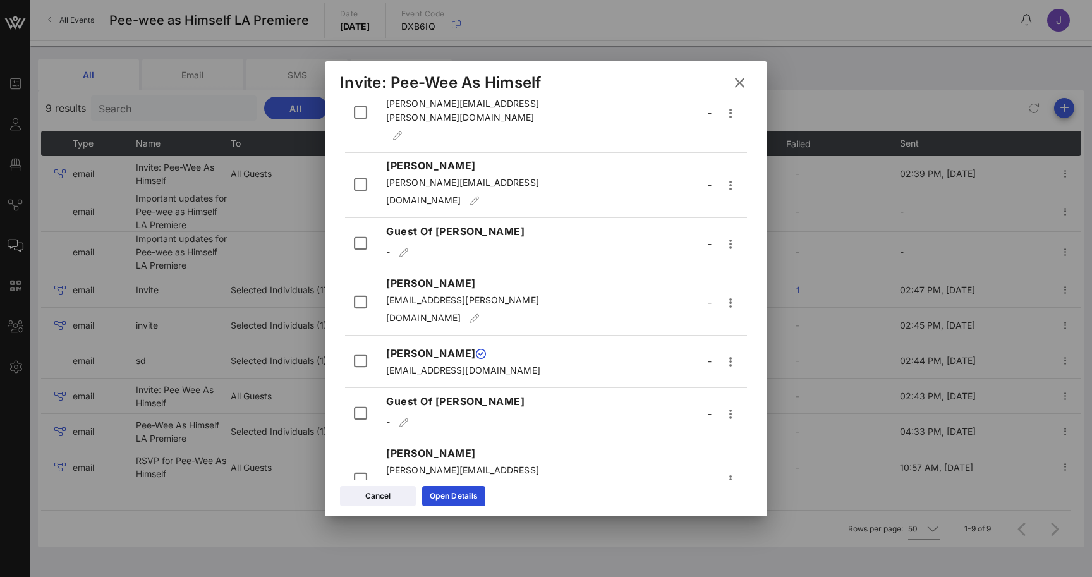
click at [176, 166] on div at bounding box center [546, 288] width 1092 height 577
click at [740, 83] on icon at bounding box center [739, 82] width 23 height 22
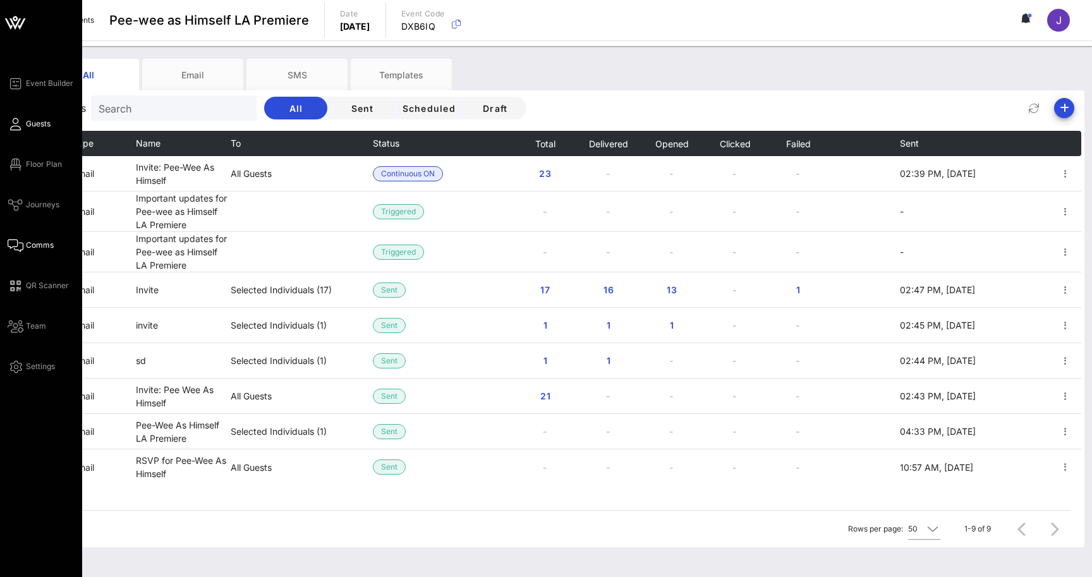
click at [25, 125] on link "Guests" at bounding box center [29, 123] width 43 height 15
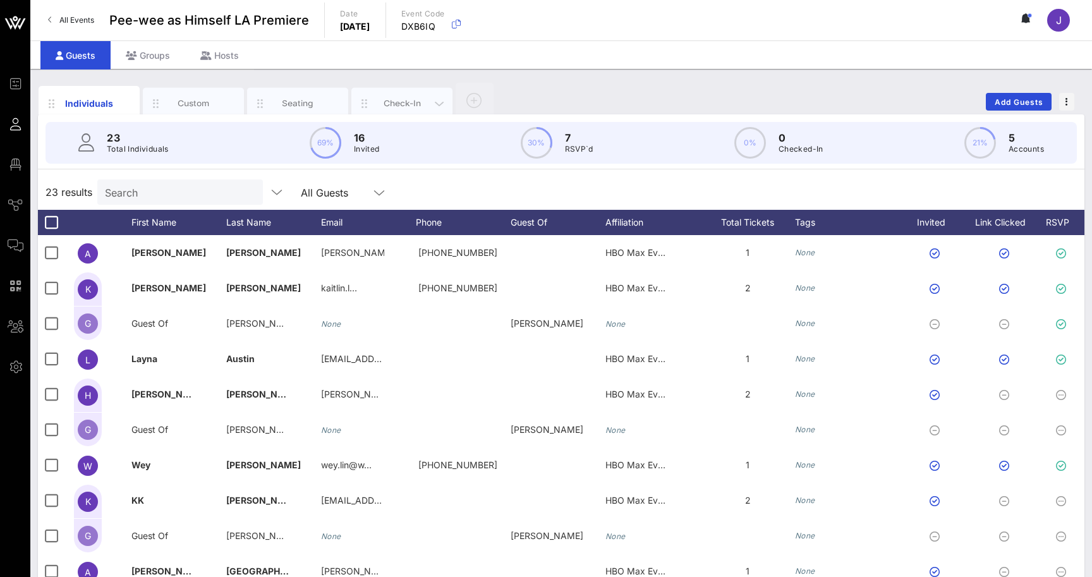
click at [407, 106] on div "Check-In" at bounding box center [402, 103] width 56 height 12
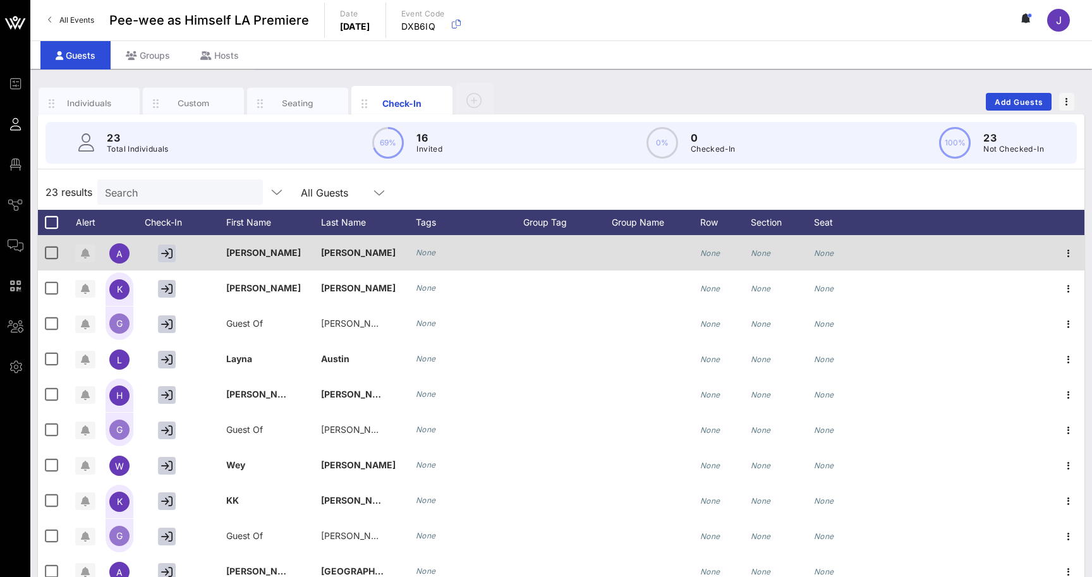
click at [86, 251] on icon "button" at bounding box center [85, 253] width 9 height 10
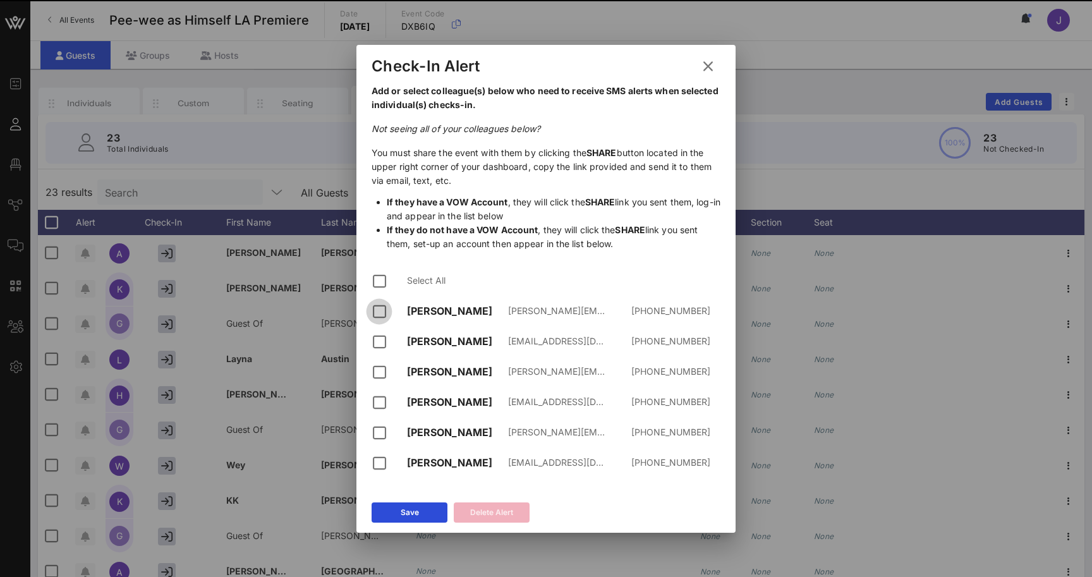
click at [378, 313] on div at bounding box center [378, 311] width 21 height 21
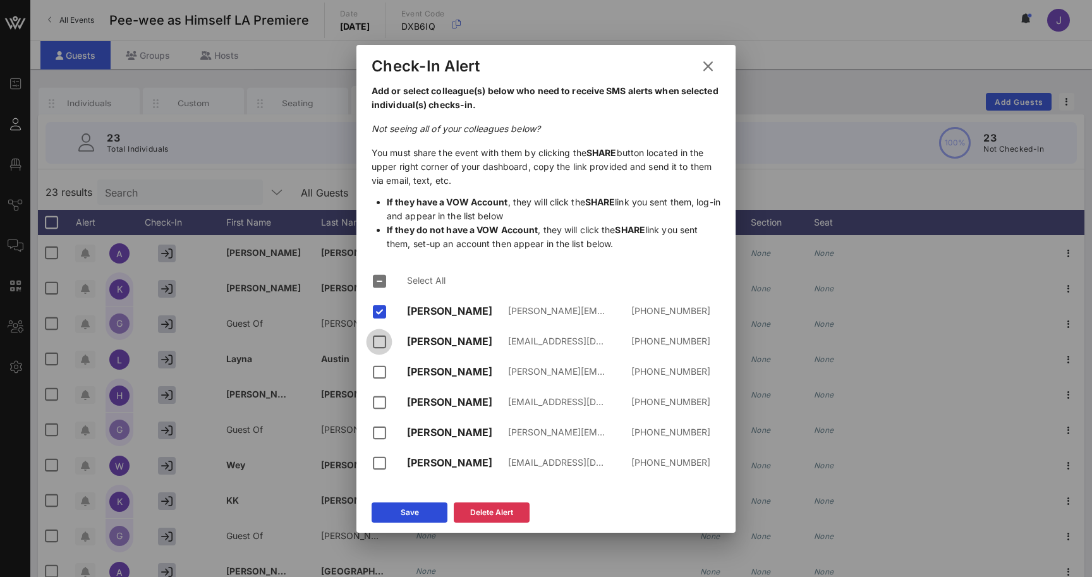
click at [378, 342] on div at bounding box center [378, 341] width 21 height 21
click at [378, 372] on div at bounding box center [378, 371] width 21 height 21
click at [379, 401] on div at bounding box center [378, 402] width 21 height 21
click at [381, 428] on div at bounding box center [378, 432] width 21 height 21
click at [710, 66] on icon at bounding box center [708, 65] width 18 height 17
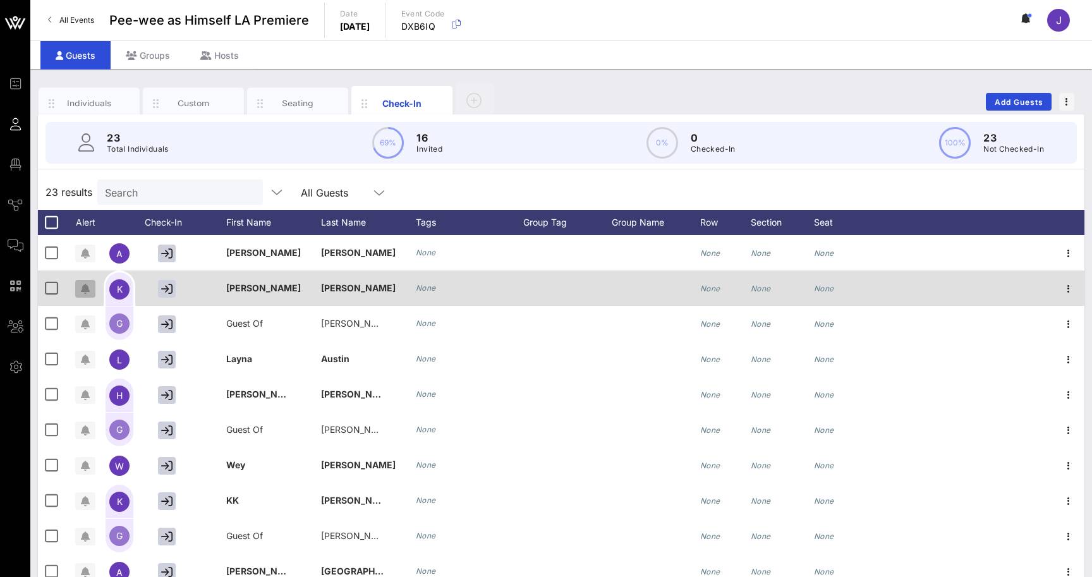
click at [86, 287] on icon "button" at bounding box center [85, 289] width 9 height 10
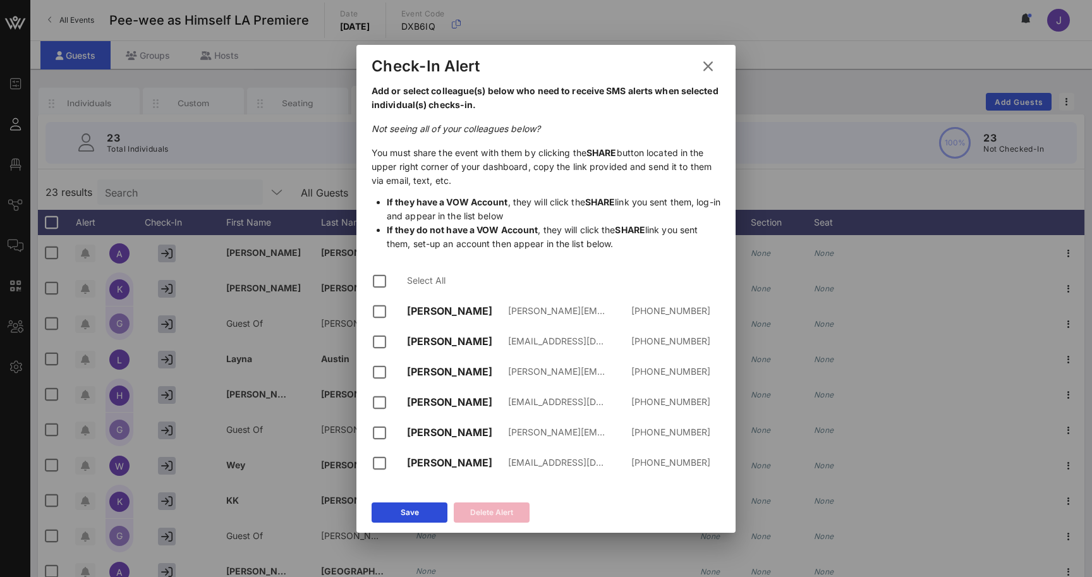
click at [719, 57] on button at bounding box center [708, 66] width 25 height 23
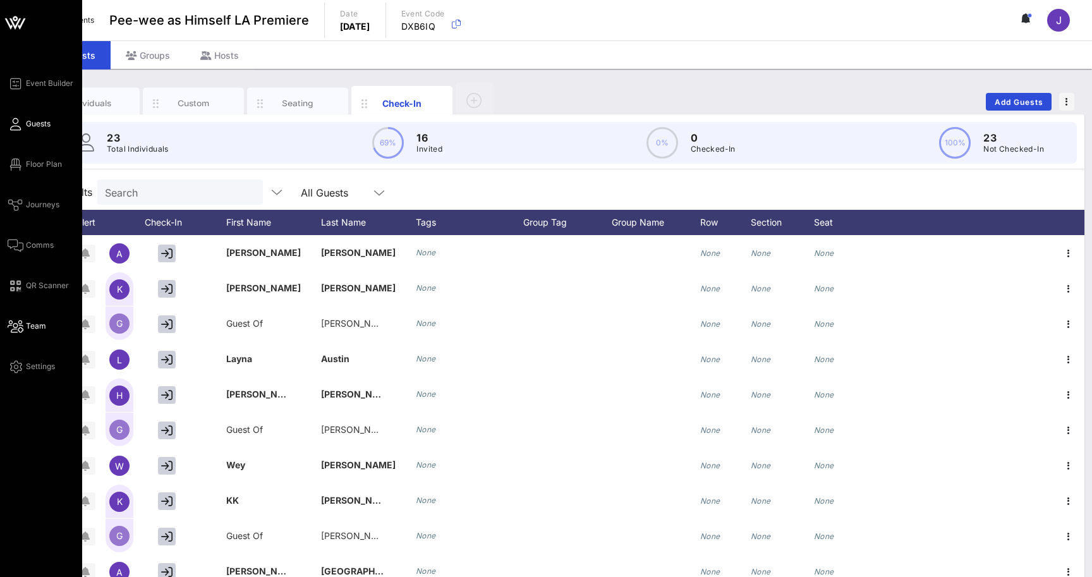
click at [14, 325] on icon at bounding box center [16, 326] width 16 height 2
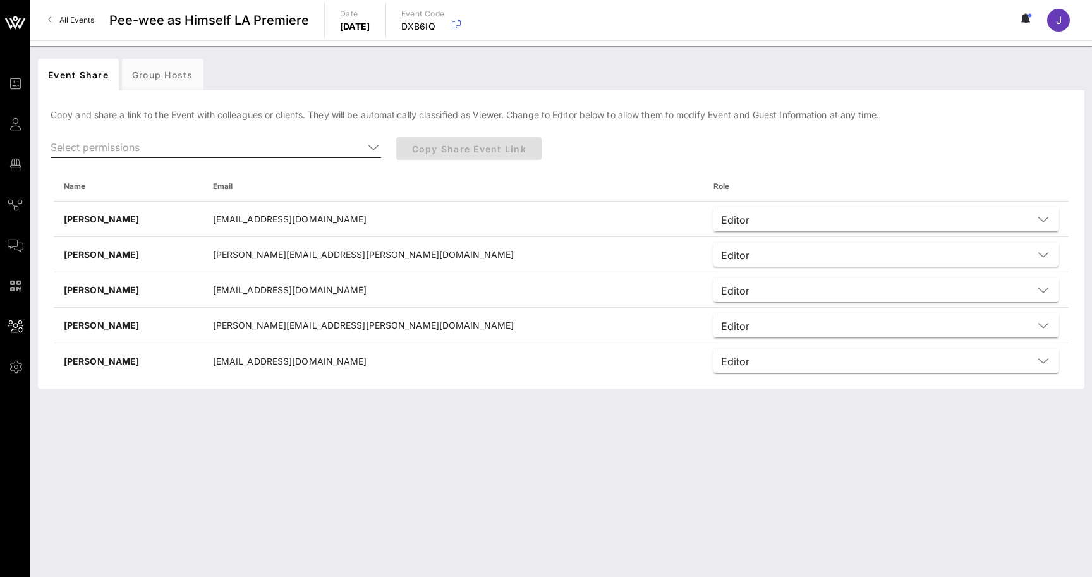
click at [228, 154] on input "text" at bounding box center [207, 147] width 313 height 20
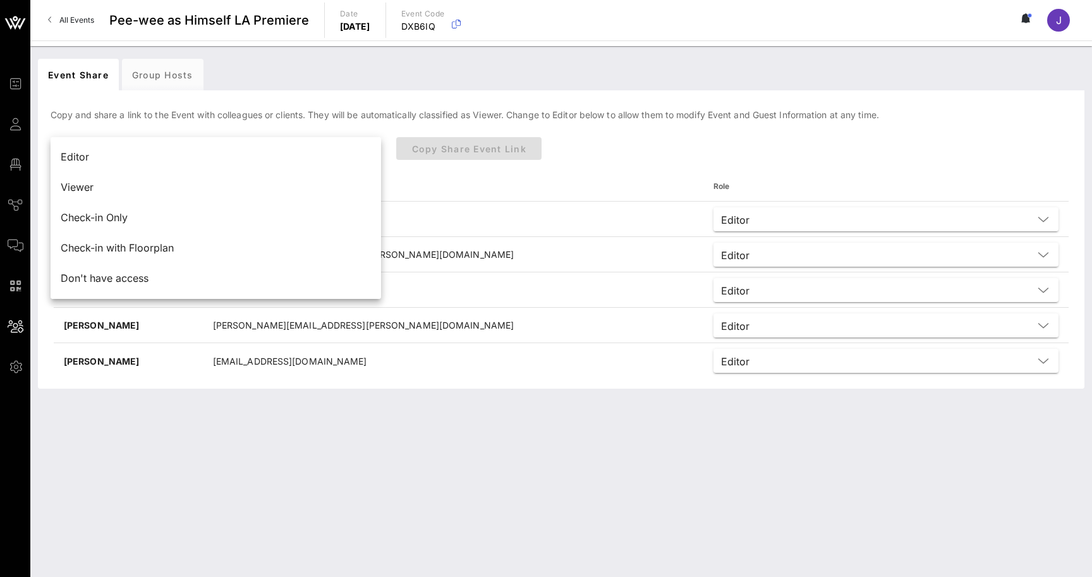
click at [406, 124] on div "Copy and share a link to the Event with colleagues or clients. They will be aut…" at bounding box center [561, 243] width 1046 height 291
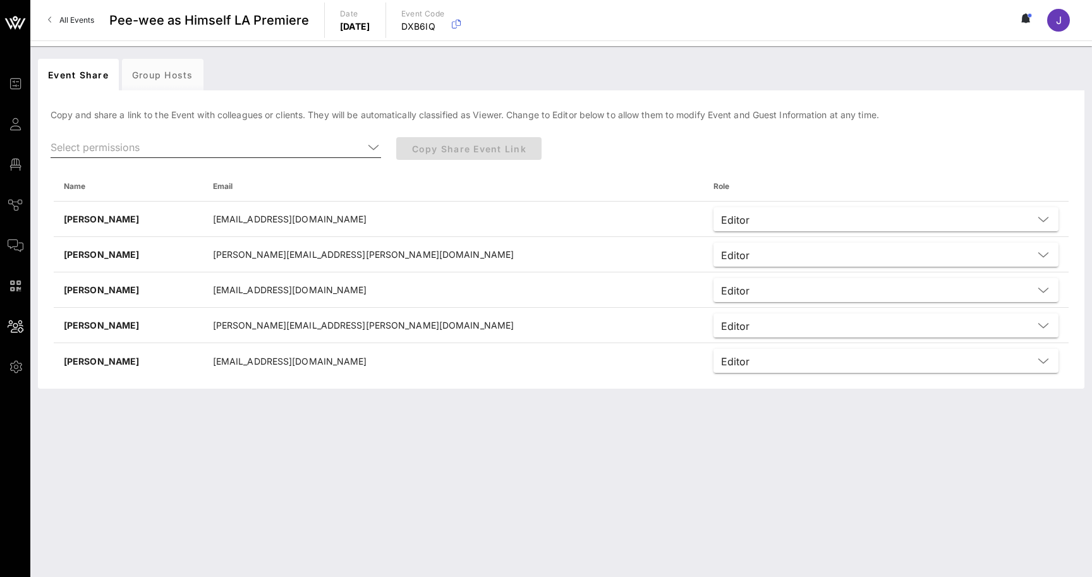
click at [282, 142] on input "text" at bounding box center [207, 147] width 313 height 20
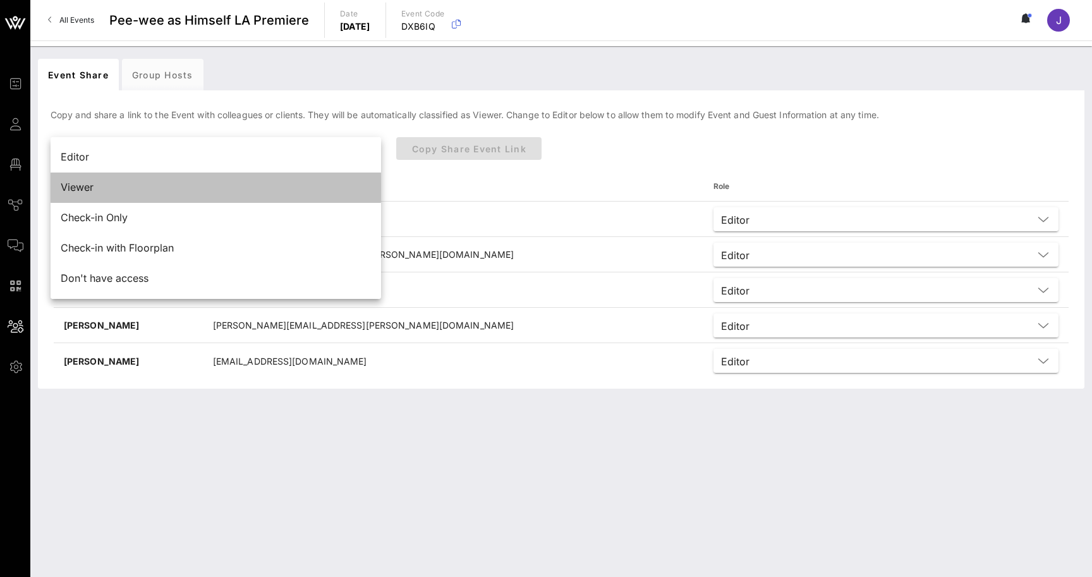
click at [98, 195] on div "Viewer" at bounding box center [216, 187] width 310 height 27
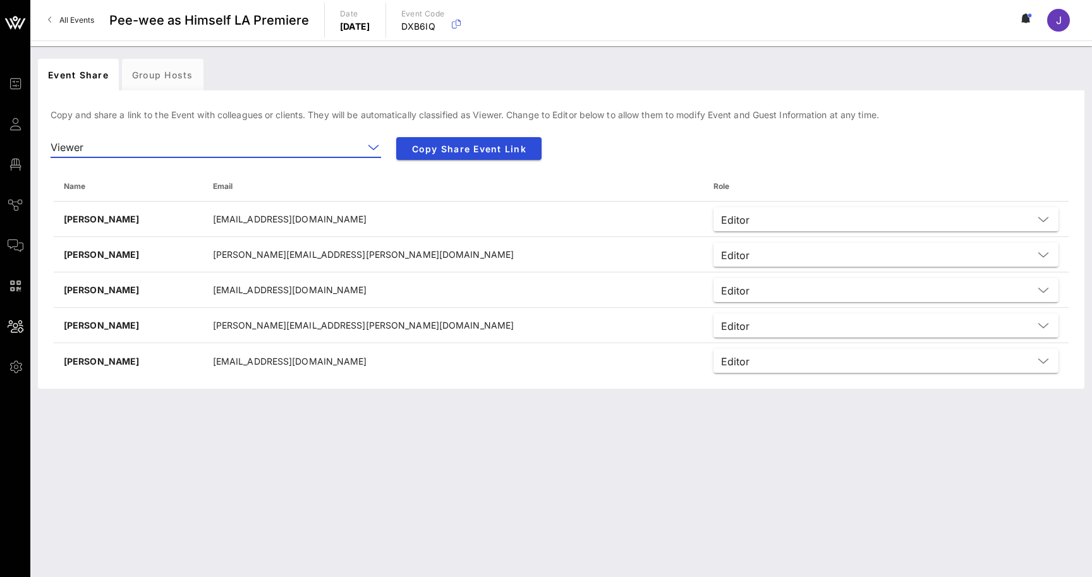
click at [138, 141] on input "text" at bounding box center [225, 147] width 275 height 20
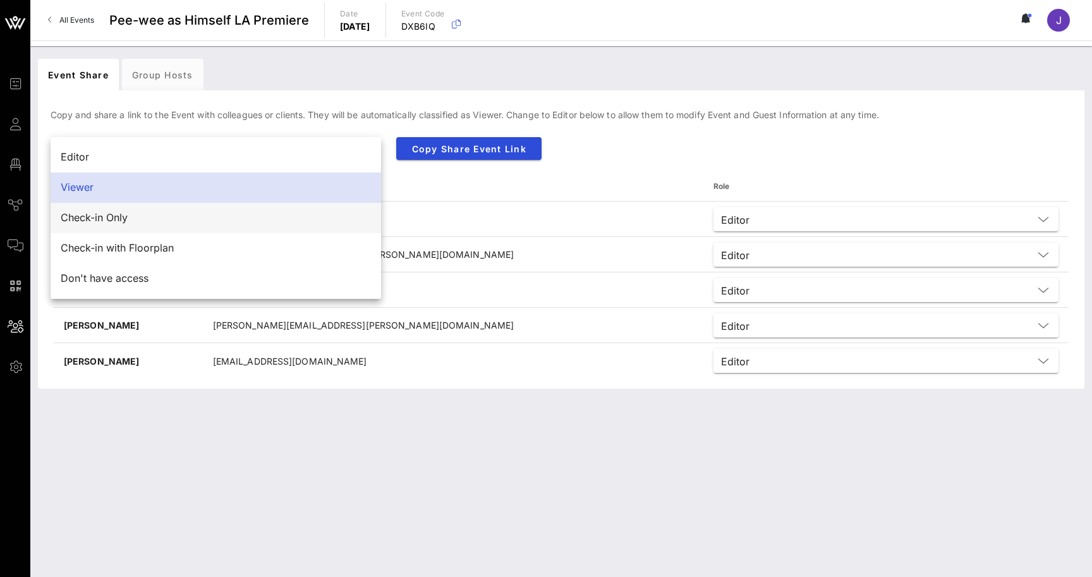
click at [124, 220] on div "Check-in Only" at bounding box center [216, 218] width 310 height 12
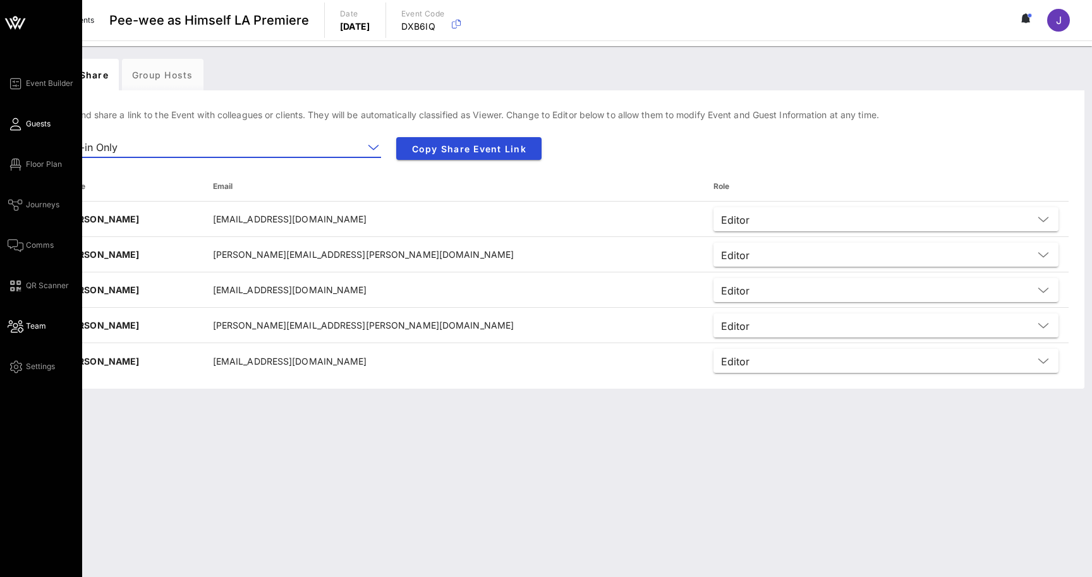
click at [34, 123] on span "Guests" at bounding box center [38, 123] width 25 height 11
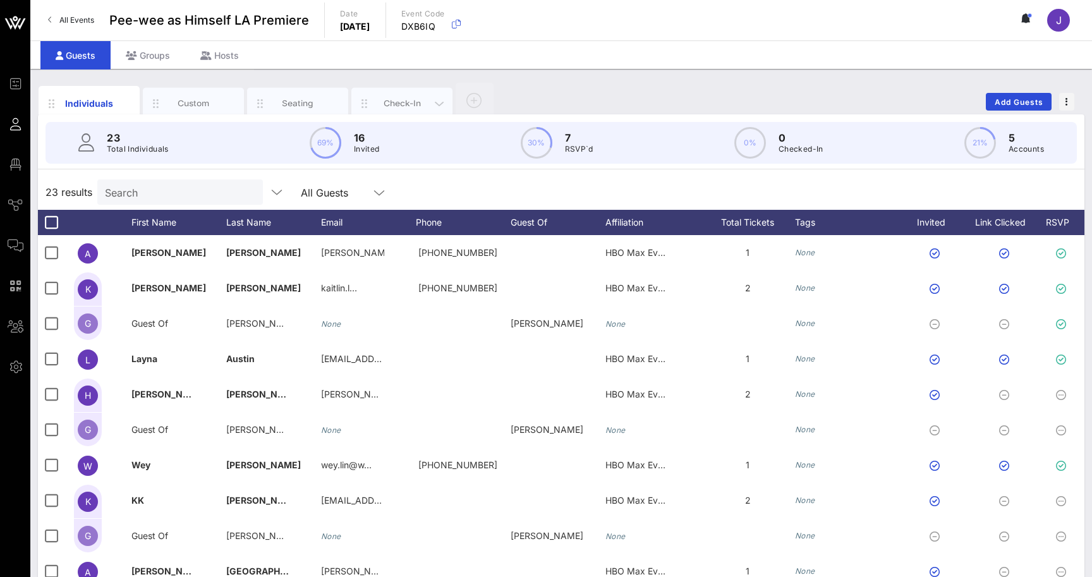
click at [399, 103] on div "Check-In" at bounding box center [402, 103] width 56 height 12
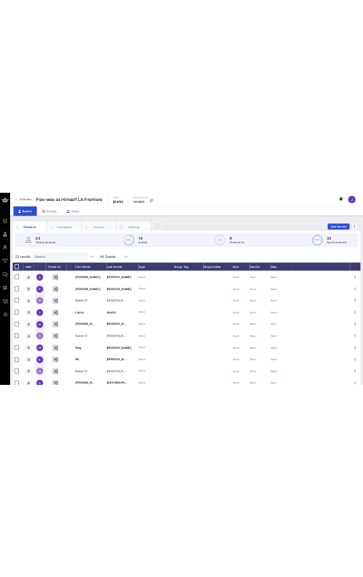
scroll to position [5, 0]
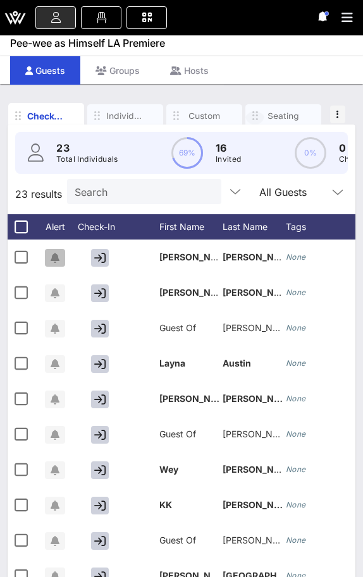
click at [58, 260] on icon "button" at bounding box center [55, 258] width 9 height 10
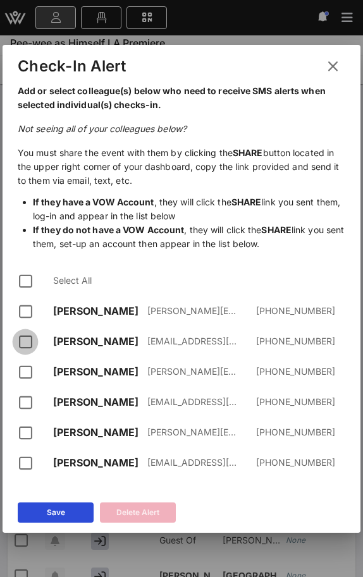
click at [30, 341] on div at bounding box center [25, 341] width 21 height 21
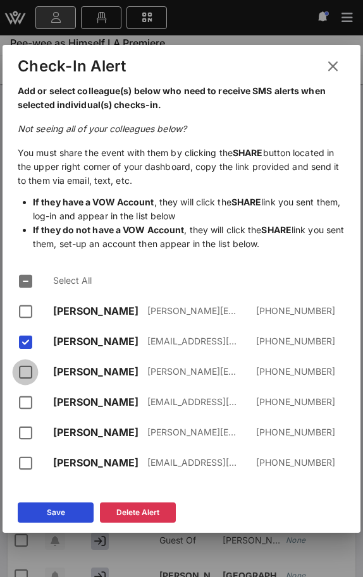
click at [27, 375] on div at bounding box center [25, 371] width 21 height 21
click at [27, 397] on div at bounding box center [25, 402] width 21 height 21
click at [29, 437] on div at bounding box center [25, 432] width 21 height 21
click at [332, 68] on icon at bounding box center [332, 65] width 18 height 17
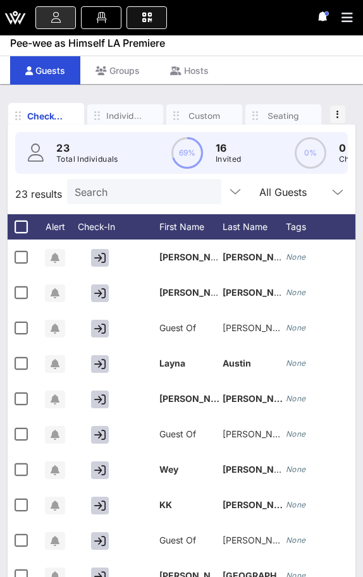
click at [150, 17] on icon at bounding box center [147, 17] width 14 height 1
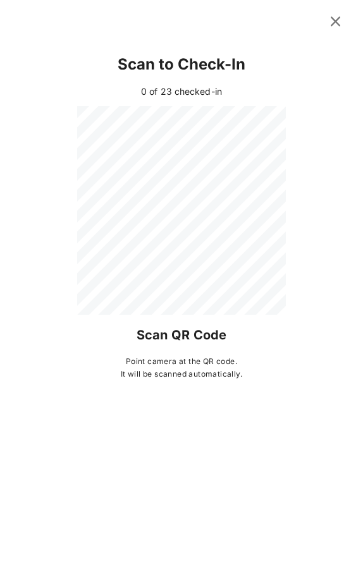
click at [341, 25] on icon at bounding box center [335, 21] width 18 height 17
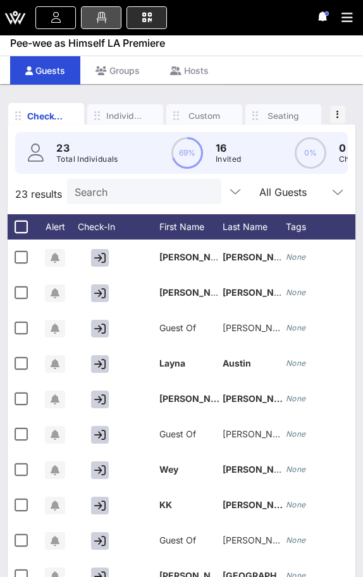
click at [97, 18] on icon at bounding box center [101, 17] width 14 height 1
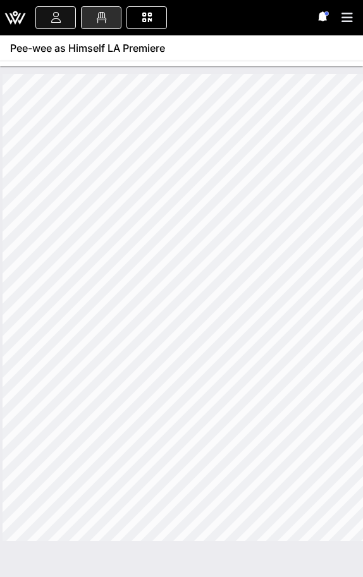
click at [64, 21] on link at bounding box center [55, 17] width 40 height 23
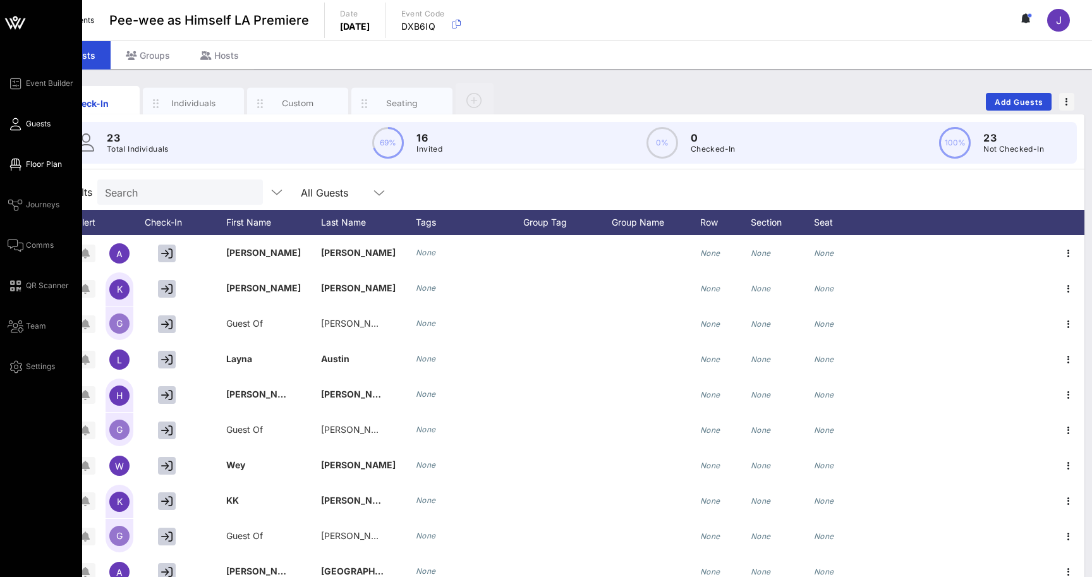
click at [17, 164] on icon at bounding box center [16, 165] width 16 height 2
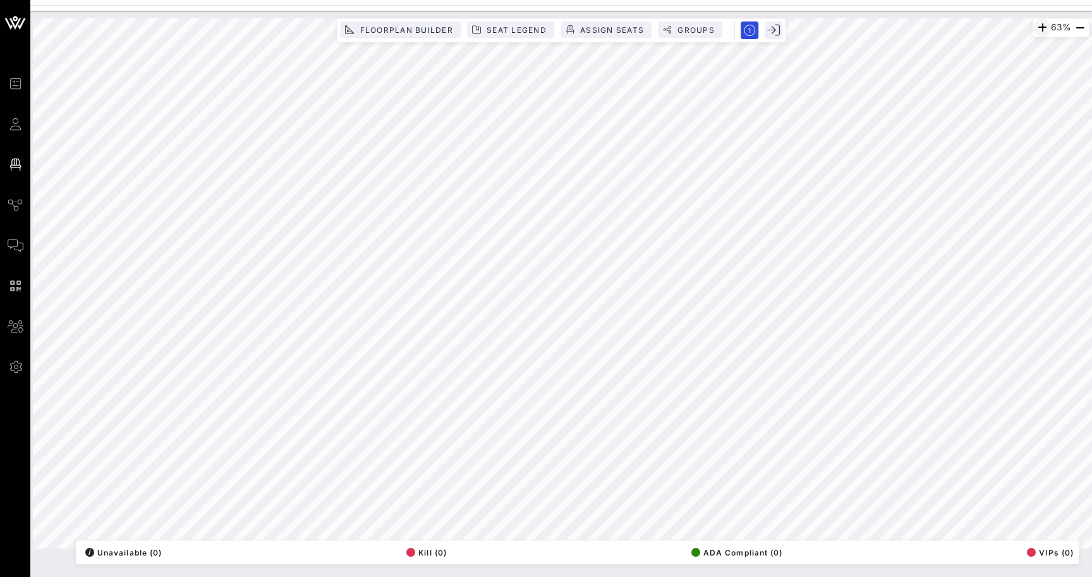
click at [1035, 32] on icon "button" at bounding box center [1041, 27] width 15 height 15
click at [1035, 32] on icon "button" at bounding box center [1042, 27] width 15 height 15
click at [1035, 32] on icon "button" at bounding box center [1041, 27] width 15 height 15
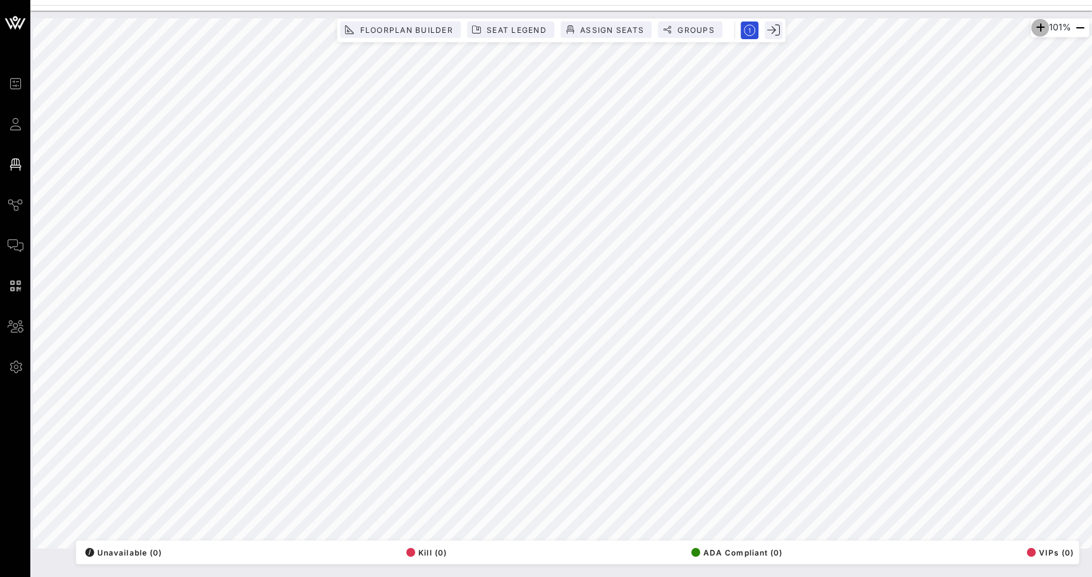
click at [1035, 32] on icon "button" at bounding box center [1039, 27] width 15 height 15
click at [1035, 32] on icon "button" at bounding box center [1037, 27] width 15 height 15
click at [1035, 32] on icon "button" at bounding box center [1038, 27] width 15 height 15
click at [1035, 32] on icon "button" at bounding box center [1037, 27] width 15 height 15
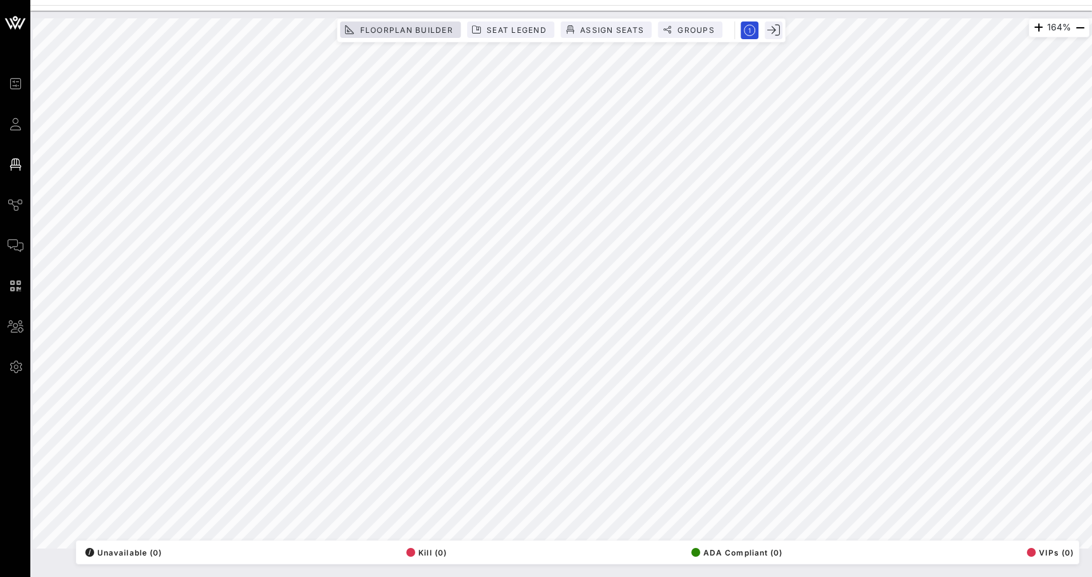
click at [394, 21] on button "Floorplan Builder" at bounding box center [400, 29] width 121 height 16
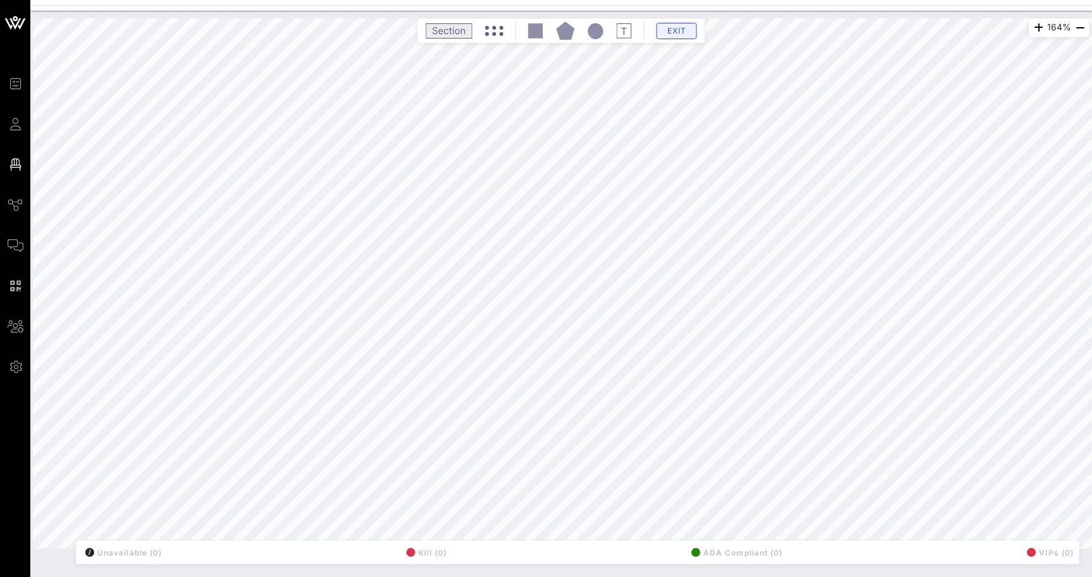
click at [675, 32] on span "Exit" at bounding box center [677, 30] width 24 height 9
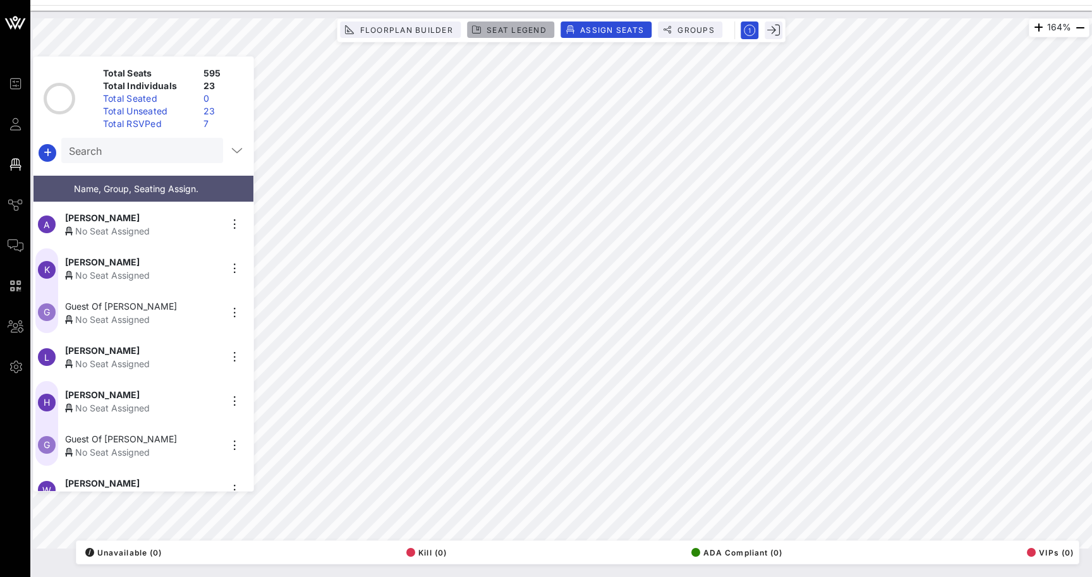
click at [502, 25] on span "Seat Legend" at bounding box center [516, 29] width 61 height 9
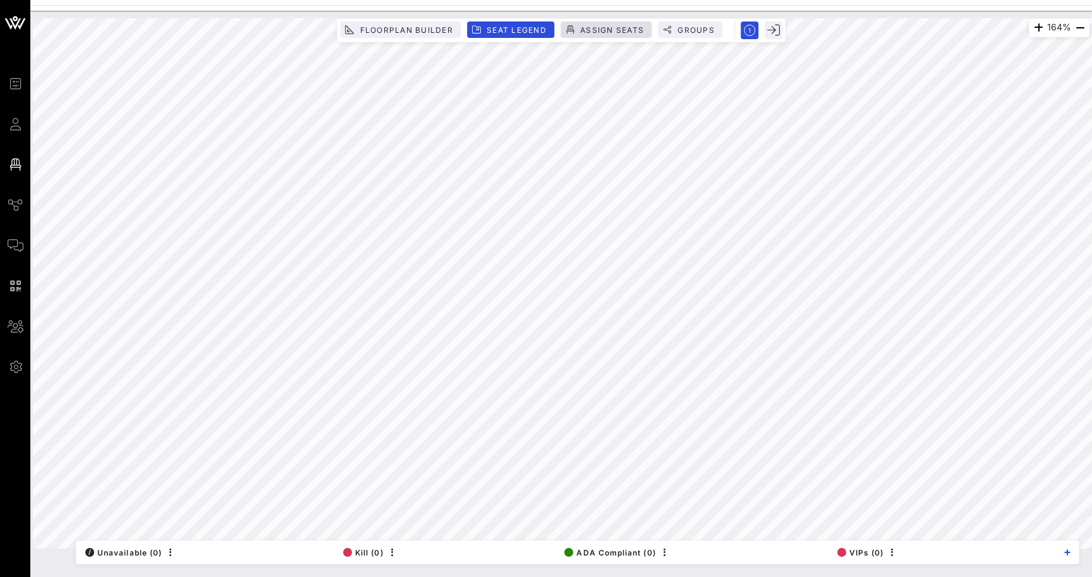
click at [607, 30] on span "Assign Seats" at bounding box center [611, 29] width 64 height 9
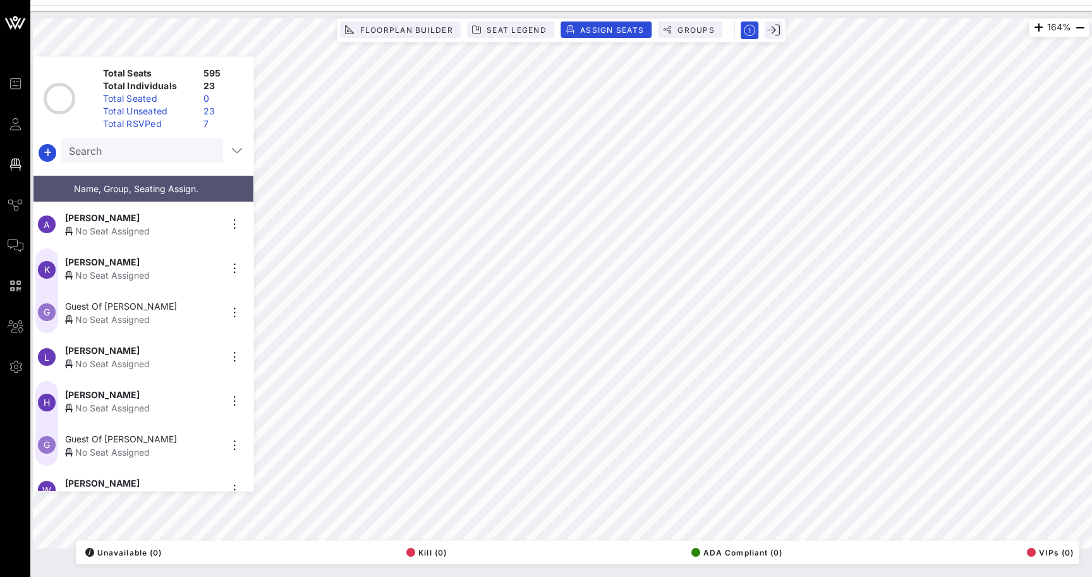
click at [130, 226] on div "No Seat Assigned" at bounding box center [142, 230] width 155 height 13
click at [234, 220] on icon "button" at bounding box center [234, 224] width 15 height 15
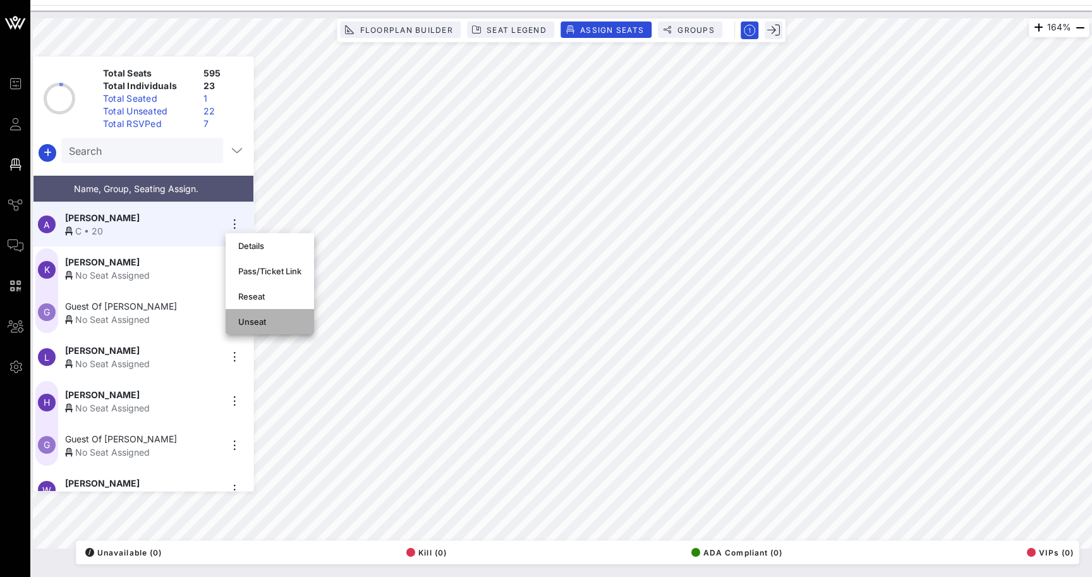
click at [242, 313] on div "Unseat" at bounding box center [269, 321] width 63 height 20
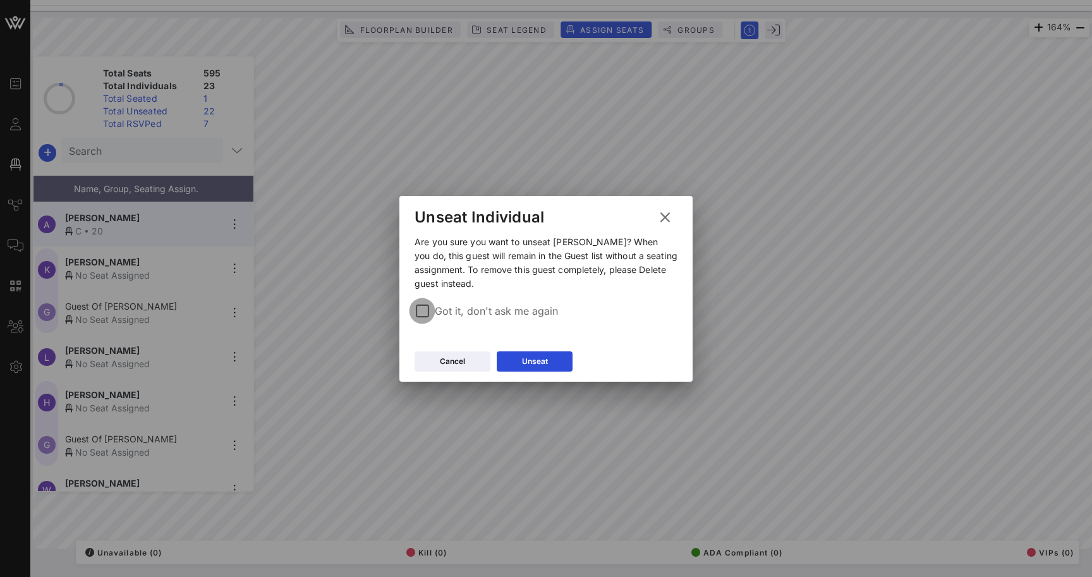
click at [425, 310] on div at bounding box center [421, 310] width 21 height 21
click at [528, 361] on div "Unseat" at bounding box center [535, 361] width 26 height 13
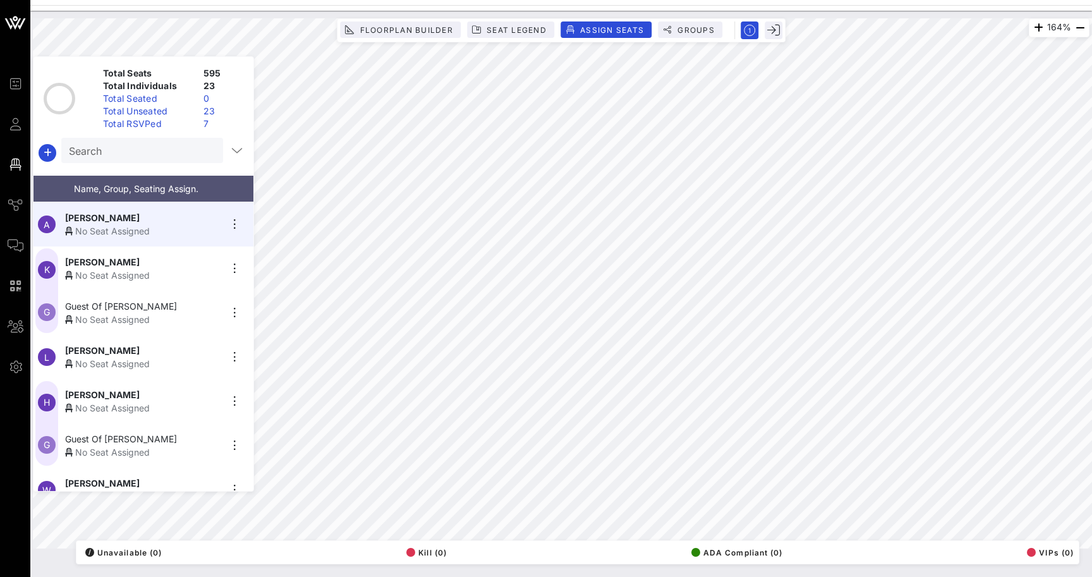
click at [203, 270] on div "No Seat Assigned" at bounding box center [142, 275] width 155 height 13
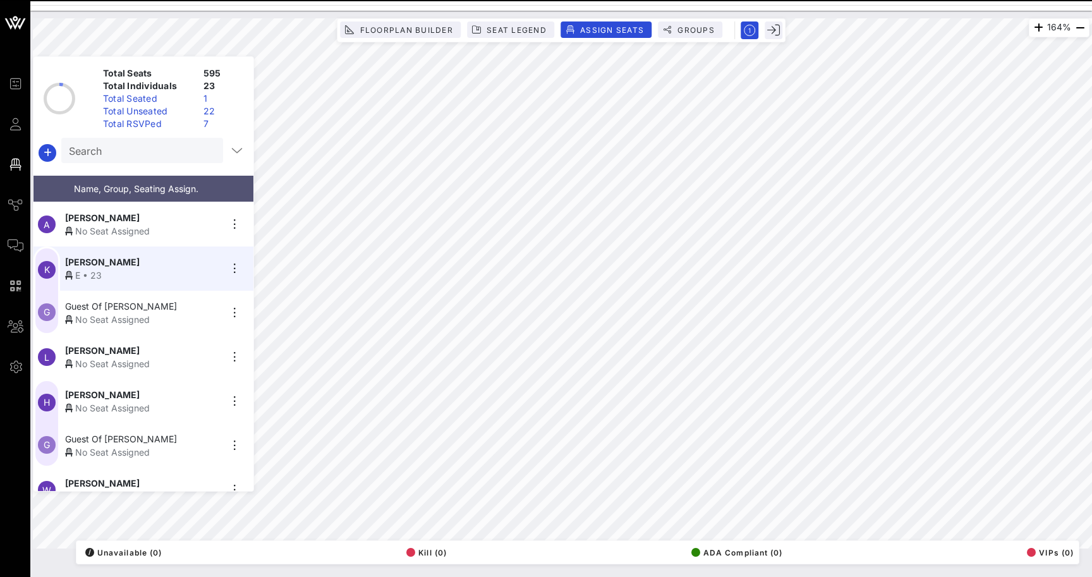
click at [207, 304] on div "Guest Of [PERSON_NAME]" at bounding box center [142, 305] width 155 height 13
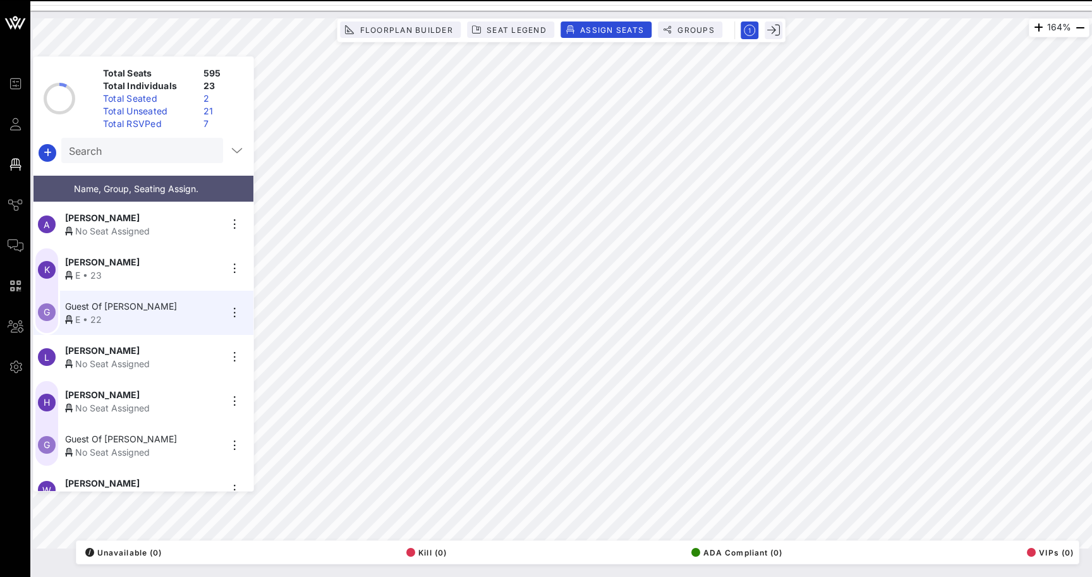
click at [183, 353] on div "[PERSON_NAME]" at bounding box center [142, 350] width 155 height 13
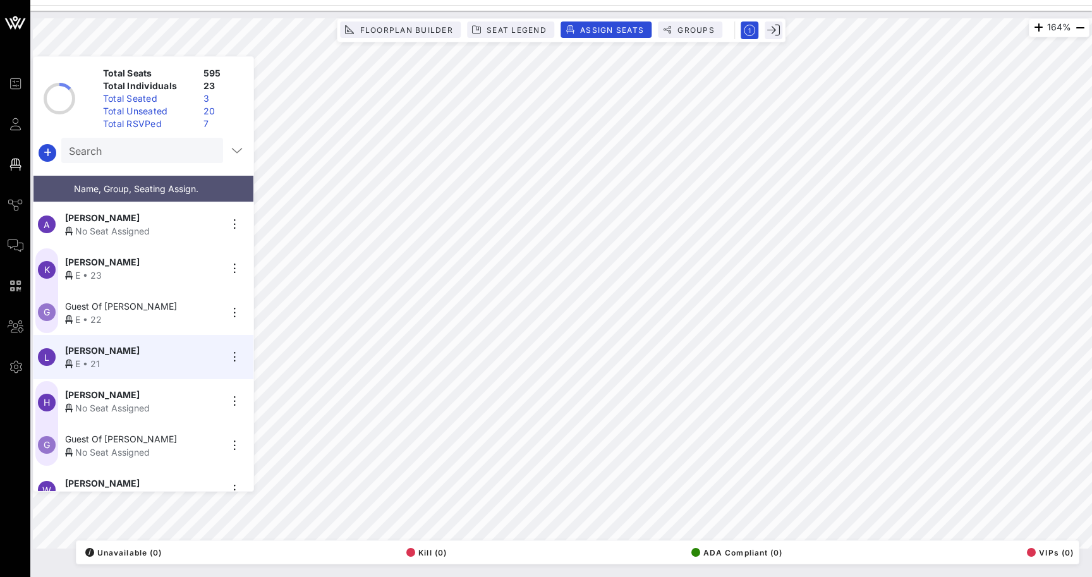
click at [208, 399] on div "[PERSON_NAME]" at bounding box center [142, 394] width 155 height 13
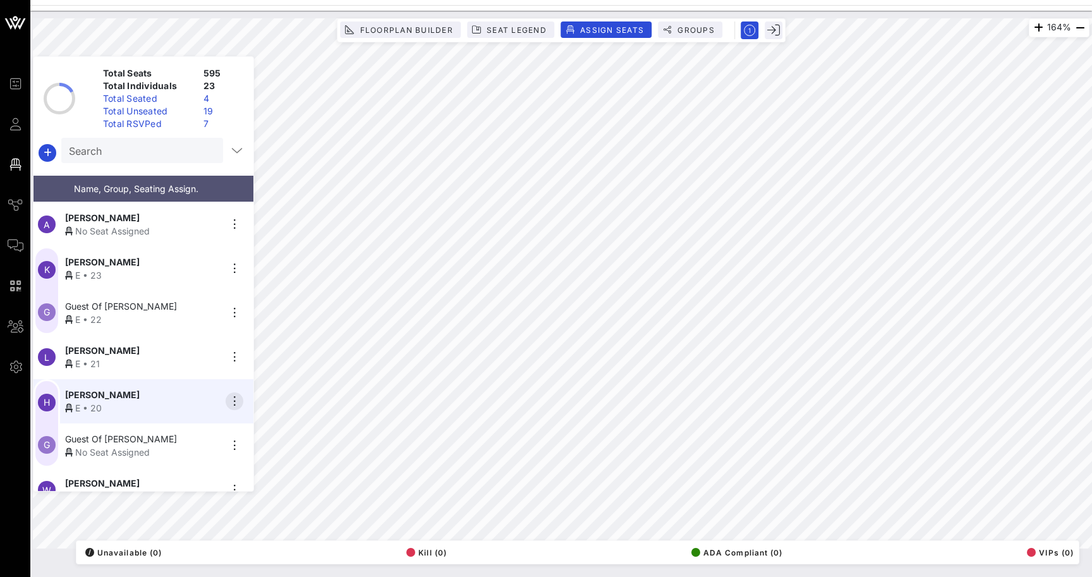
click at [236, 400] on icon "button" at bounding box center [234, 401] width 15 height 15
click at [249, 494] on div "Unseat" at bounding box center [269, 498] width 63 height 10
click at [179, 145] on input "Search" at bounding box center [141, 150] width 144 height 16
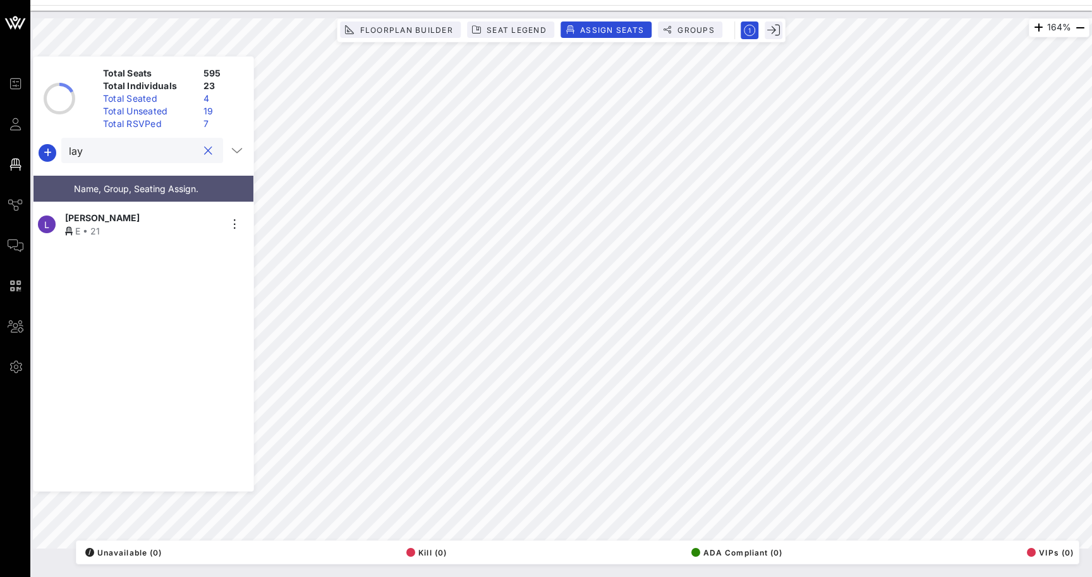
type input "lay"
click at [157, 214] on div "[PERSON_NAME]" at bounding box center [142, 217] width 155 height 13
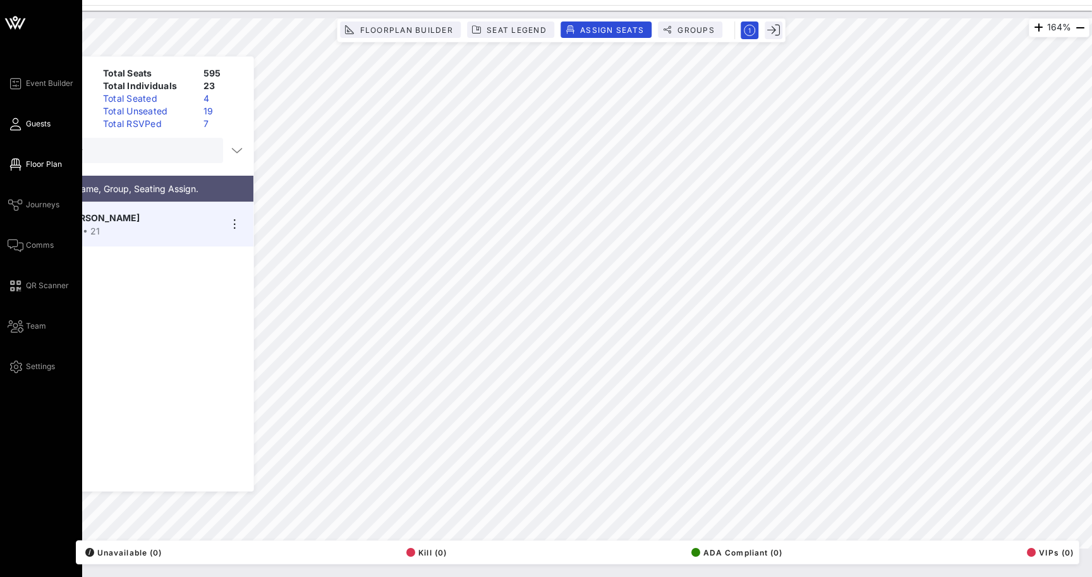
click at [24, 126] on link "Guests" at bounding box center [29, 123] width 43 height 15
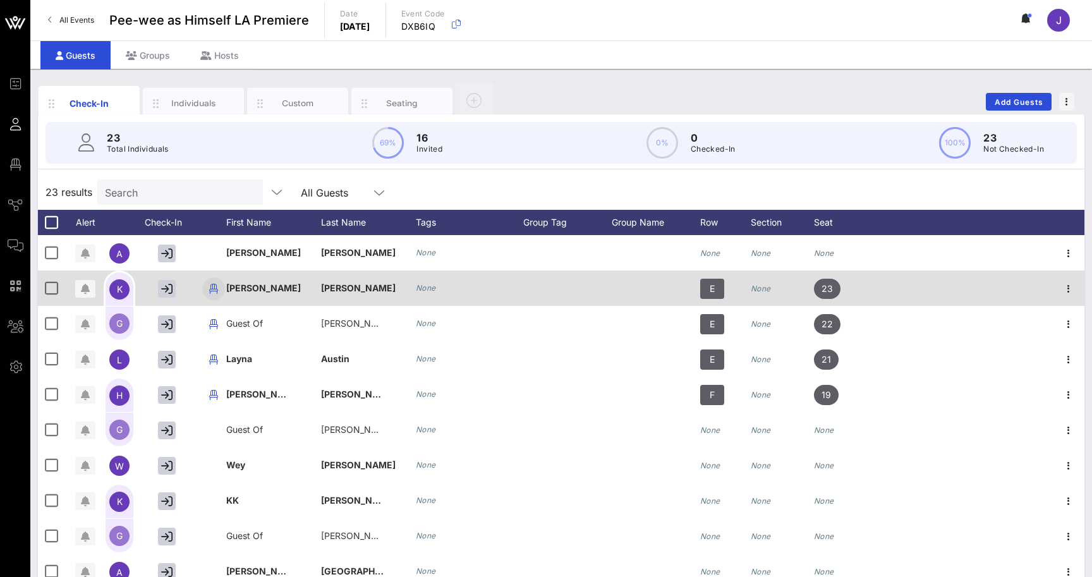
click at [212, 287] on icon "button" at bounding box center [213, 288] width 15 height 15
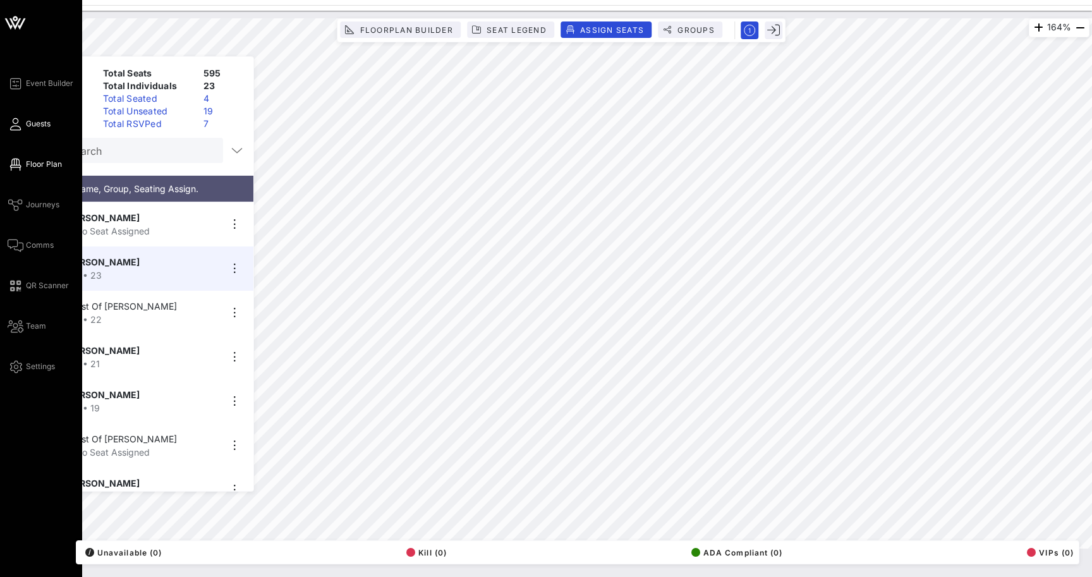
click at [29, 121] on span "Guests" at bounding box center [38, 123] width 25 height 11
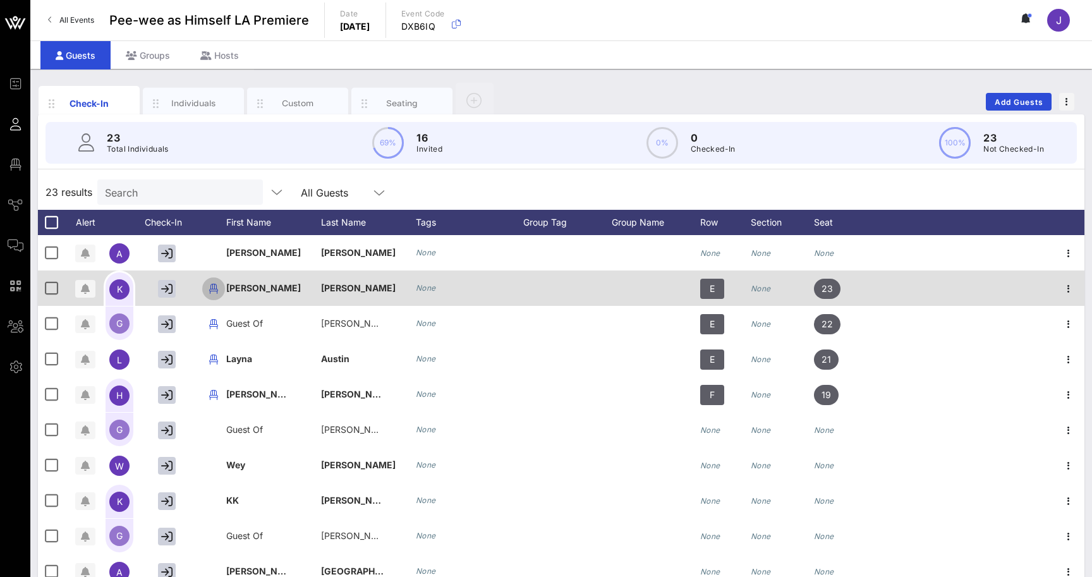
click at [217, 286] on icon "button" at bounding box center [213, 288] width 15 height 15
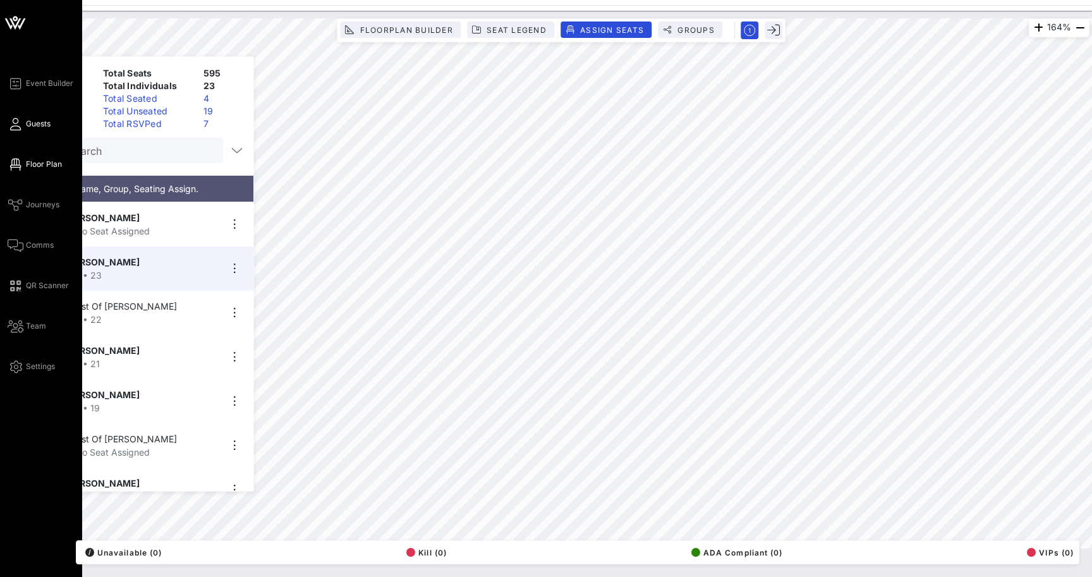
click at [23, 128] on link "Guests" at bounding box center [29, 123] width 43 height 15
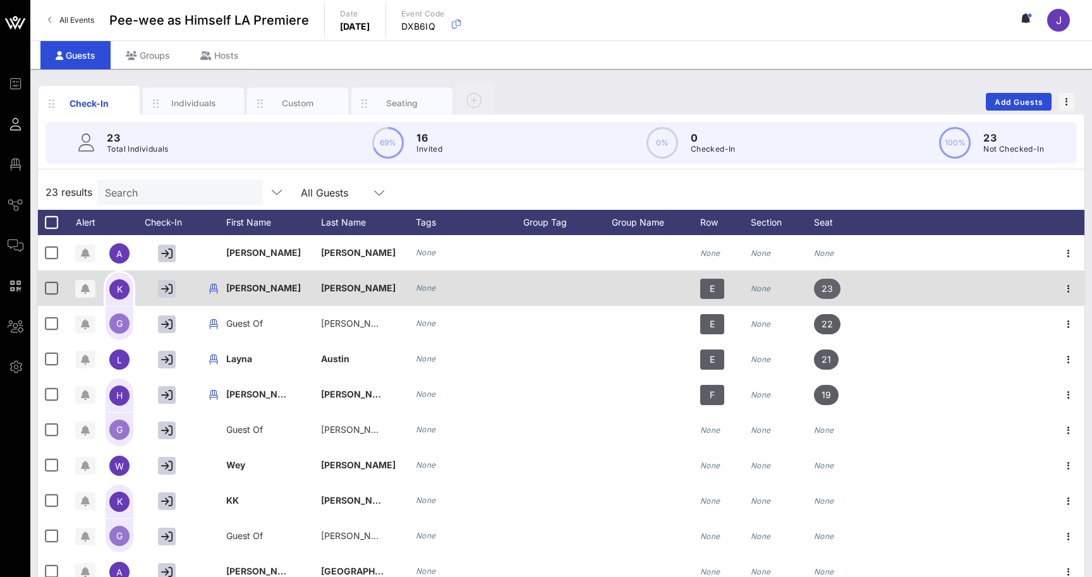
click at [830, 287] on span "23" at bounding box center [826, 289] width 11 height 20
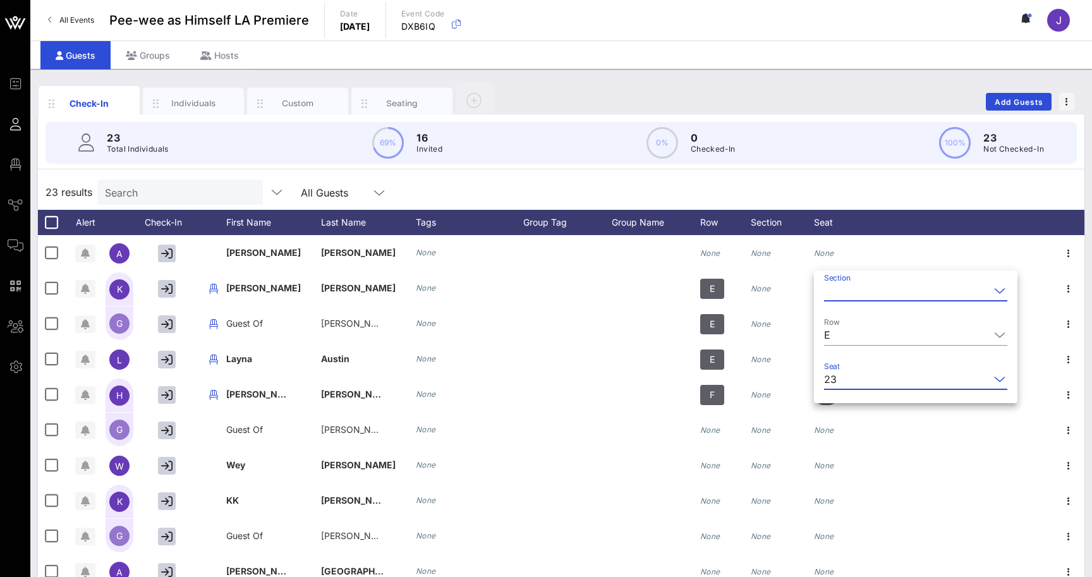
click at [842, 375] on input "Seat" at bounding box center [916, 379] width 148 height 20
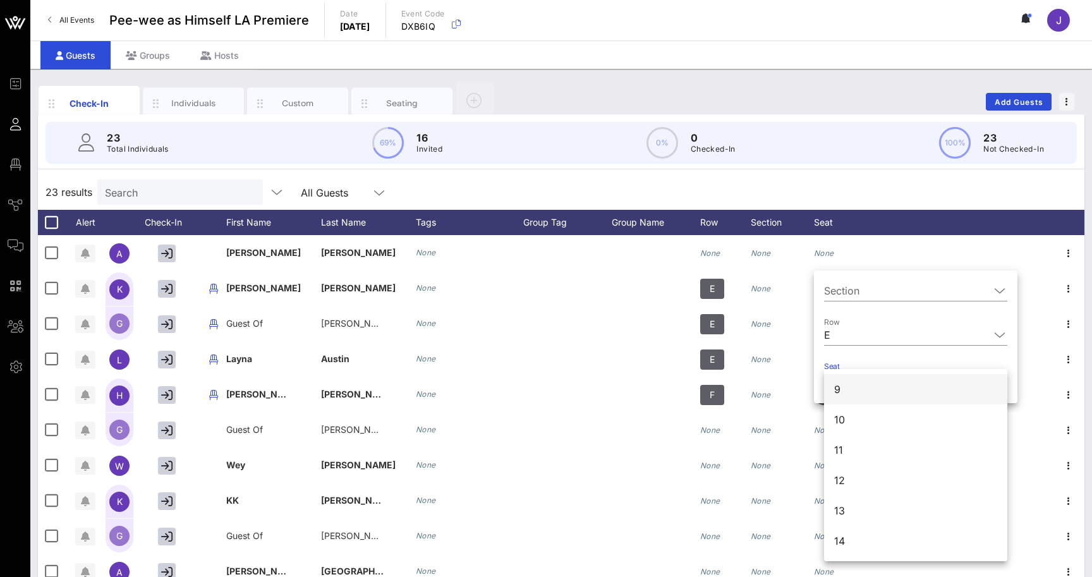
click at [847, 391] on div "9" at bounding box center [915, 389] width 183 height 30
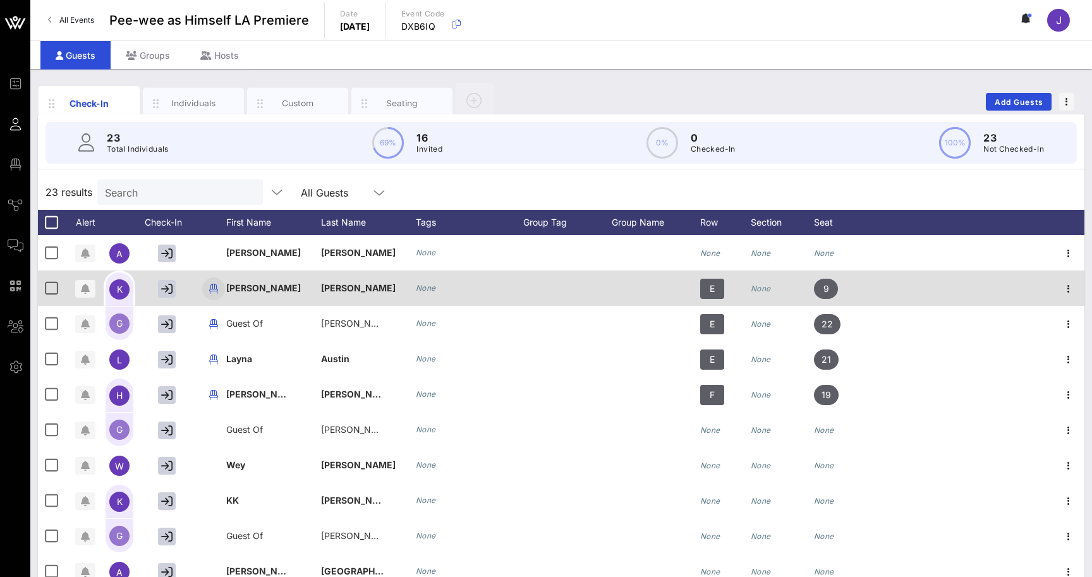
click at [215, 289] on icon "button" at bounding box center [213, 288] width 15 height 15
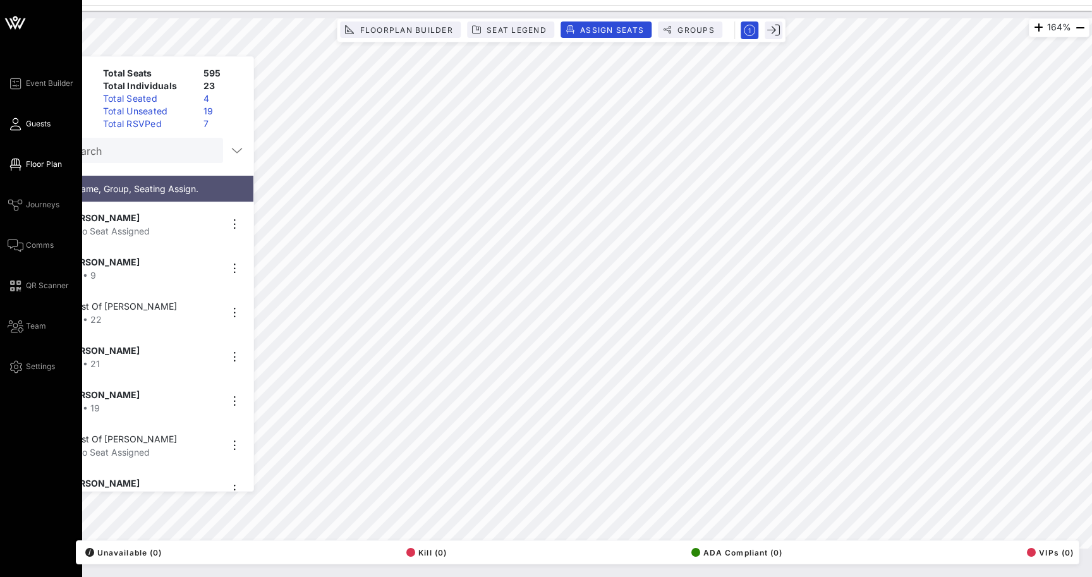
click at [28, 128] on span "Guests" at bounding box center [38, 123] width 25 height 11
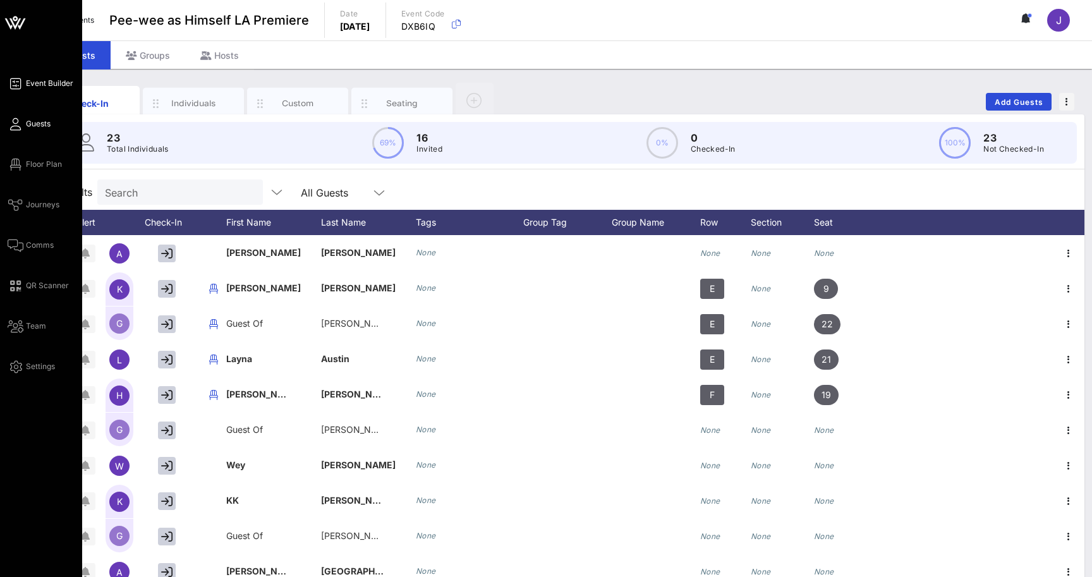
click at [44, 80] on span "Event Builder" at bounding box center [49, 83] width 47 height 11
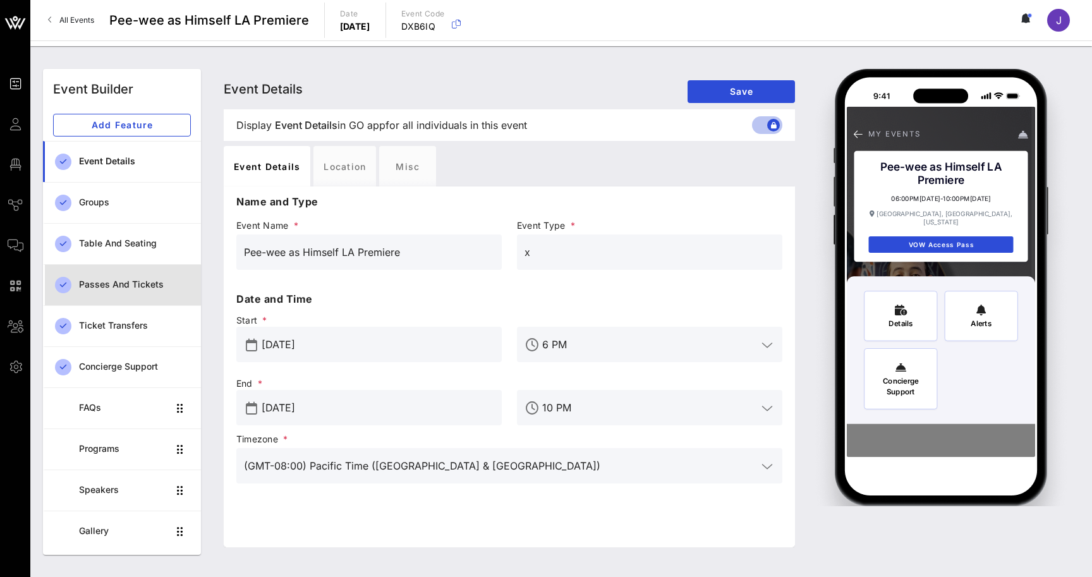
click at [157, 289] on div "Passes and Tickets" at bounding box center [135, 284] width 112 height 11
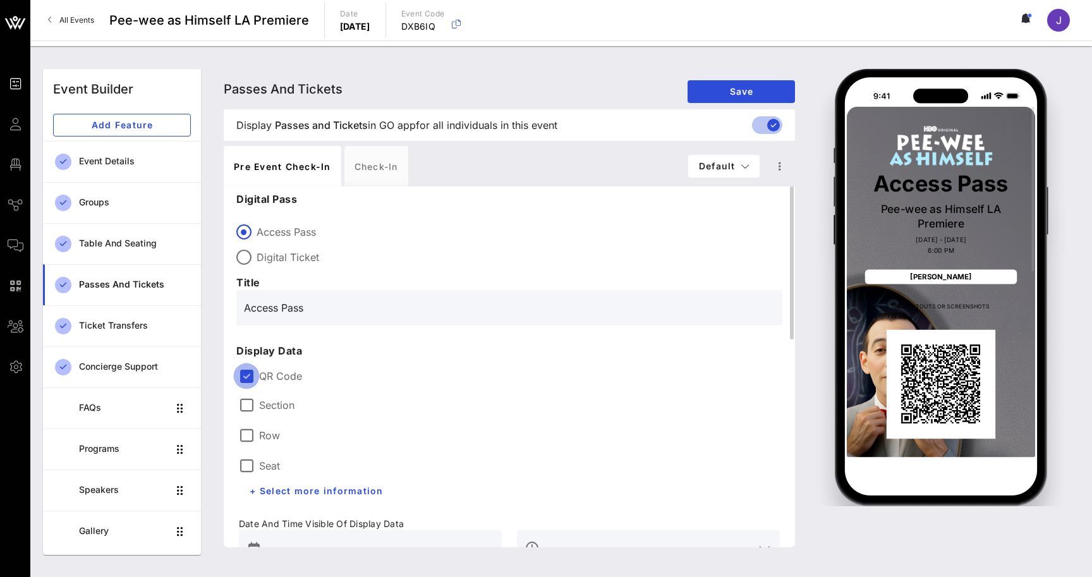
click at [243, 374] on div at bounding box center [246, 375] width 21 height 21
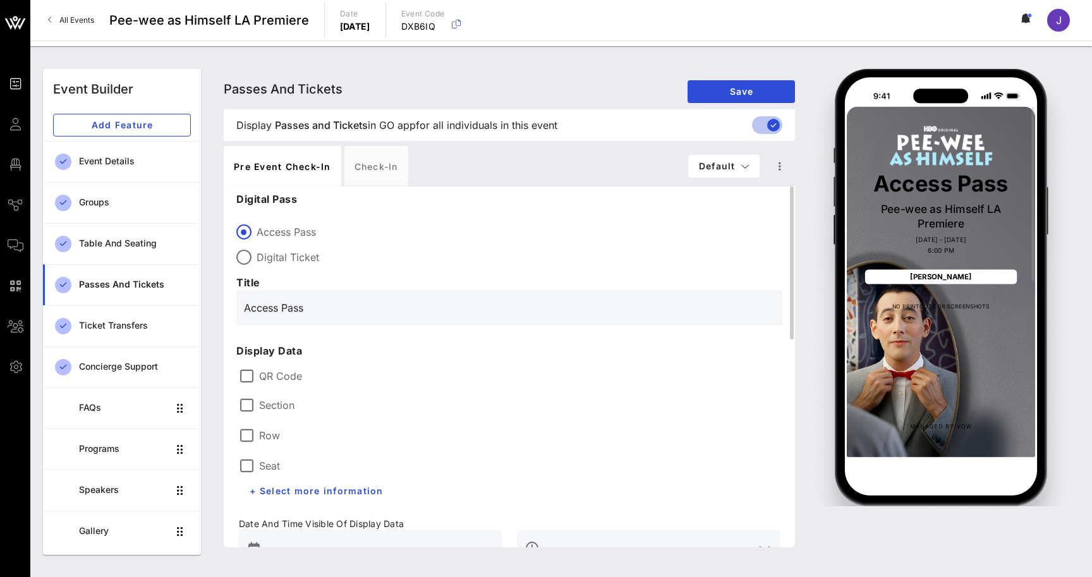
click at [261, 405] on label "Section" at bounding box center [276, 405] width 35 height 13
click at [260, 439] on label "Row" at bounding box center [269, 435] width 21 height 13
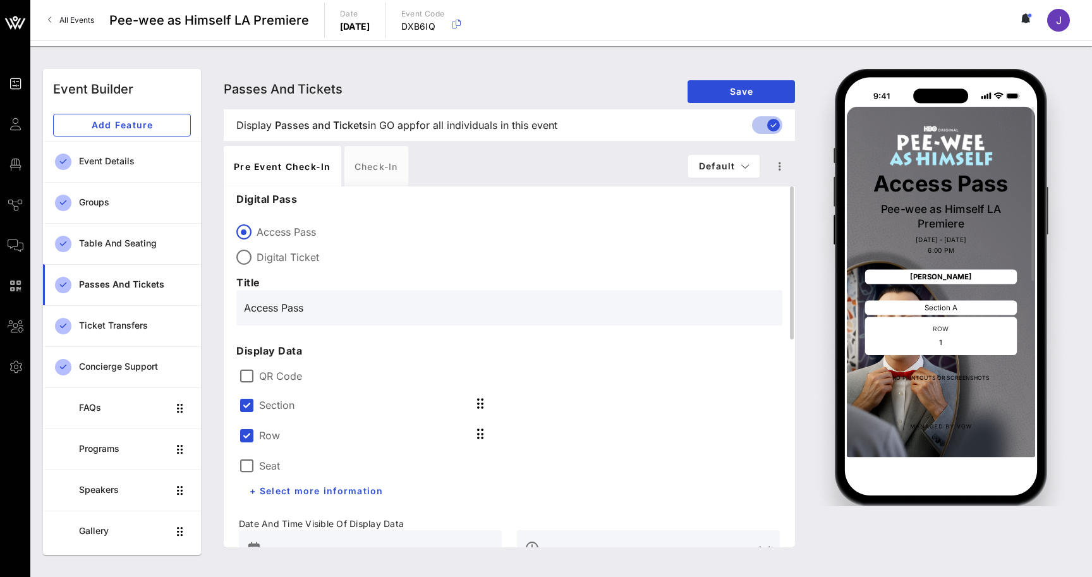
click at [265, 466] on label "Seat" at bounding box center [269, 465] width 21 height 13
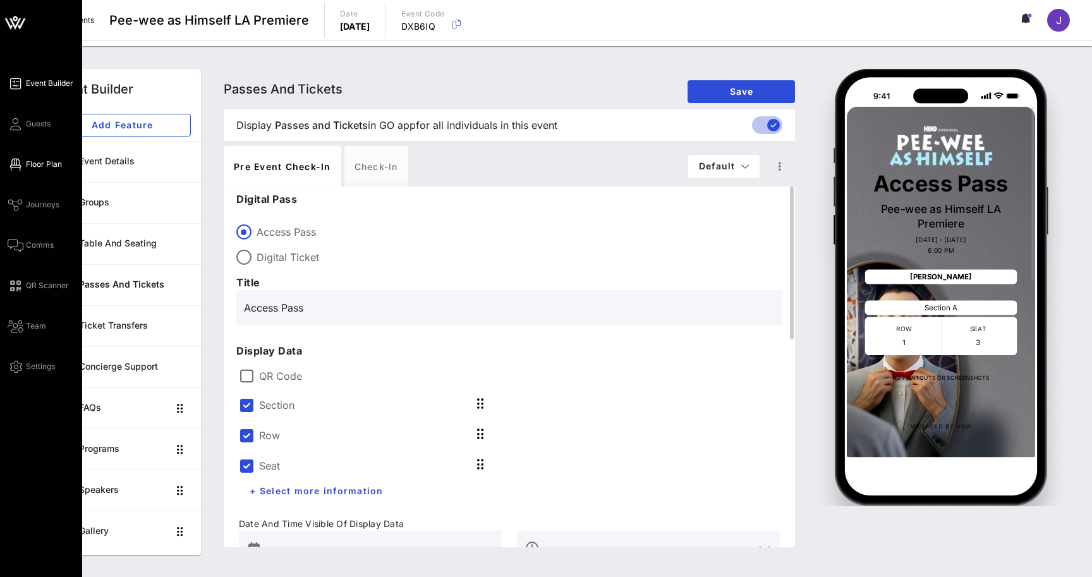
click at [25, 170] on link "Floor Plan" at bounding box center [35, 164] width 54 height 15
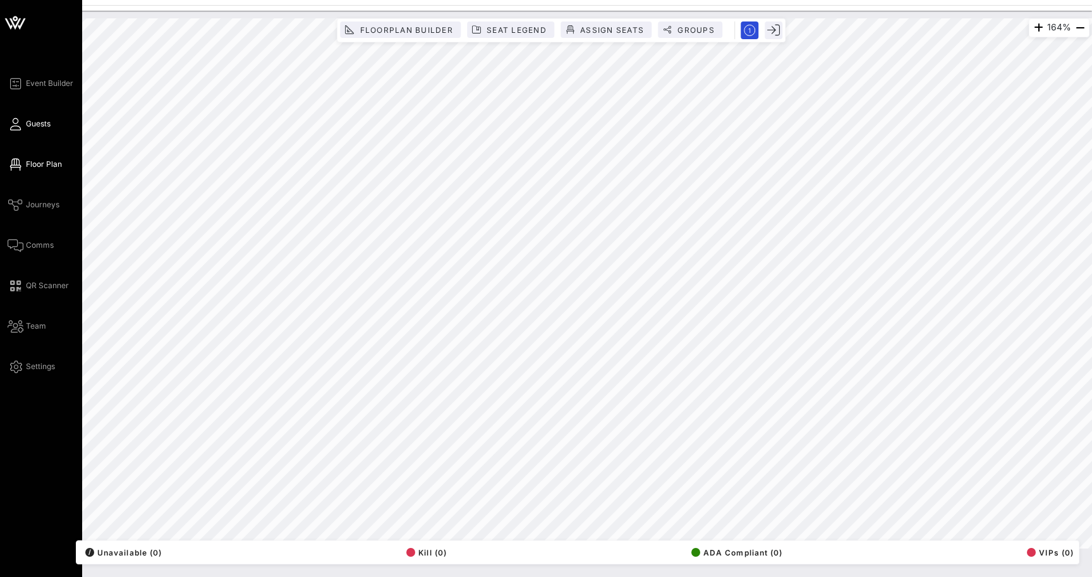
click at [15, 124] on icon at bounding box center [16, 124] width 16 height 2
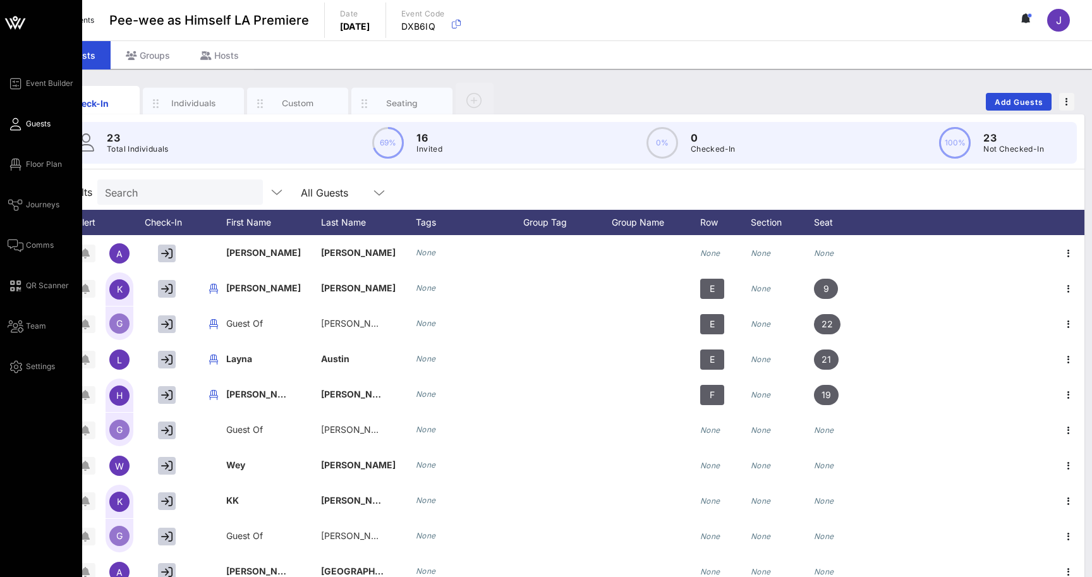
click at [58, 91] on div "Event Builder Guests Floor Plan Journeys Comms QR Scanner Team Settings" at bounding box center [45, 225] width 75 height 298
click at [58, 83] on span "Event Builder" at bounding box center [49, 83] width 47 height 11
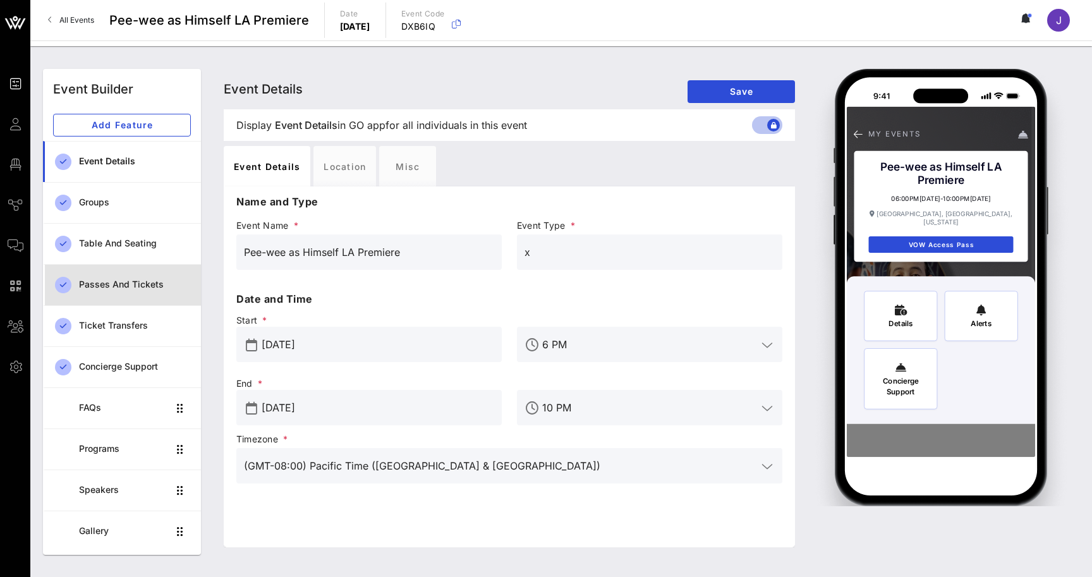
click at [114, 285] on div "Passes and Tickets" at bounding box center [135, 284] width 112 height 11
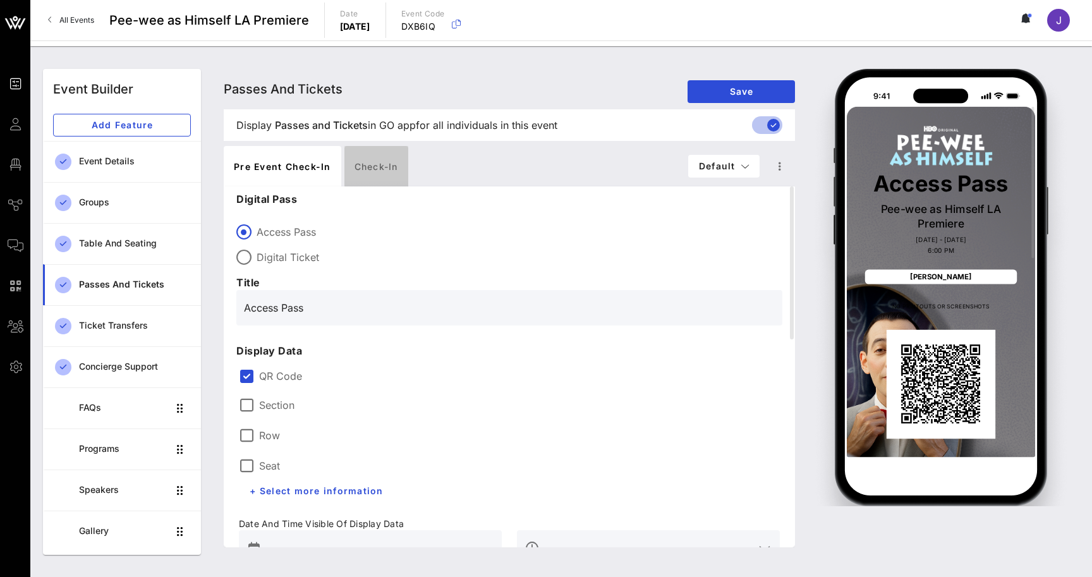
click at [389, 166] on div "Check-in" at bounding box center [376, 166] width 64 height 40
